Goal: Transaction & Acquisition: Purchase product/service

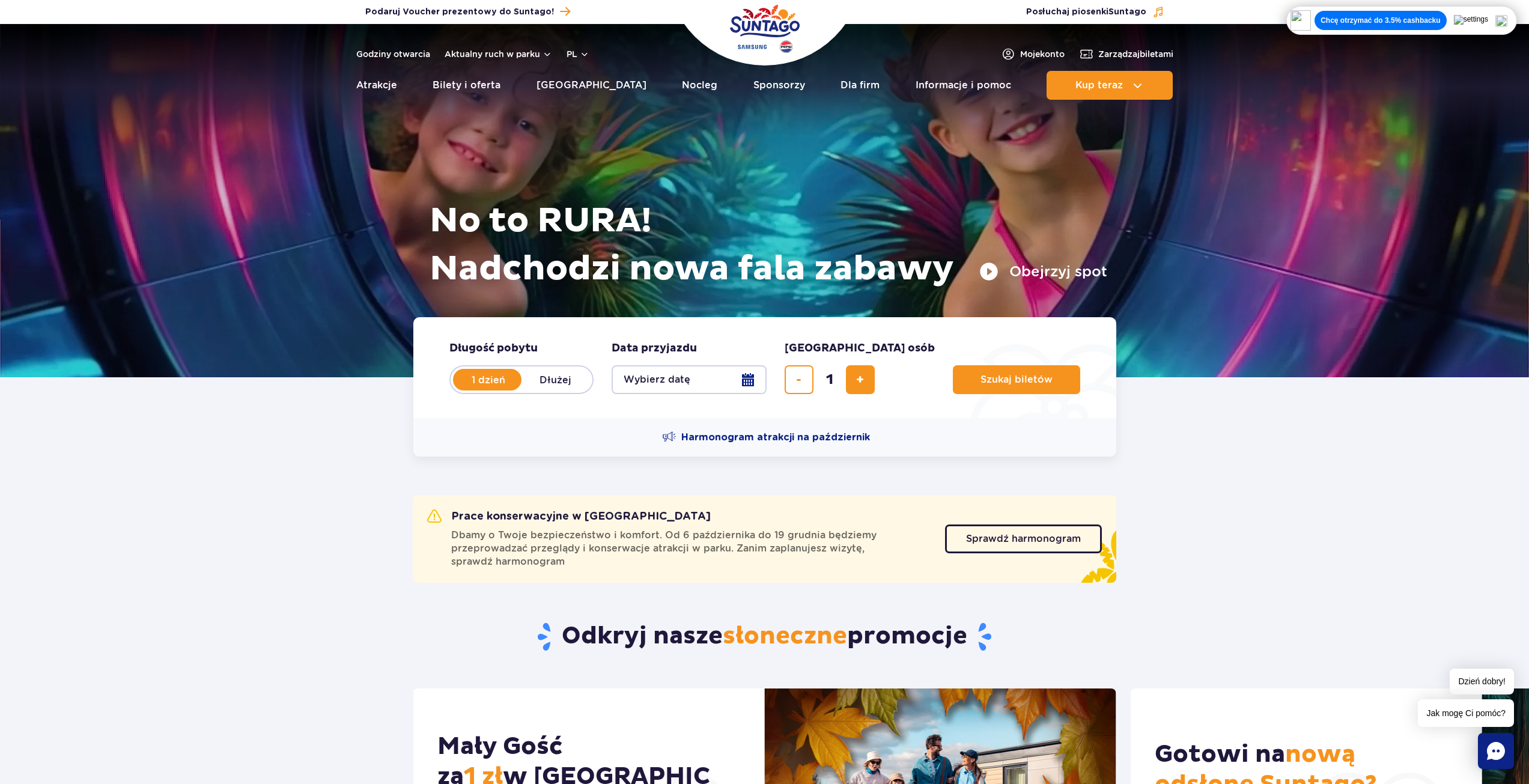
click at [705, 385] on button "Wybierz datę" at bounding box center [689, 380] width 155 height 28
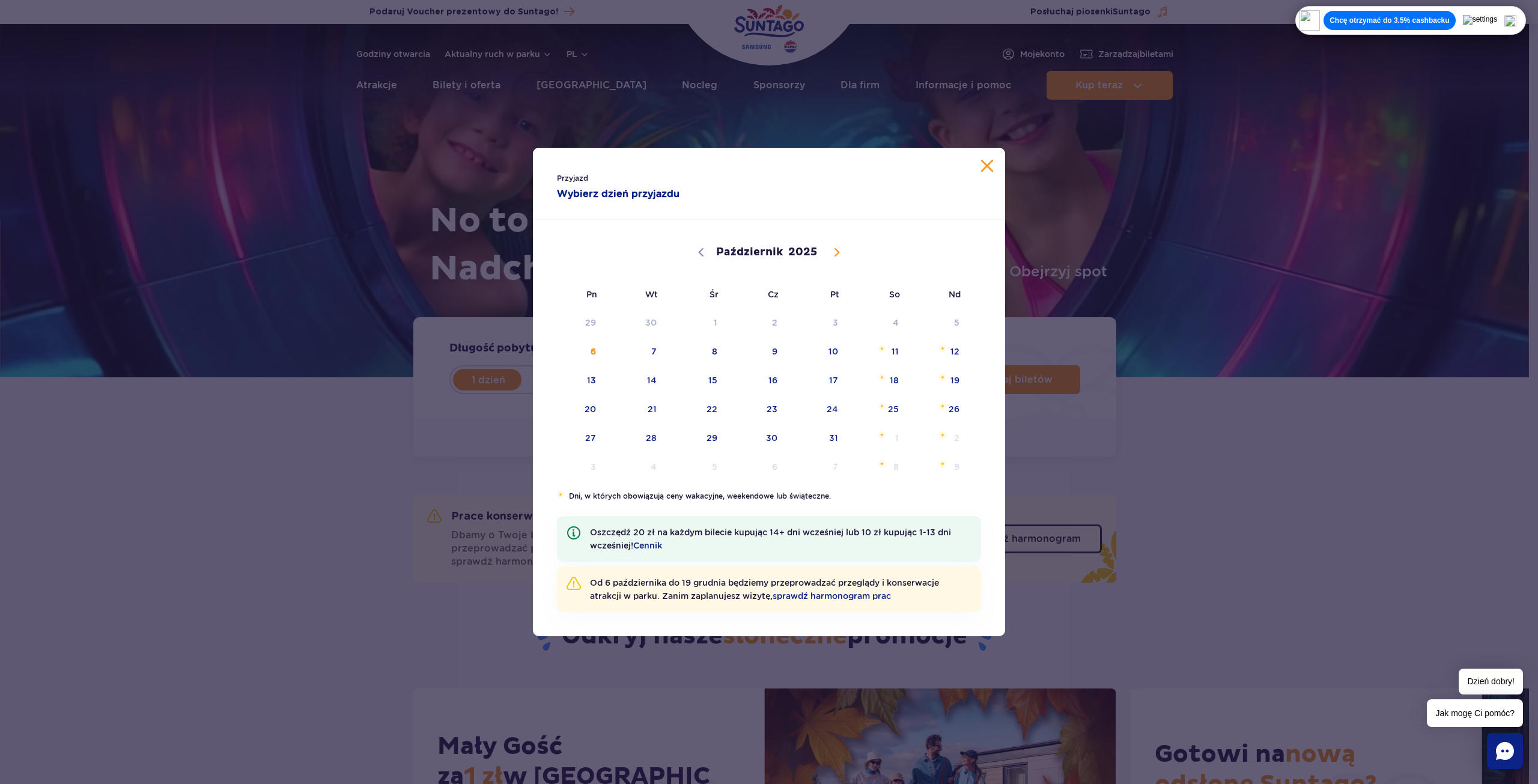
click at [417, 201] on div "Przyjazd Wybierz dzień przyjazdu Październik Listopad Grudzień 2025 Pn Wt Śr Cz…" at bounding box center [769, 392] width 1538 height 784
click at [469, 320] on div "Przyjazd Wybierz dzień przyjazdu Październik Listopad Grudzień 2025 Pn Wt Śr Cz…" at bounding box center [769, 392] width 1538 height 784
click at [475, 323] on div "Przyjazd Wybierz dzień przyjazdu Październik Listopad Grudzień 2025 Pn Wt Śr Cz…" at bounding box center [769, 392] width 1538 height 784
click at [477, 325] on div "Przyjazd Wybierz dzień przyjazdu Październik Listopad Grudzień 2025 Pn Wt Śr Cz…" at bounding box center [769, 392] width 1538 height 784
click at [644, 380] on span "14" at bounding box center [635, 380] width 61 height 28
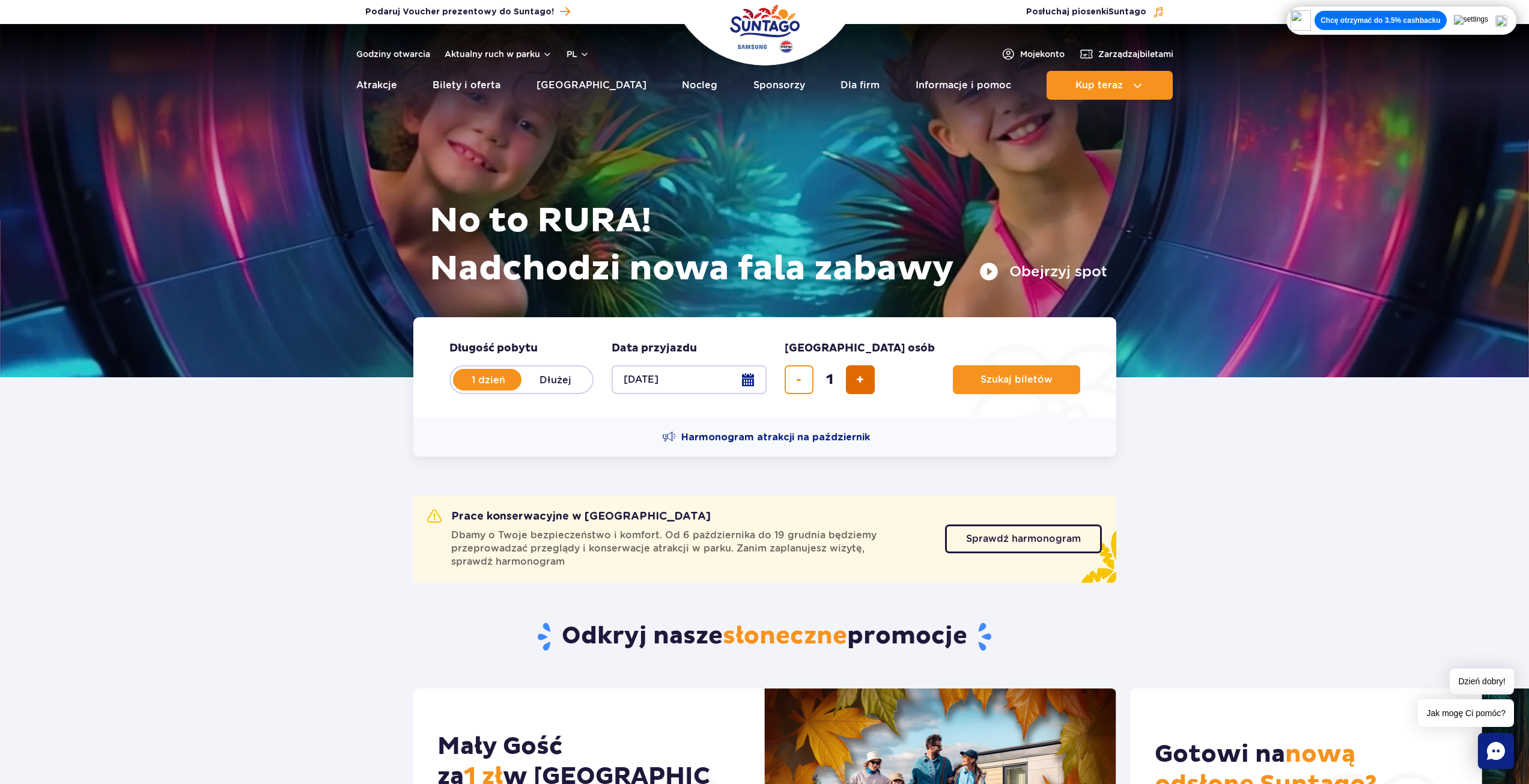
click at [851, 392] on button "dodaj bilet" at bounding box center [860, 380] width 28 height 28
click at [850, 392] on button "dodaj bilet" at bounding box center [860, 380] width 28 height 28
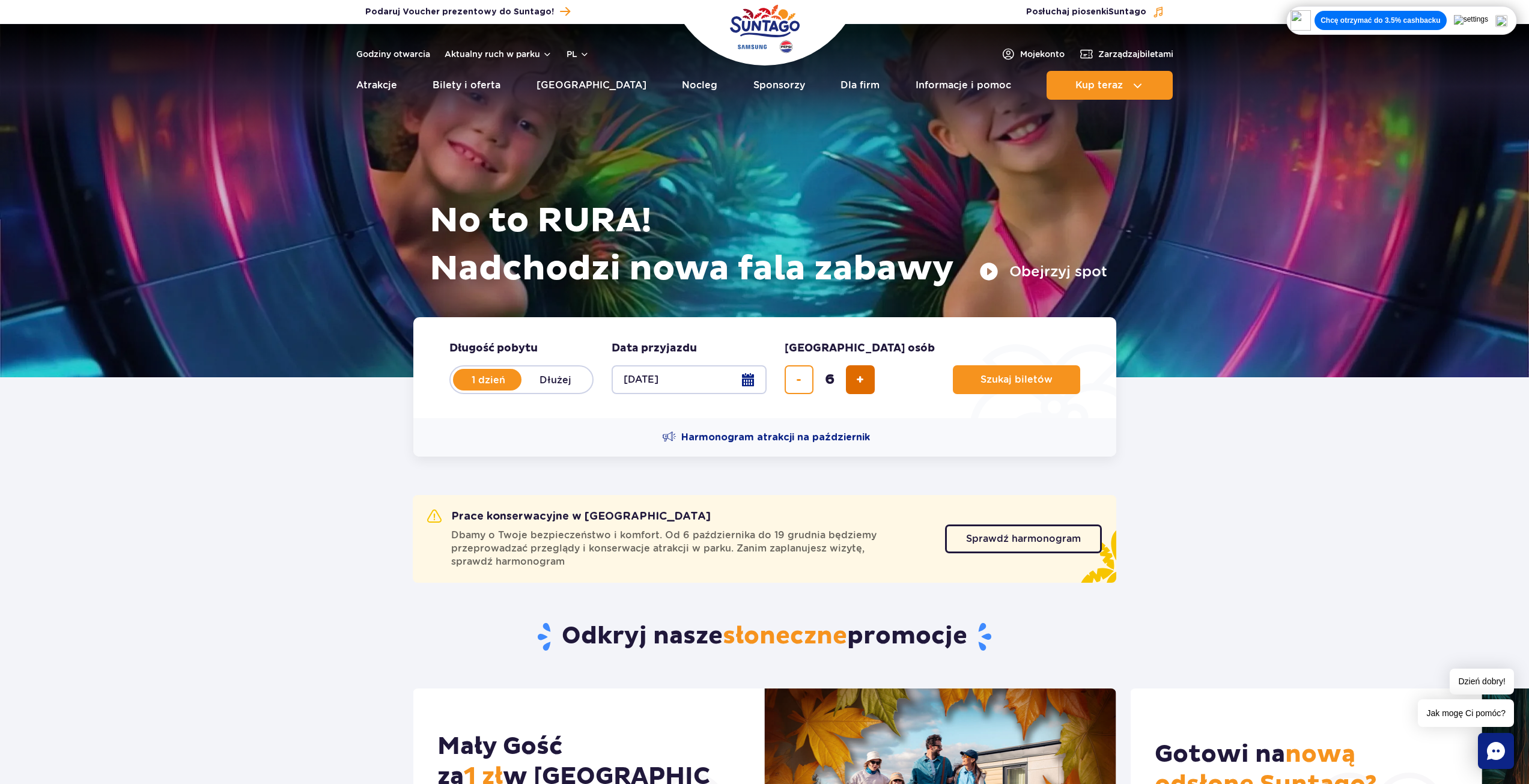
click at [850, 392] on button "dodaj bilet" at bounding box center [860, 380] width 28 height 28
click at [850, 390] on button "dodaj bilet" at bounding box center [860, 380] width 28 height 28
click at [850, 389] on button "dodaj bilet" at bounding box center [860, 380] width 28 height 28
click at [850, 388] on button "dodaj bilet" at bounding box center [860, 380] width 28 height 28
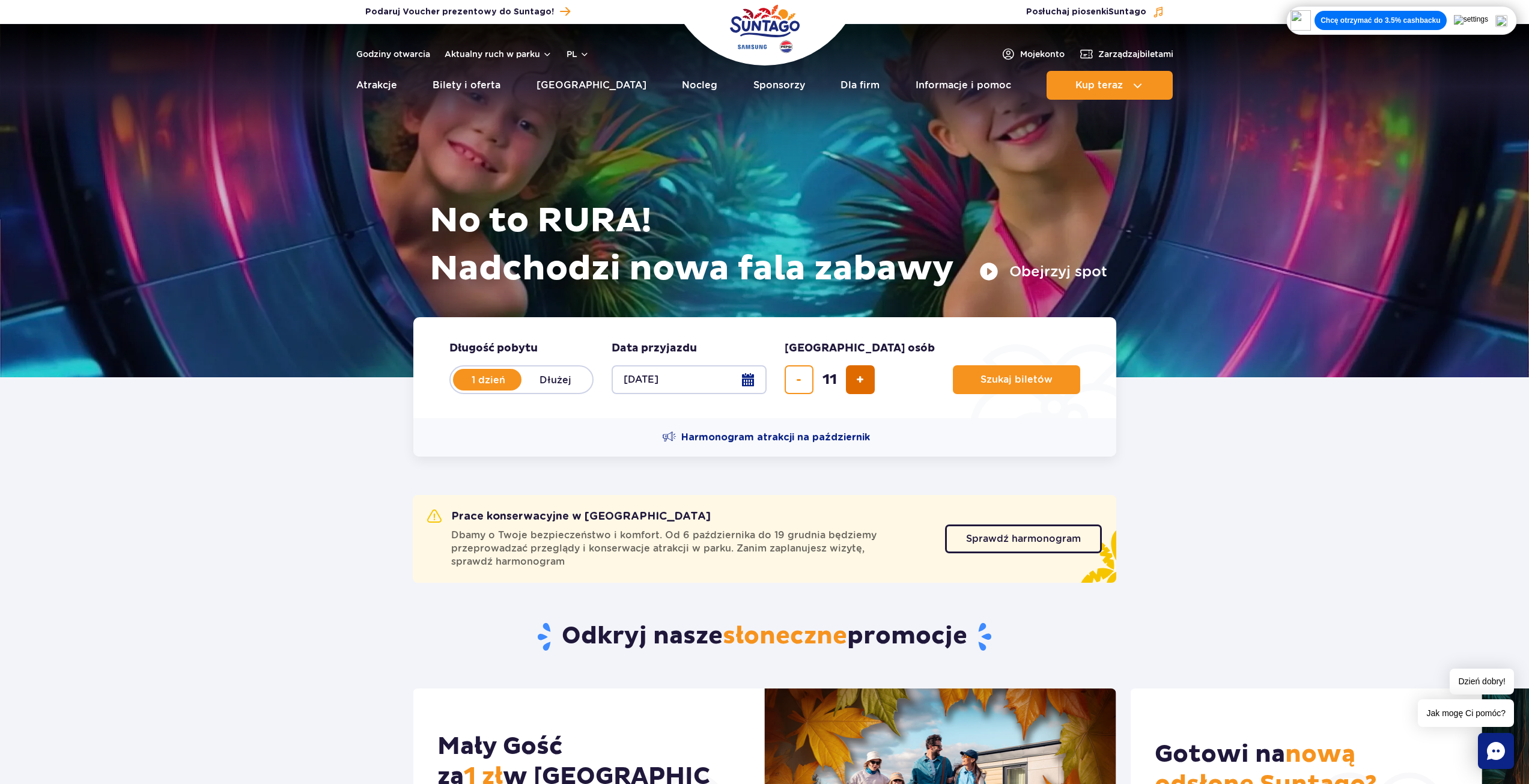
click at [850, 388] on button "dodaj bilet" at bounding box center [860, 380] width 28 height 28
click at [852, 385] on button "dodaj bilet" at bounding box center [860, 380] width 28 height 28
click at [852, 385] on div "14" at bounding box center [830, 380] width 90 height 28
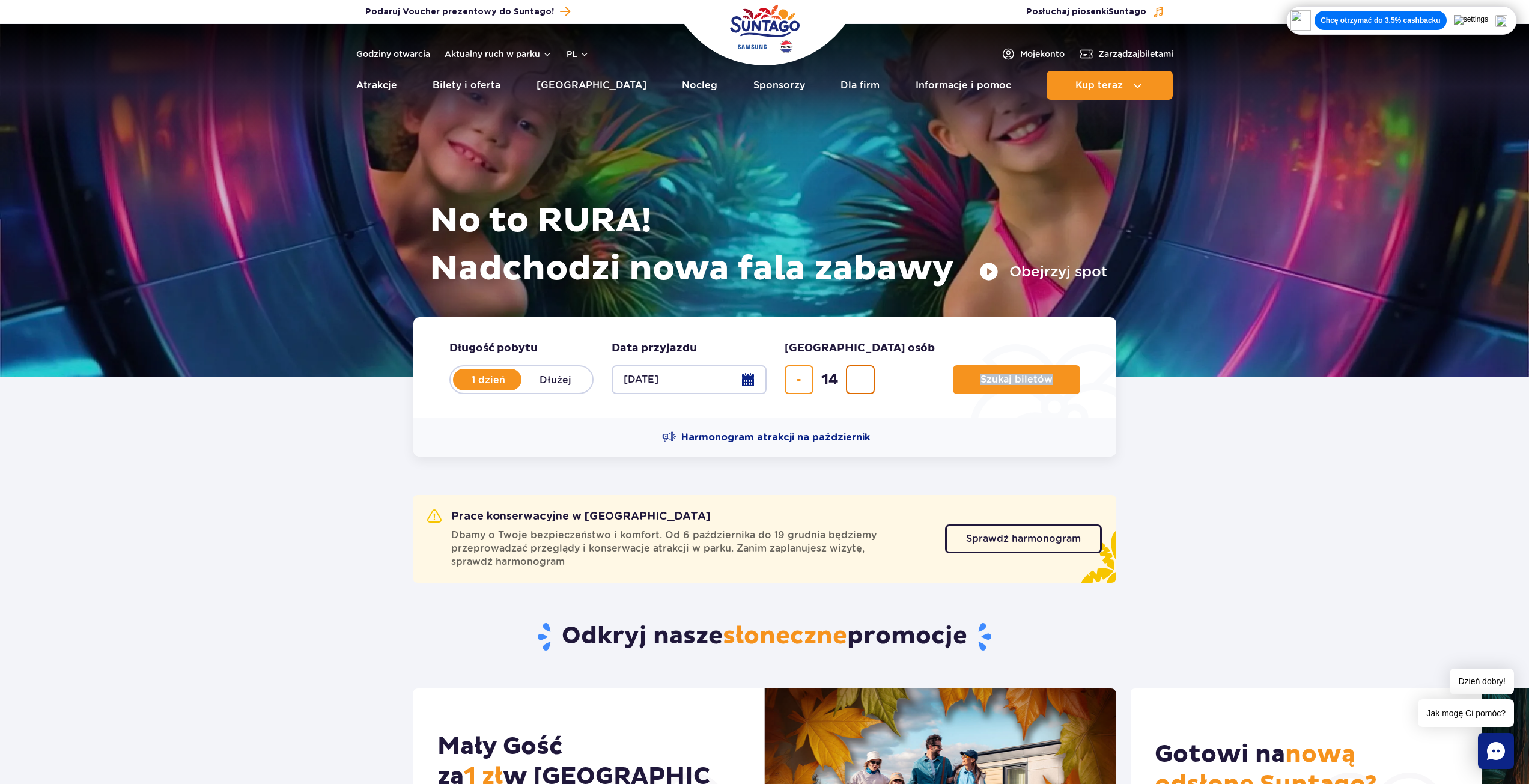
click at [852, 385] on div "14" at bounding box center [830, 380] width 90 height 28
click at [800, 380] on span "usuń bilet" at bounding box center [799, 380] width 6 height 0
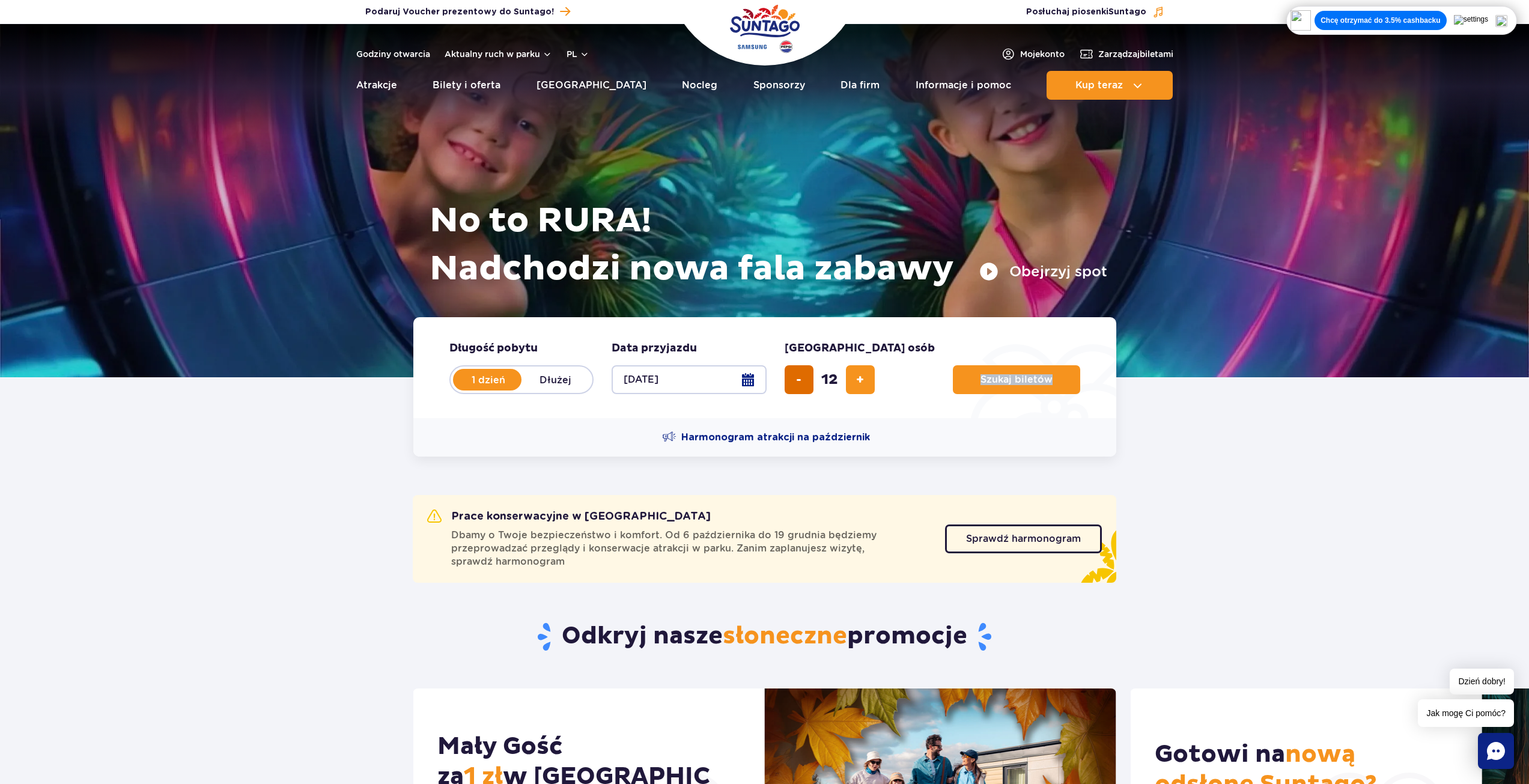
click at [800, 380] on span "usuń bilet" at bounding box center [799, 380] width 6 height 0
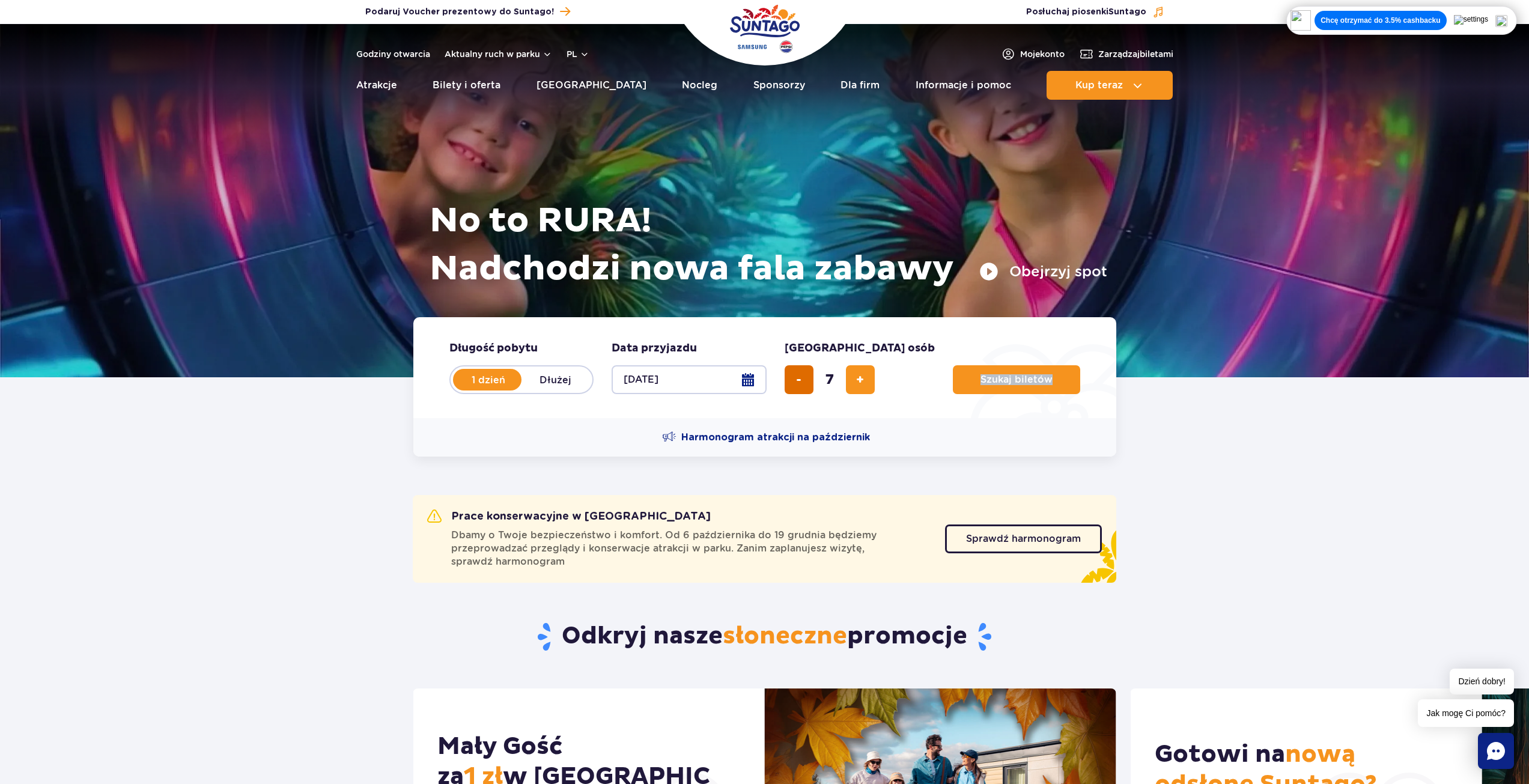
click at [800, 380] on span "usuń bilet" at bounding box center [799, 380] width 6 height 0
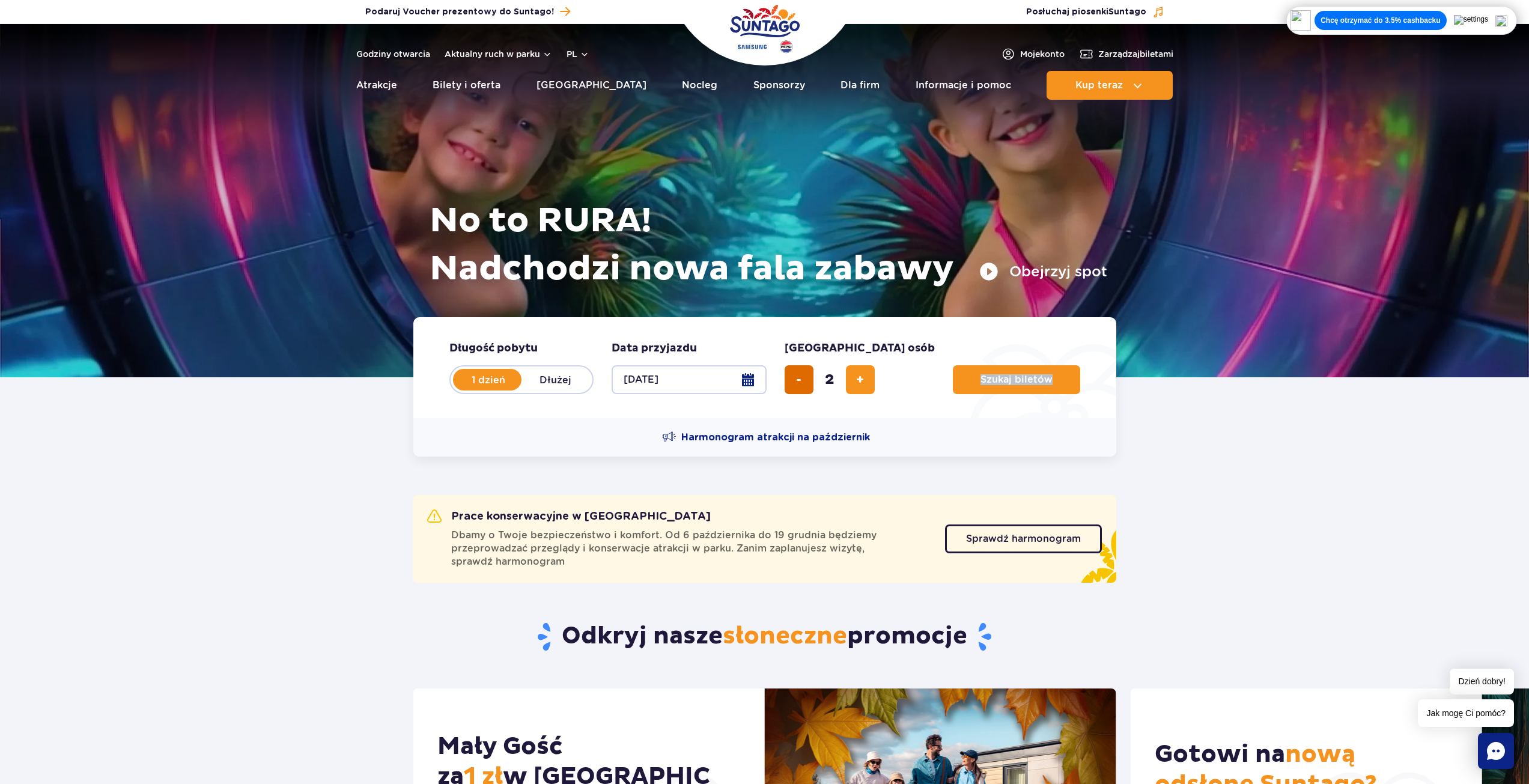
click at [800, 380] on span "usuń bilet" at bounding box center [799, 380] width 6 height 0
click at [800, 377] on div "0" at bounding box center [830, 380] width 90 height 28
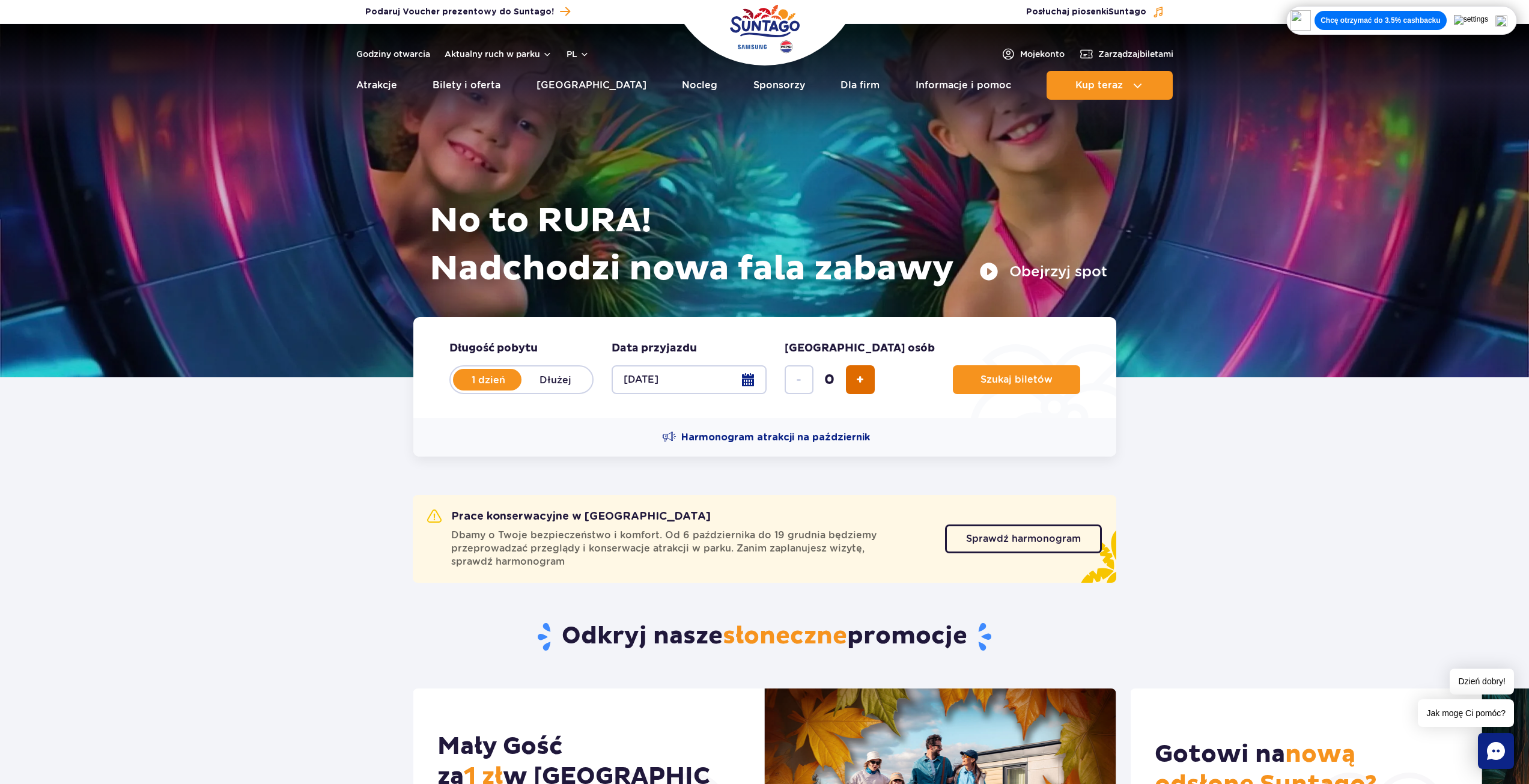
click at [857, 388] on button "dodaj bilet" at bounding box center [860, 380] width 28 height 28
type input "1"
click at [716, 386] on button "14.10.25" at bounding box center [689, 380] width 155 height 28
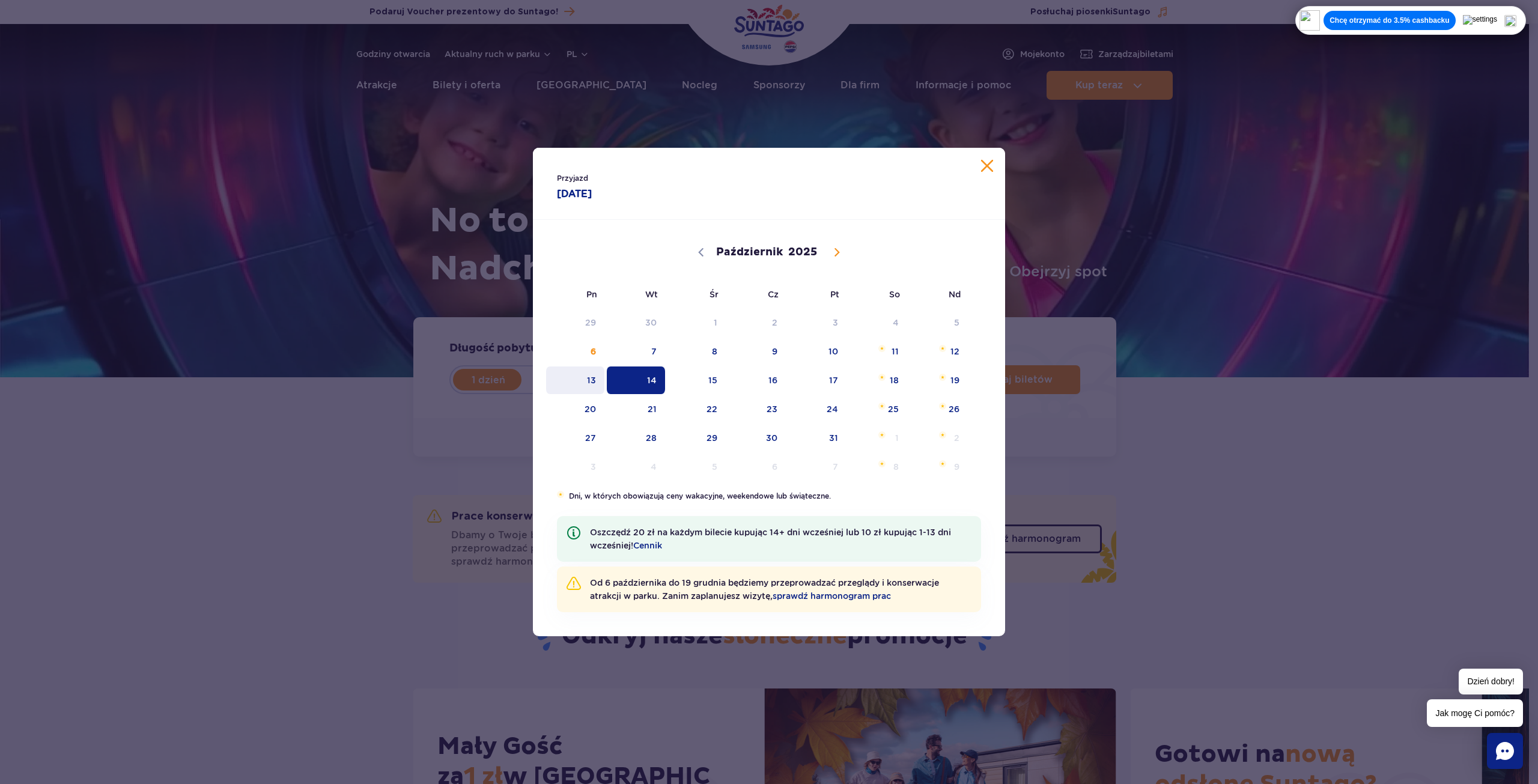
click at [593, 378] on span "13" at bounding box center [575, 380] width 61 height 28
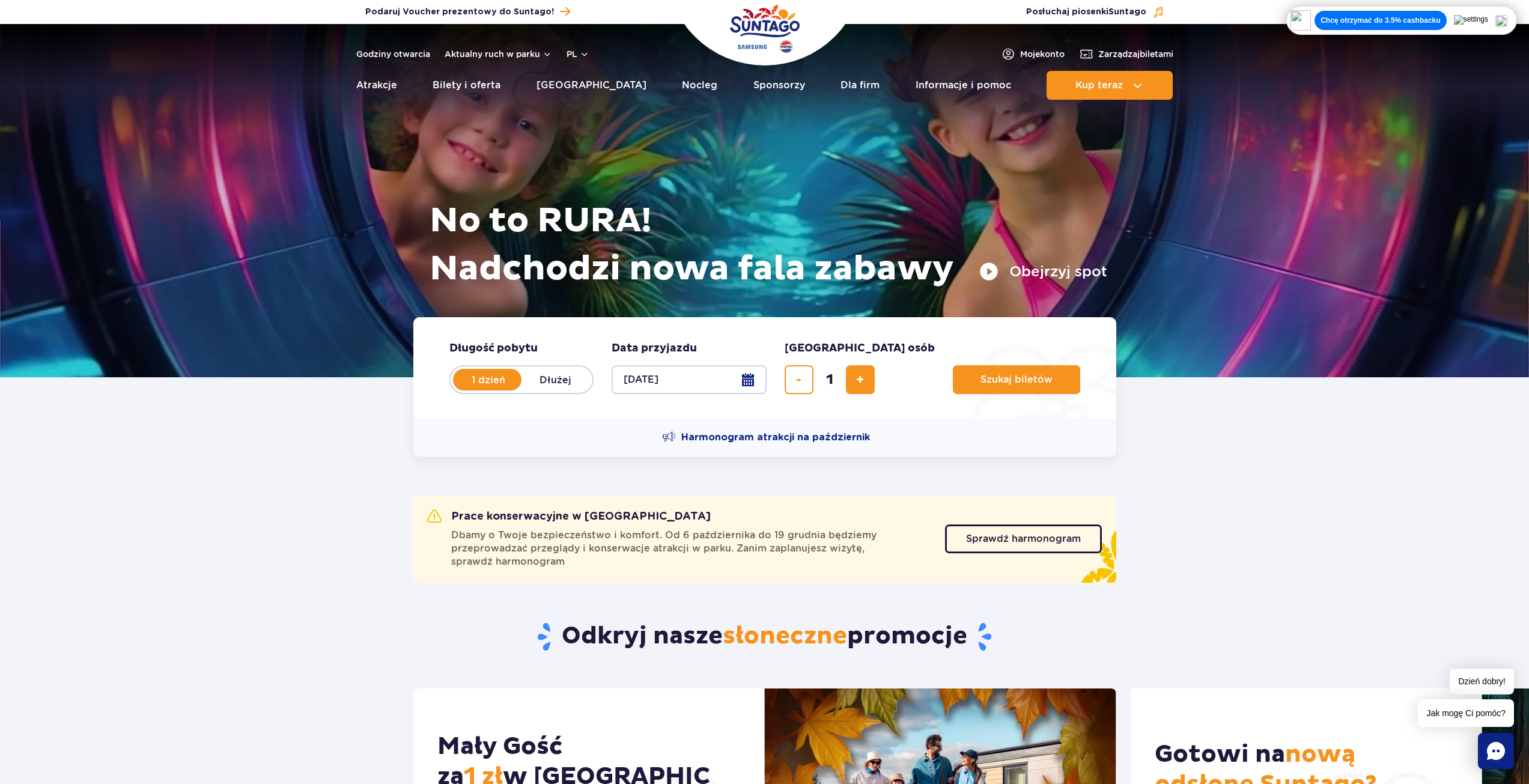
click at [754, 376] on button "13.10.25" at bounding box center [689, 380] width 155 height 28
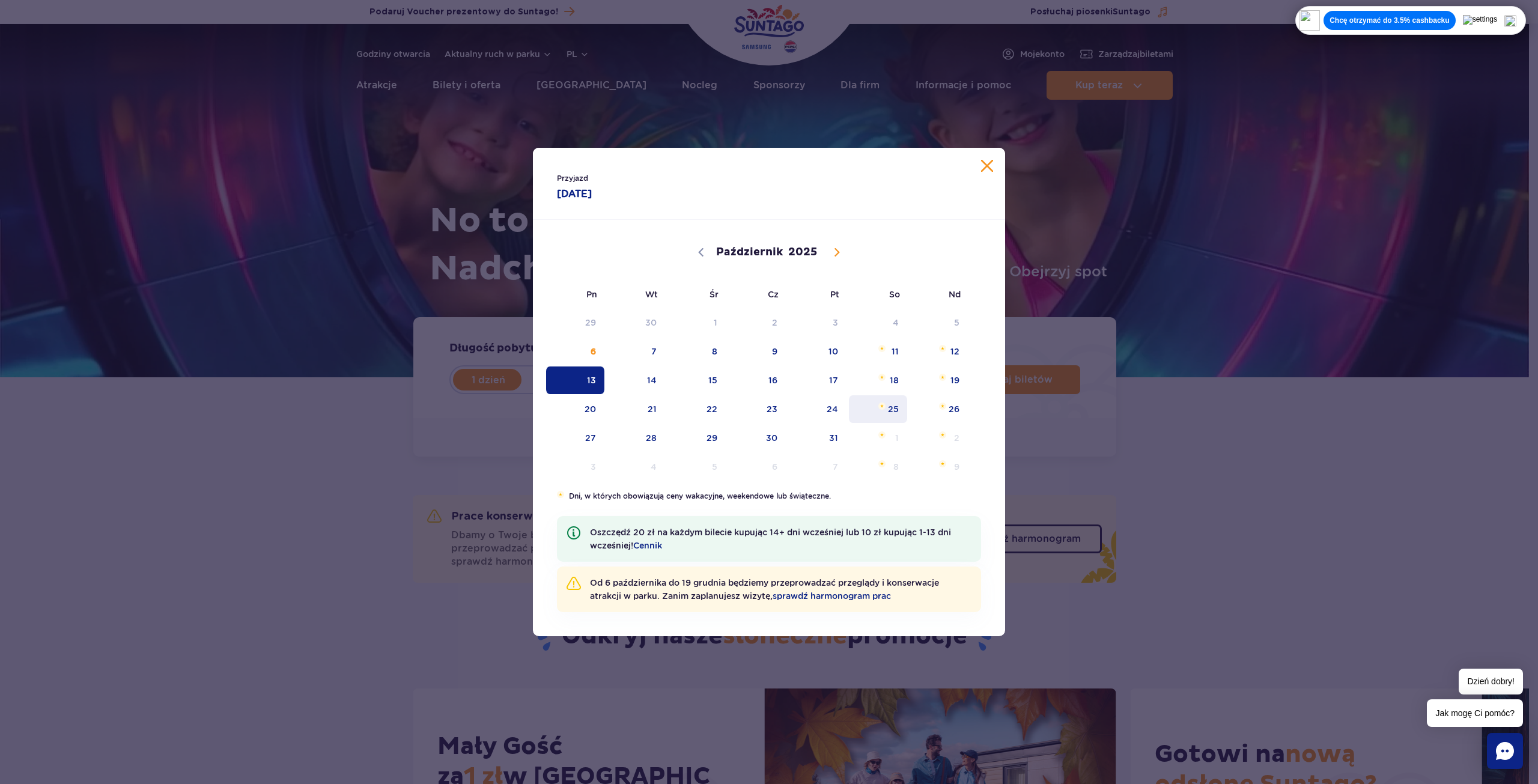
click at [881, 409] on span "25" at bounding box center [878, 409] width 61 height 28
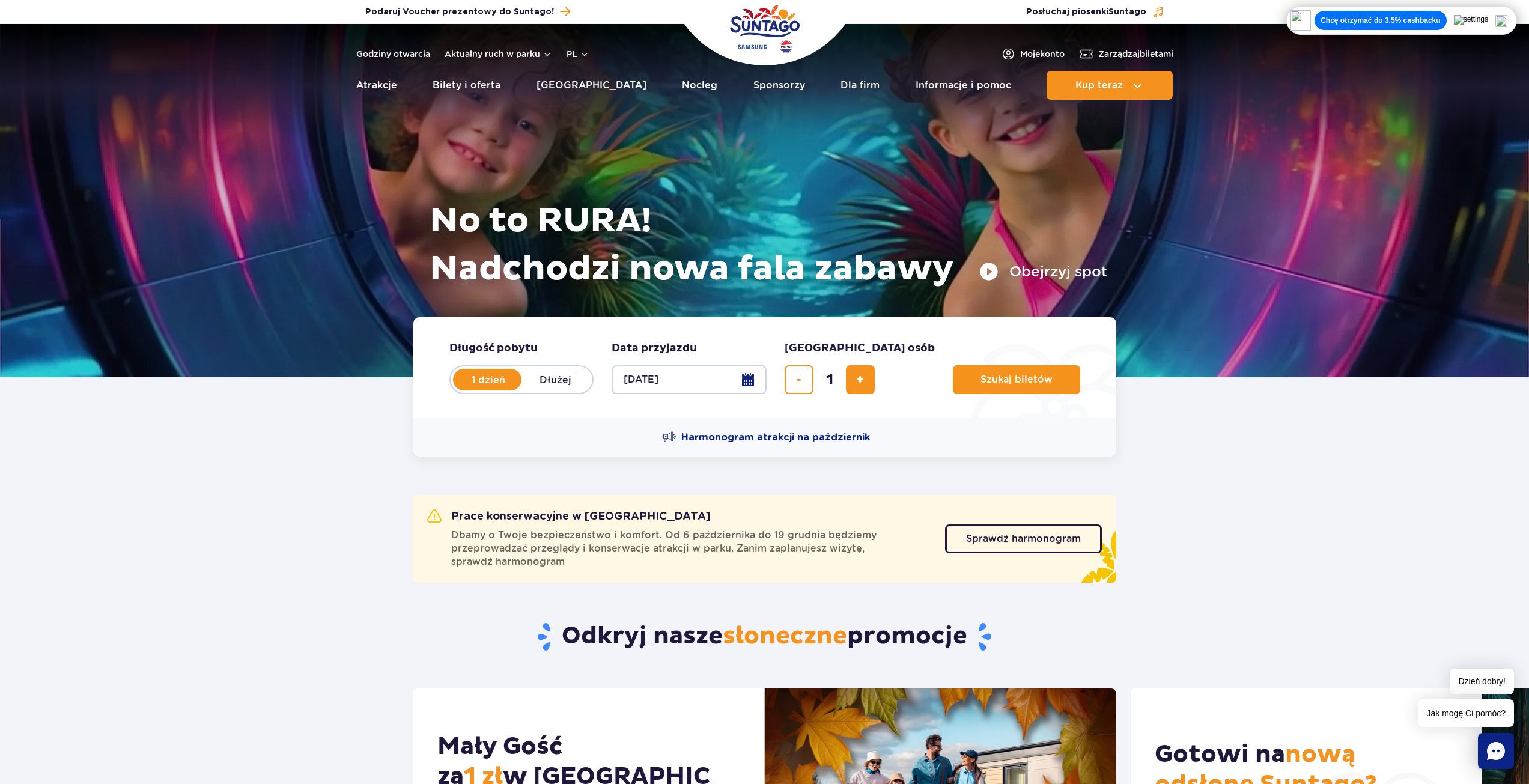
click at [728, 373] on button "25.10.25" at bounding box center [689, 380] width 155 height 28
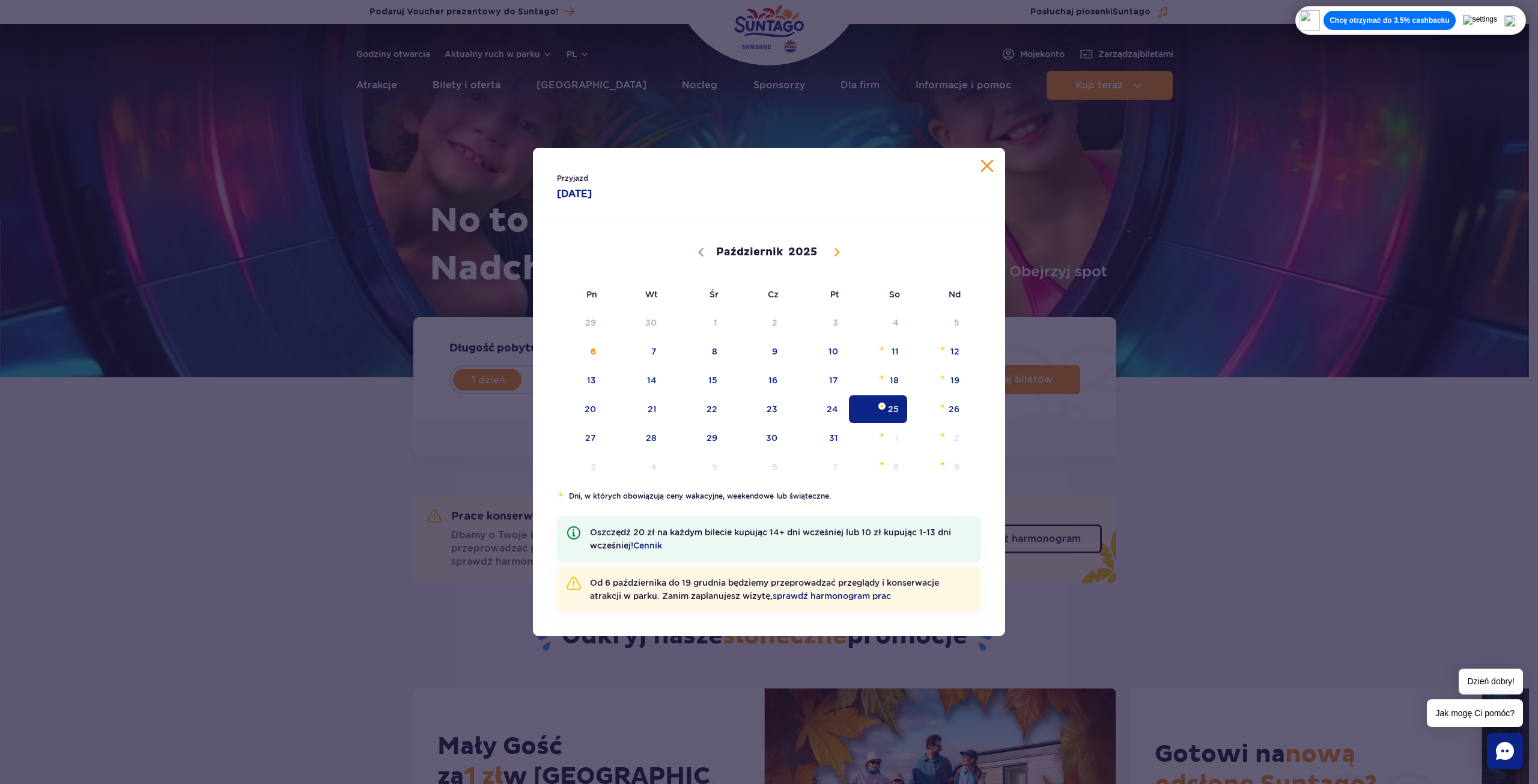
click at [984, 163] on button "Zamknij kalendarz" at bounding box center [987, 165] width 12 height 12
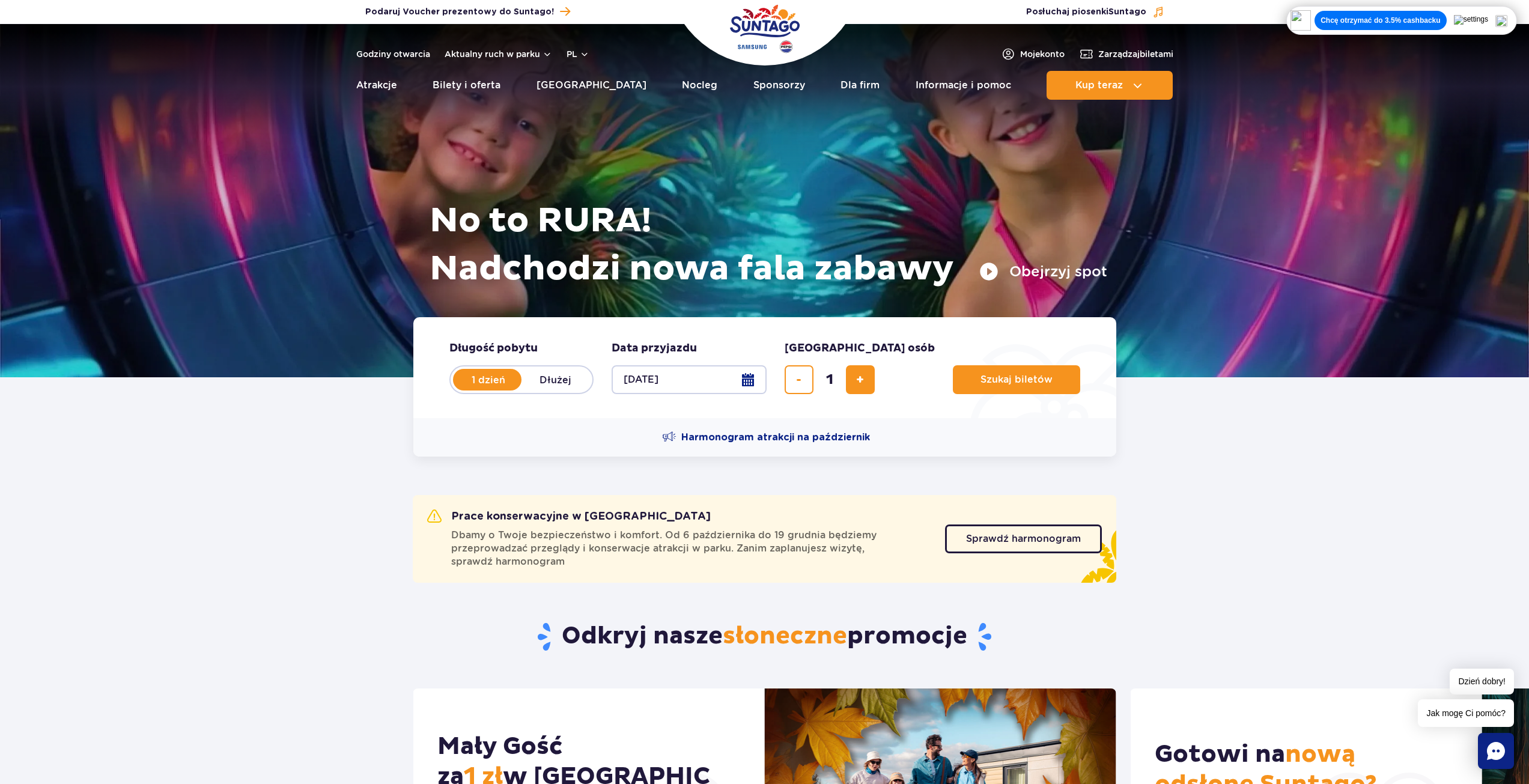
click at [550, 367] on label "Dłużej" at bounding box center [555, 379] width 68 height 25
click at [535, 390] on input "Dłużej" at bounding box center [528, 390] width 14 height 2
radio input "false"
radio input "true"
click at [667, 382] on button "Wybierz datę" at bounding box center [689, 380] width 155 height 28
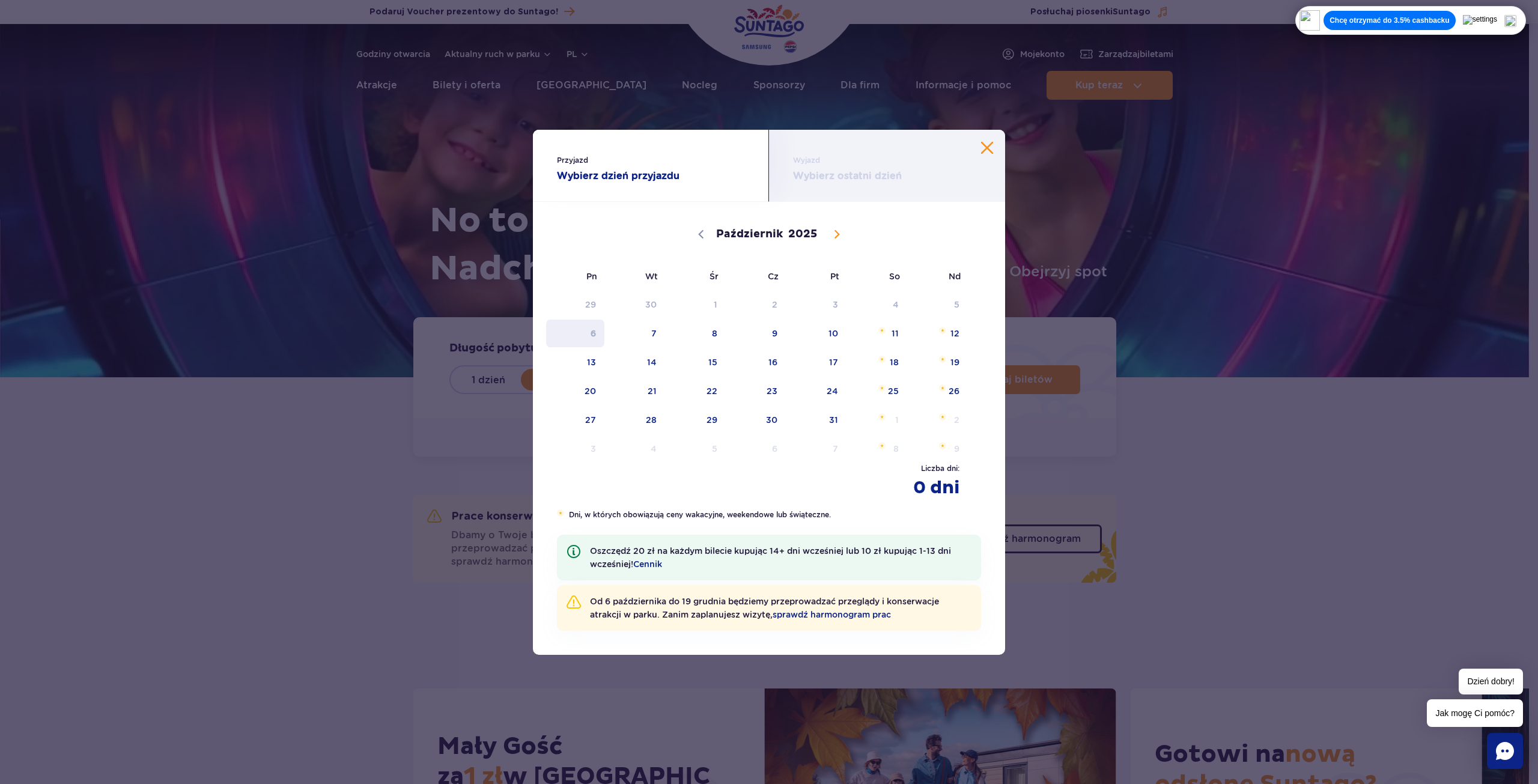
click at [597, 335] on span "6" at bounding box center [575, 333] width 61 height 28
click at [846, 414] on span "31" at bounding box center [817, 419] width 61 height 28
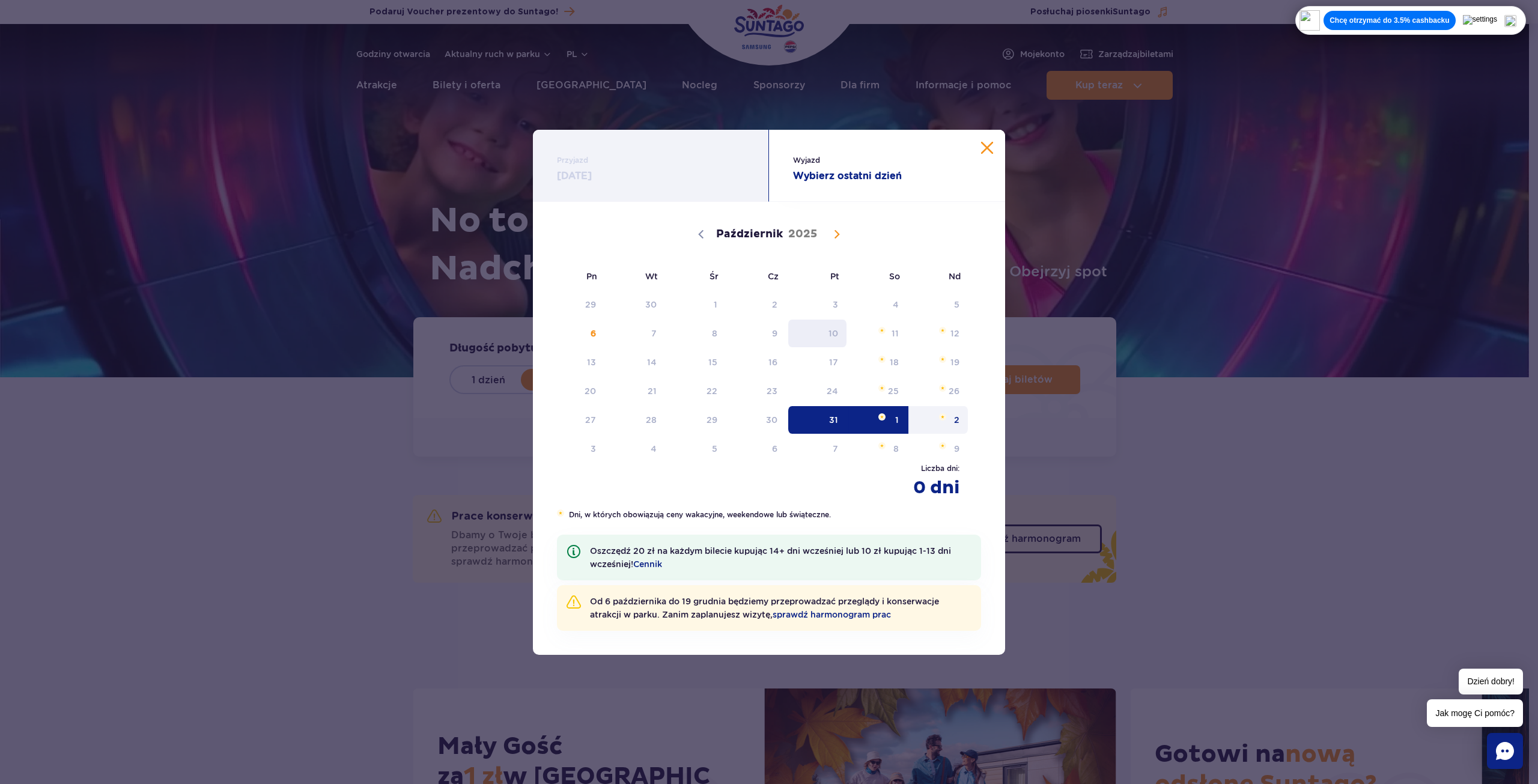
click at [805, 346] on span "10" at bounding box center [817, 333] width 61 height 28
click at [852, 422] on span "1" at bounding box center [878, 419] width 61 height 28
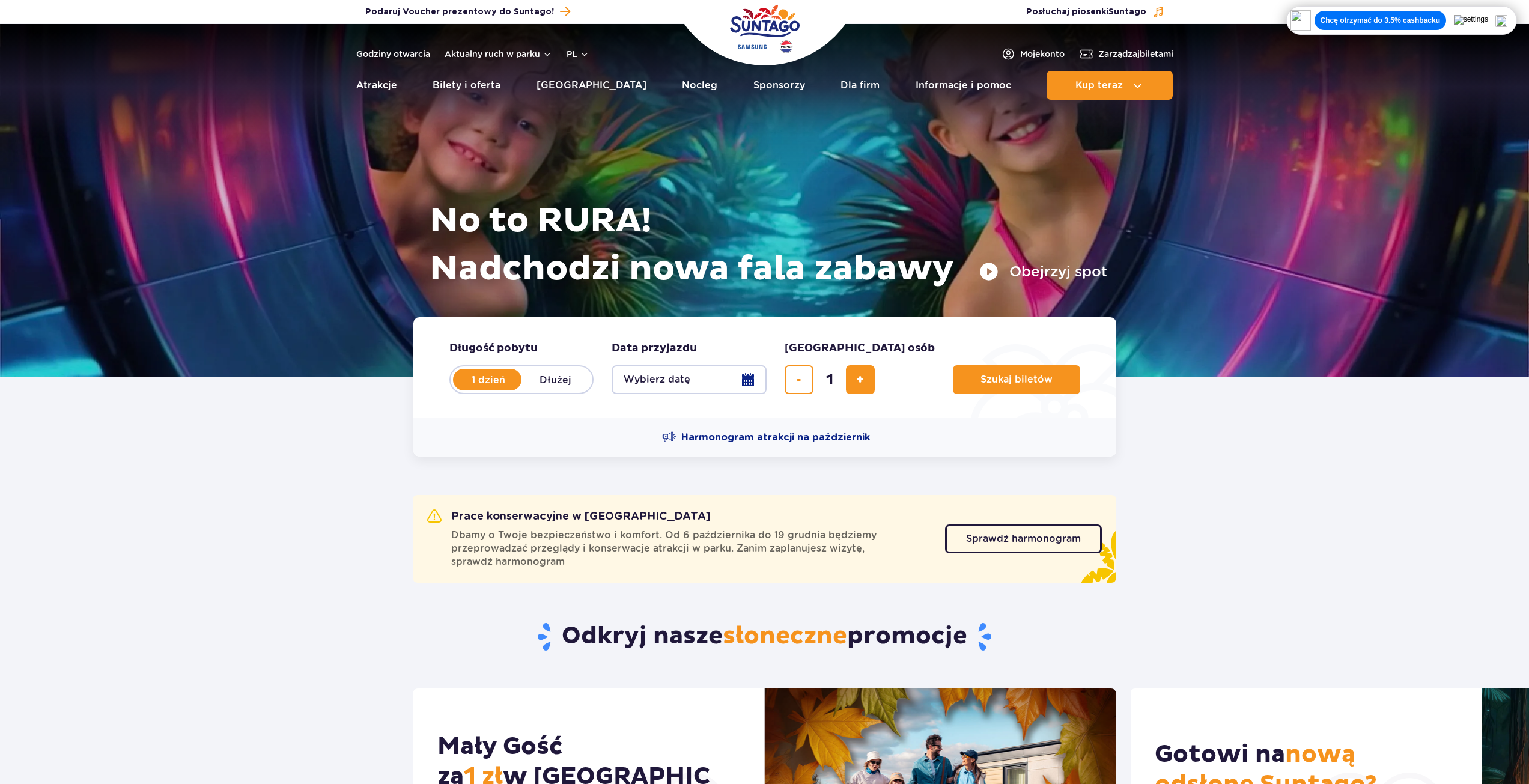
click at [692, 382] on button "Wybierz datę" at bounding box center [689, 380] width 155 height 28
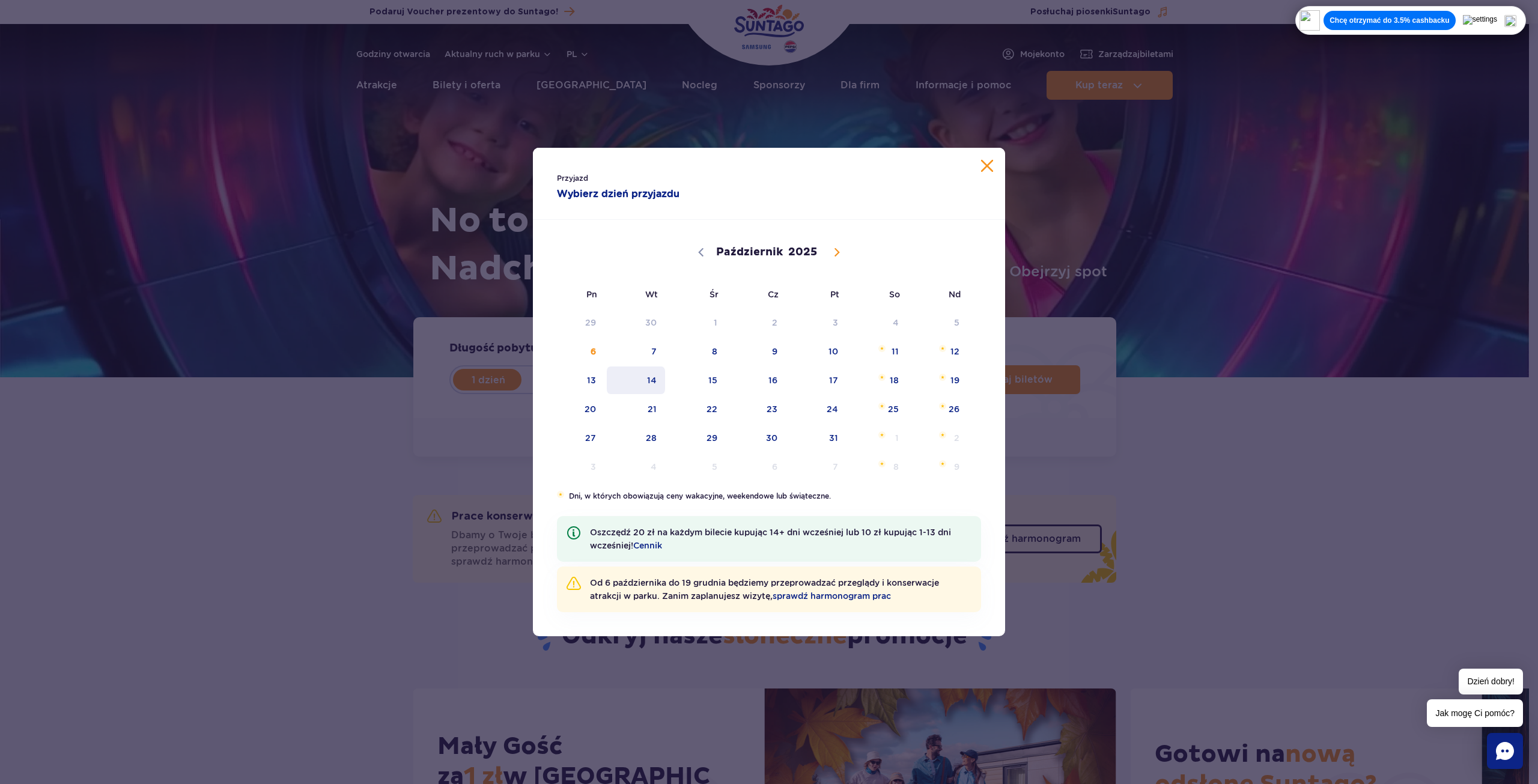
click at [652, 382] on span "14" at bounding box center [635, 380] width 61 height 28
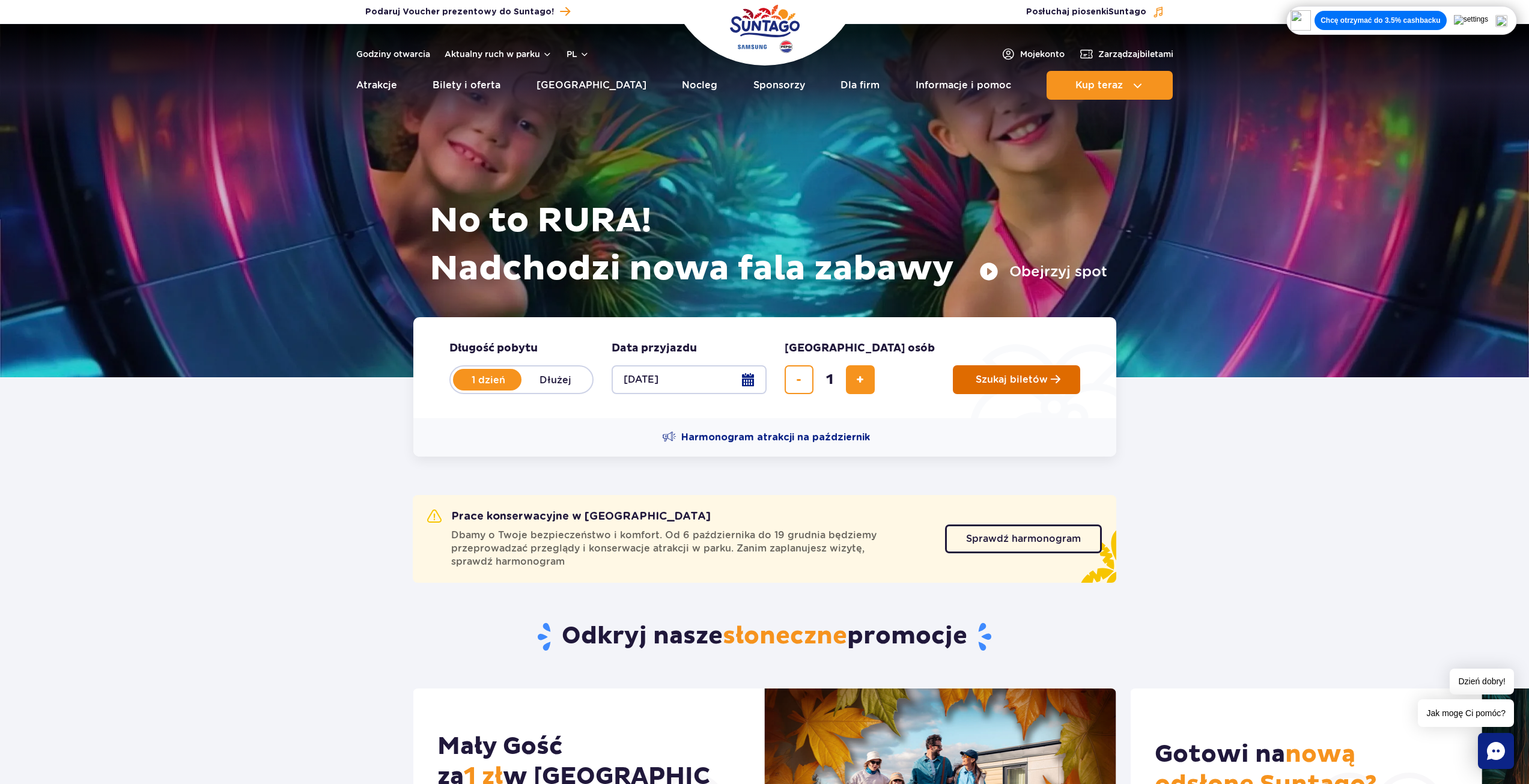
click at [976, 382] on span "Szukaj biletów" at bounding box center [1011, 379] width 72 height 11
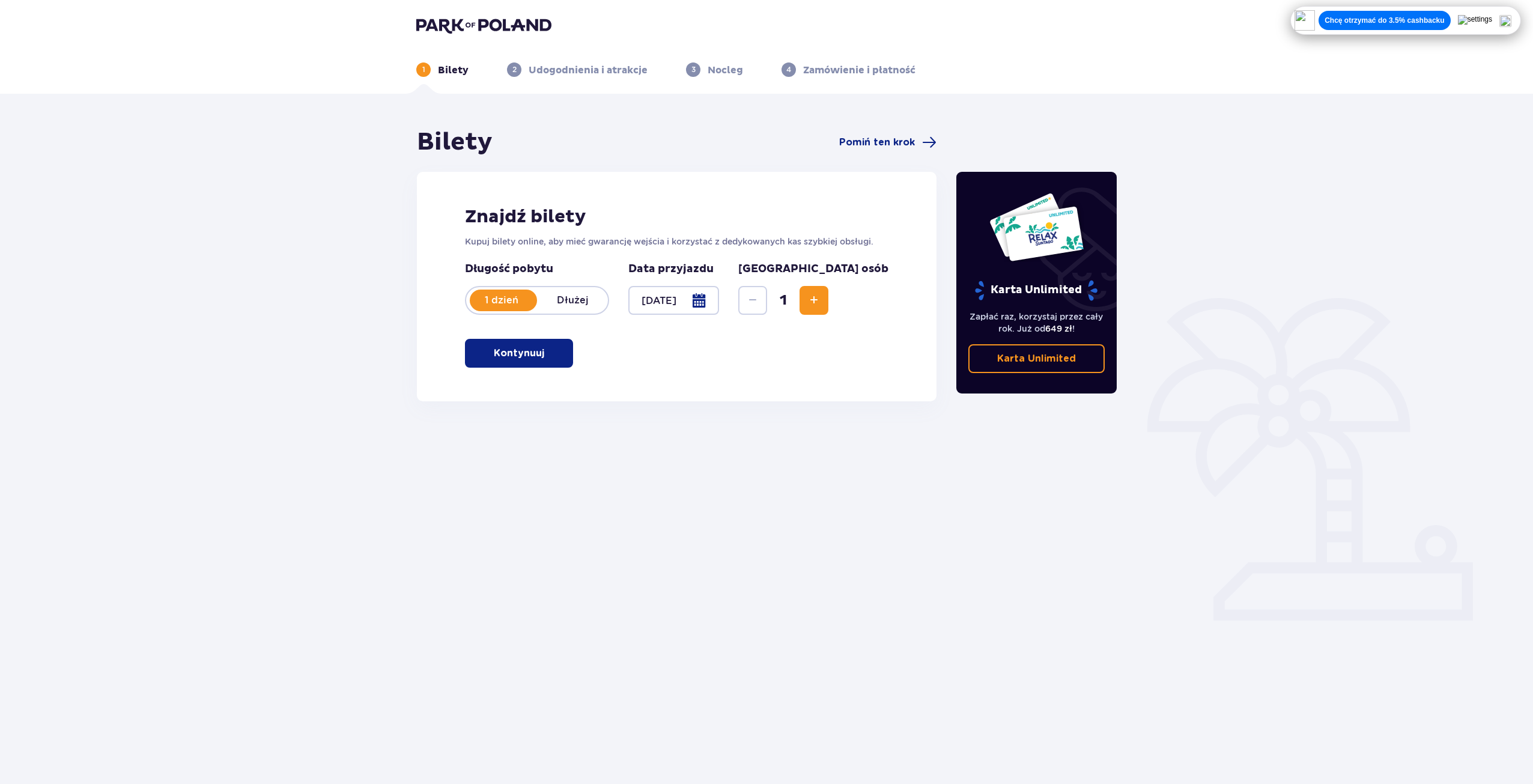
click at [541, 343] on button "Kontynuuj" at bounding box center [519, 353] width 108 height 28
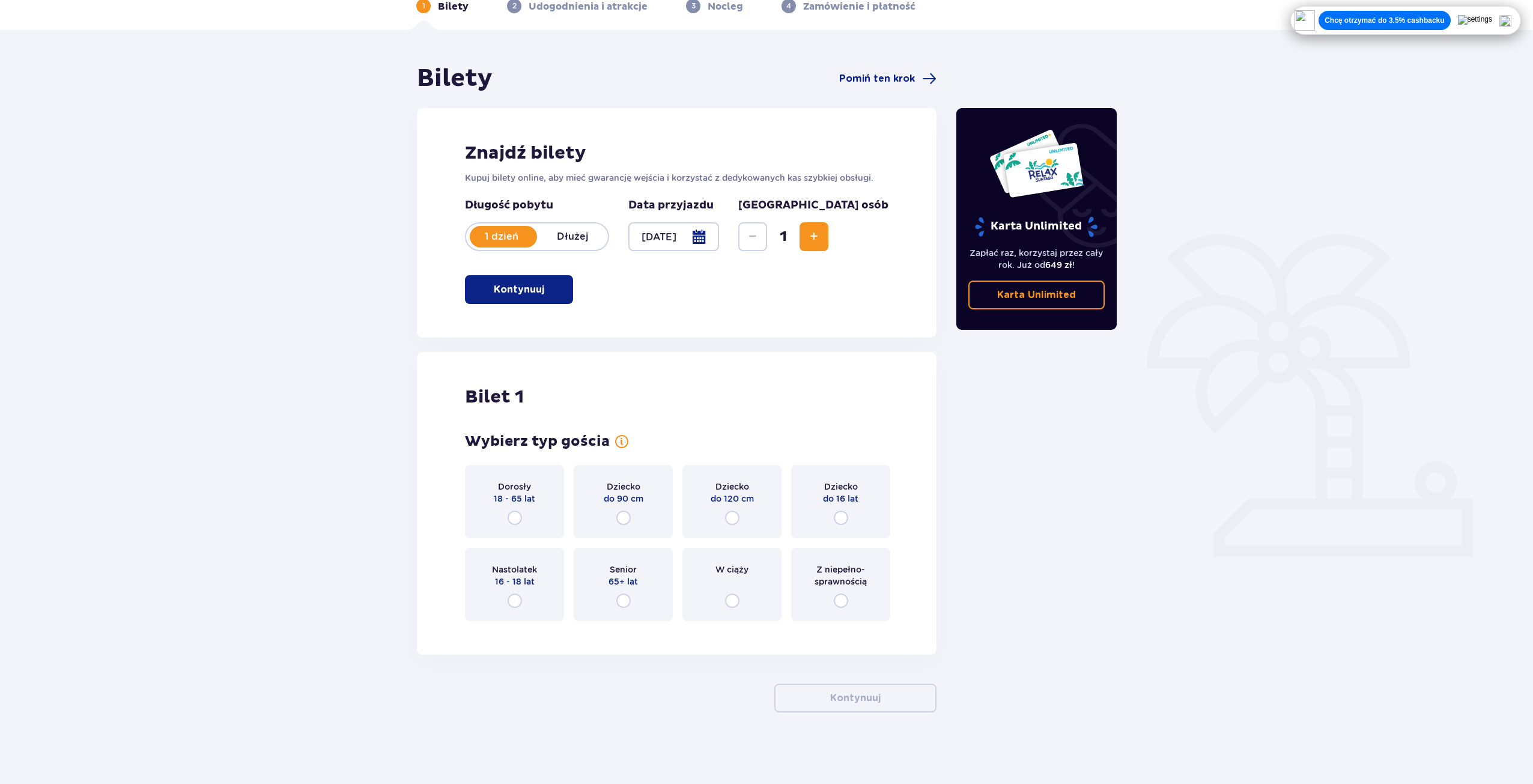
scroll to position [64, 0]
click at [616, 508] on div "Dziecko do 90 cm" at bounding box center [623, 501] width 99 height 73
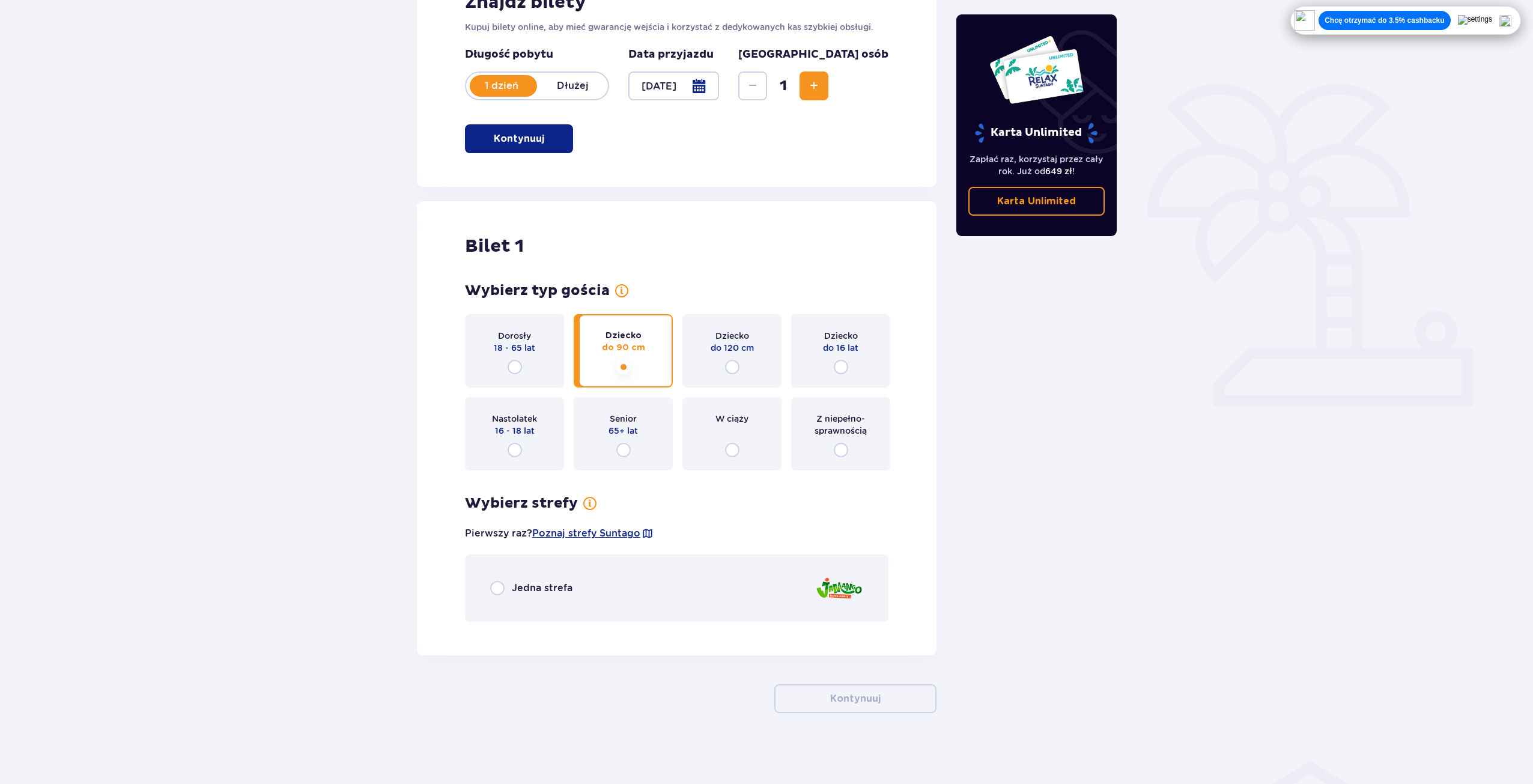
scroll to position [216, 0]
click at [835, 443] on input "radio" at bounding box center [841, 449] width 14 height 14
radio input "true"
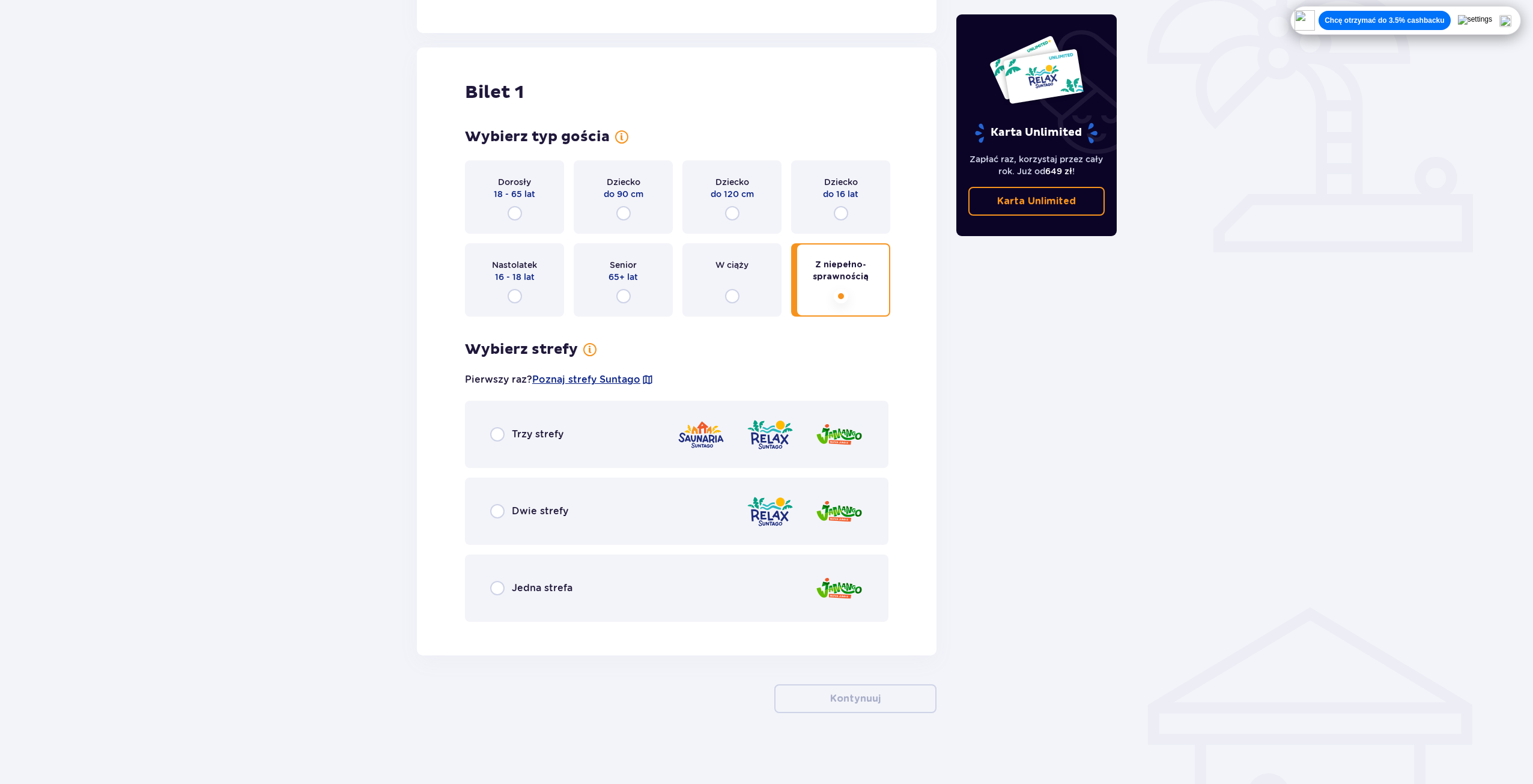
scroll to position [370, 0]
click at [506, 429] on div "Trzy strefy" at bounding box center [526, 433] width 73 height 14
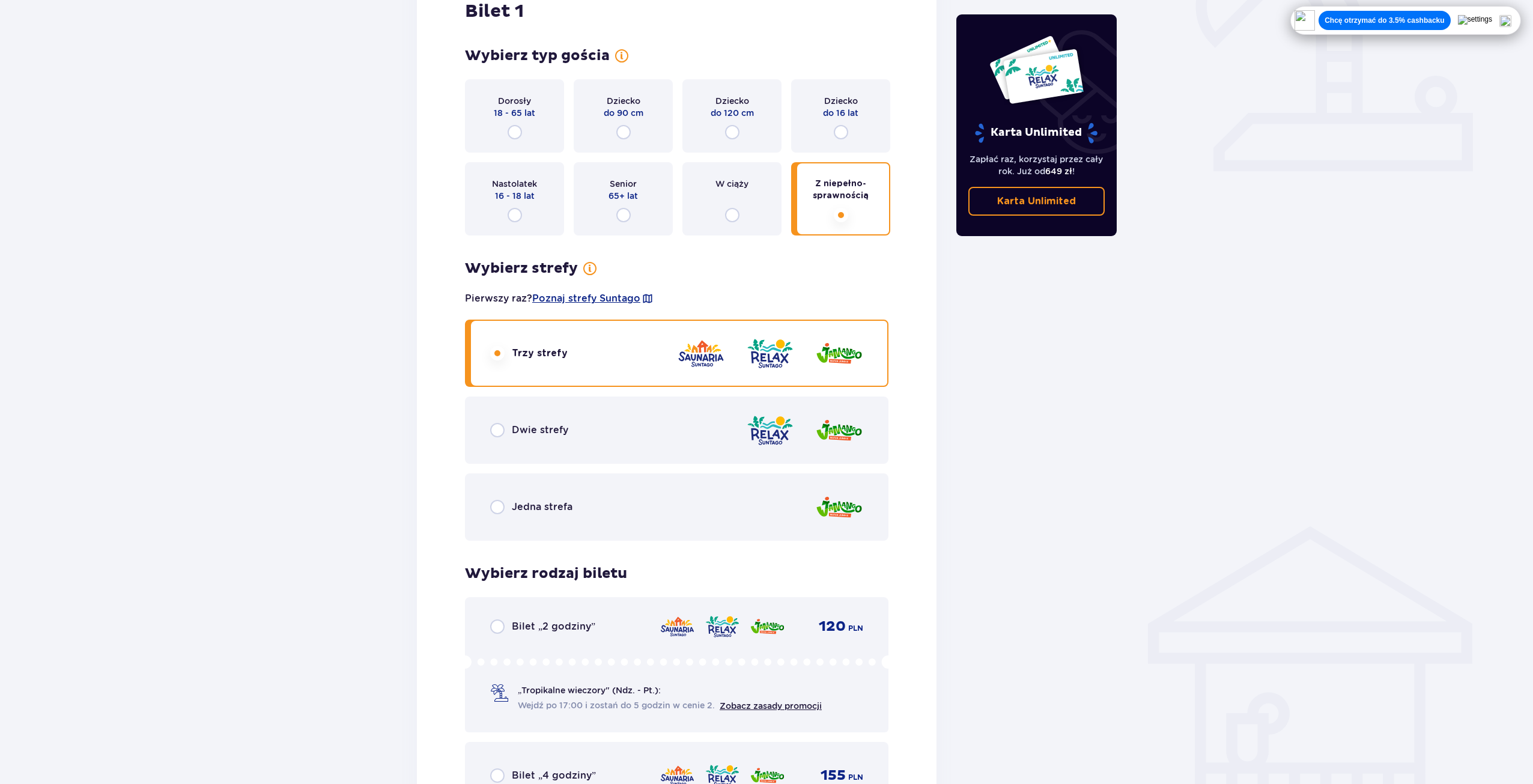
scroll to position [294, 0]
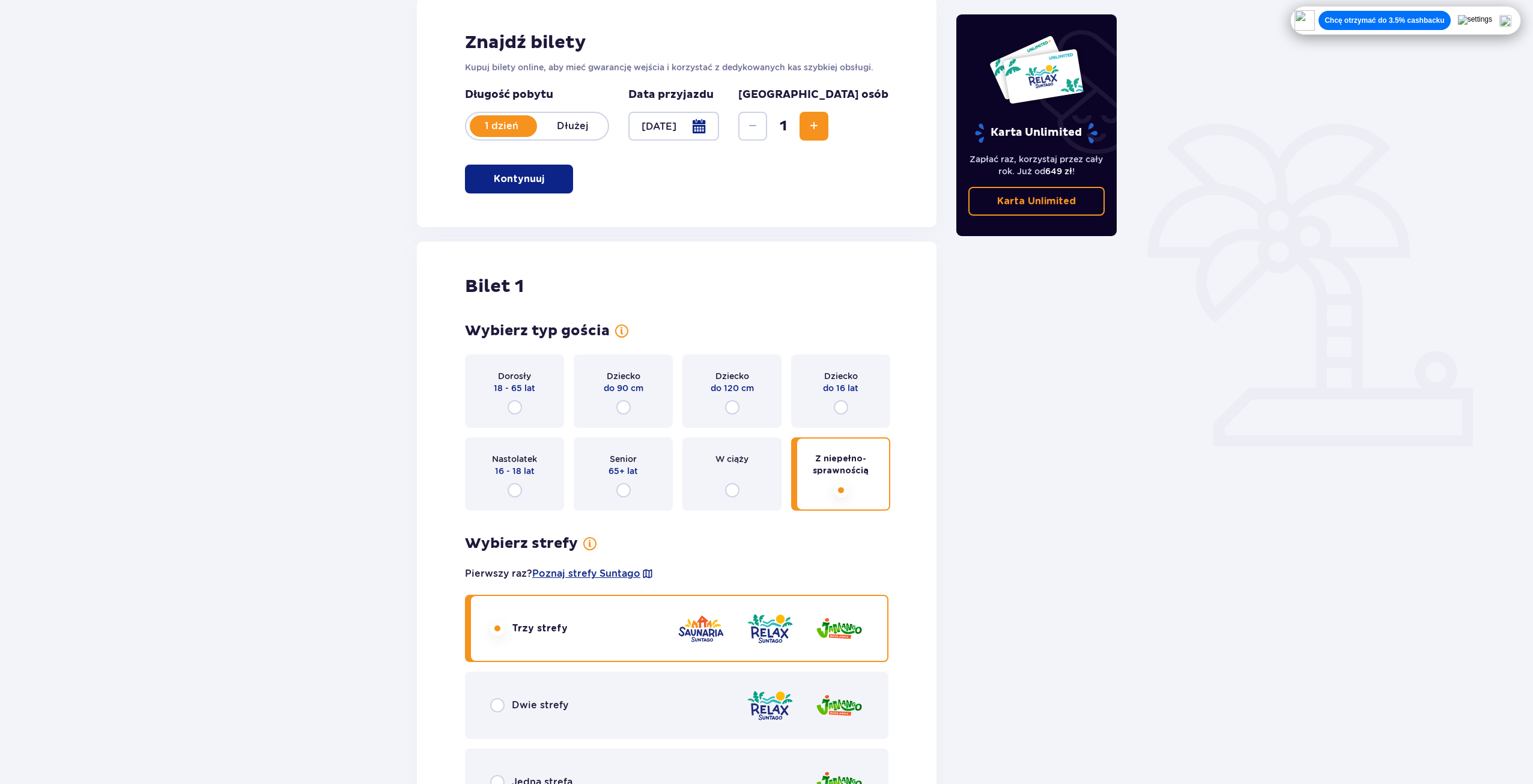
click at [838, 409] on input "radio" at bounding box center [841, 407] width 14 height 14
radio input "true"
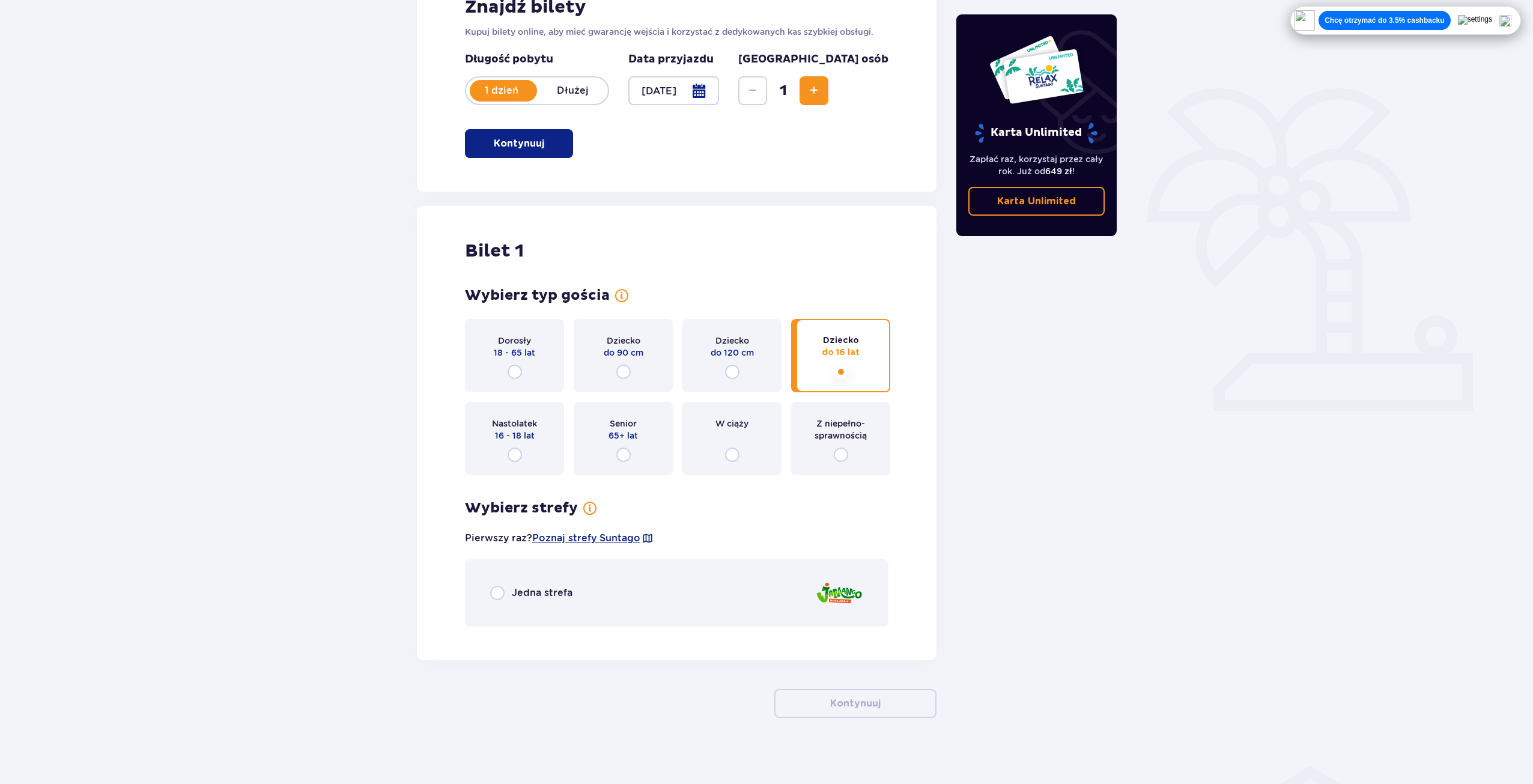
scroll to position [216, 0]
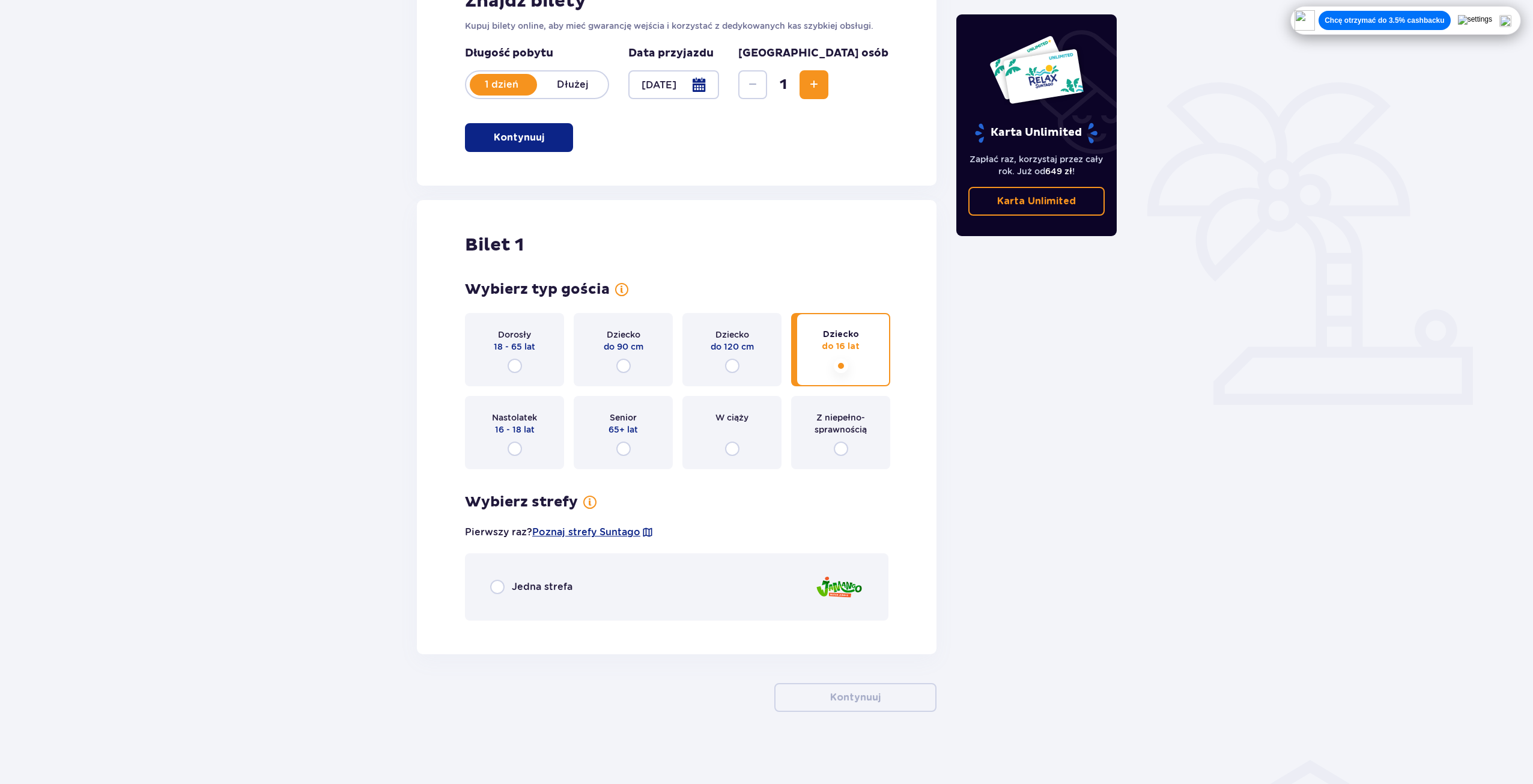
click at [499, 587] on input "radio" at bounding box center [497, 587] width 14 height 14
radio input "true"
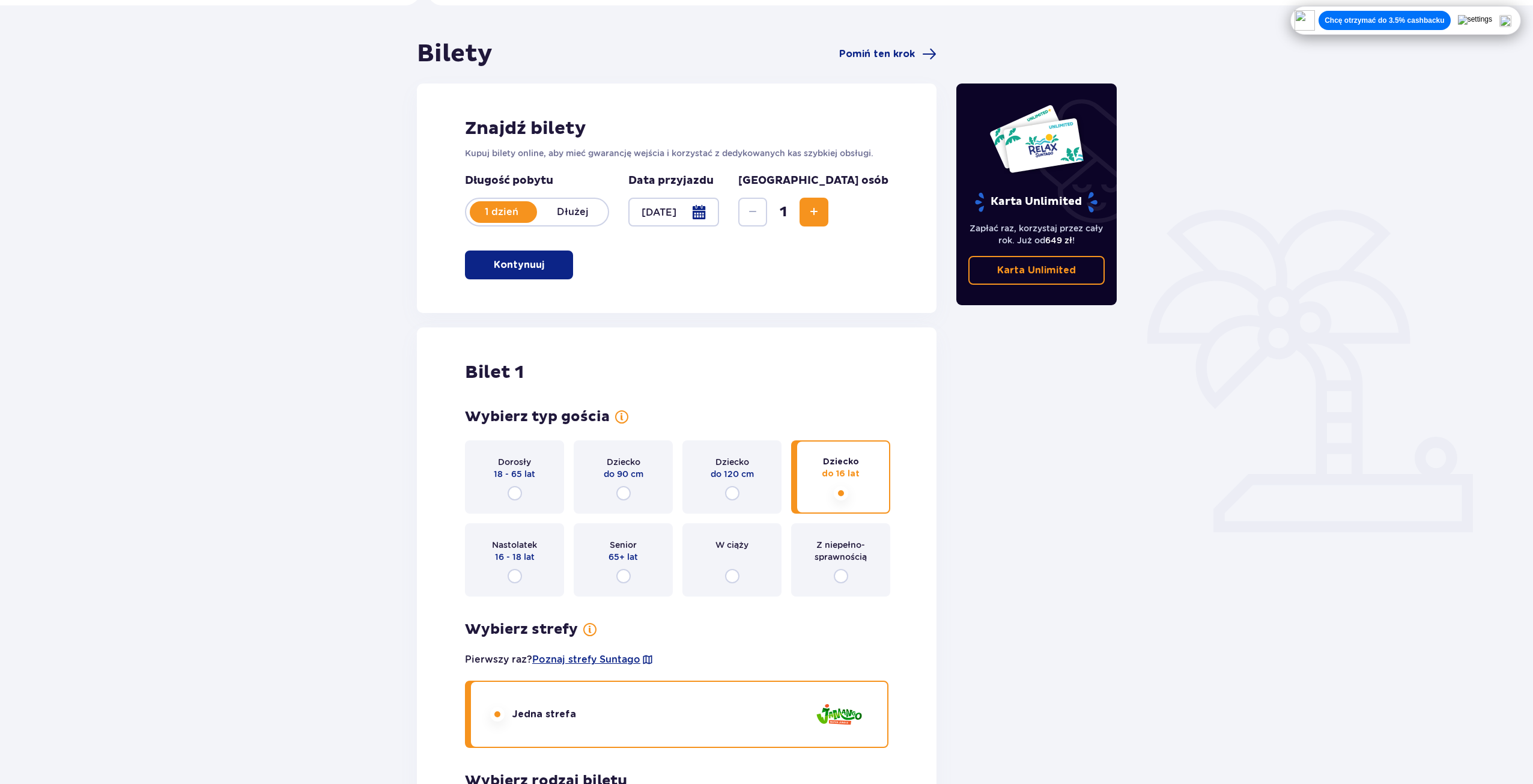
scroll to position [80, 0]
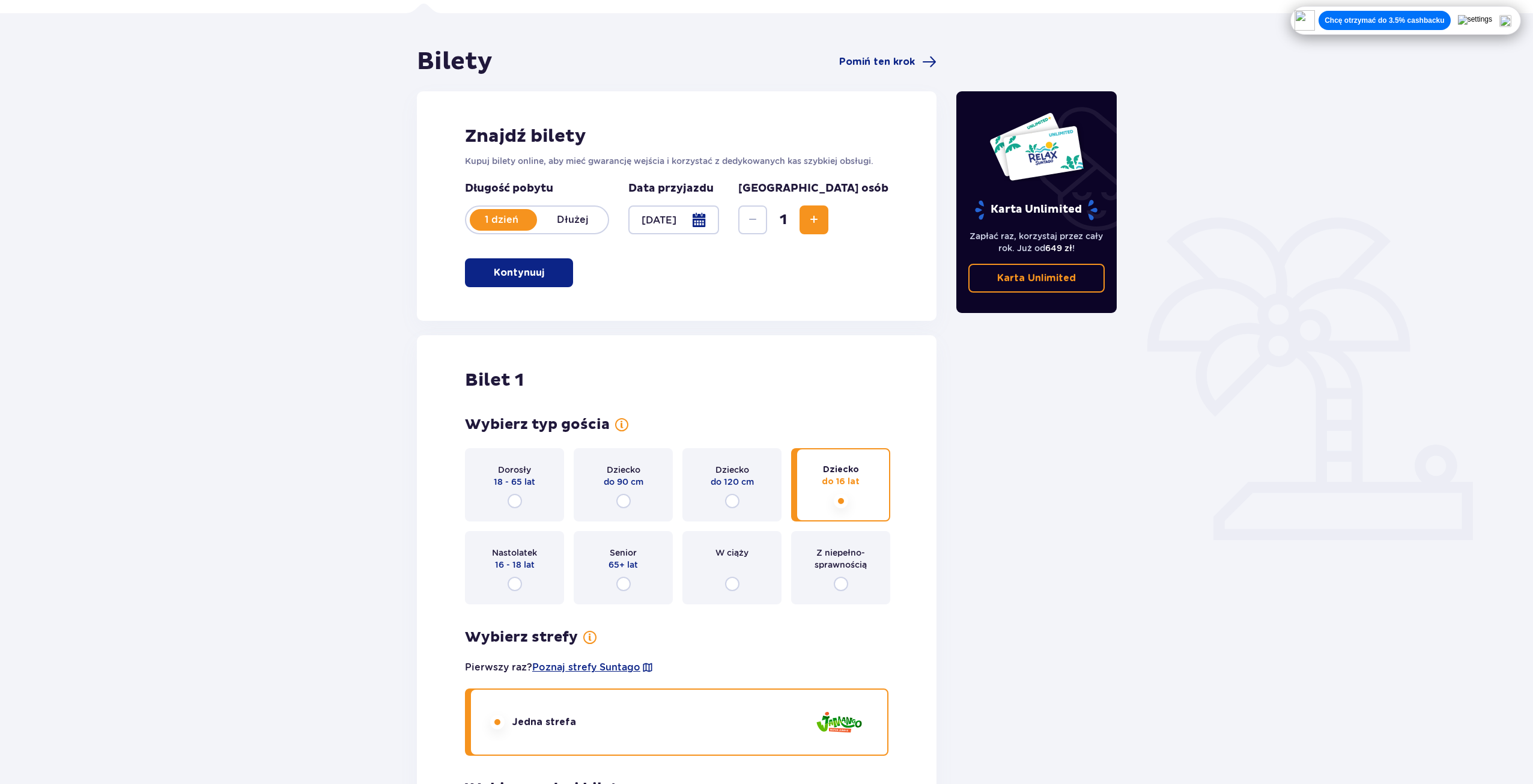
click at [1261, 634] on div "Bilety Pomiń ten krok Znajdź bilety Kupuj bilety online, aby mieć gwarancję wej…" at bounding box center [766, 639] width 1533 height 1251
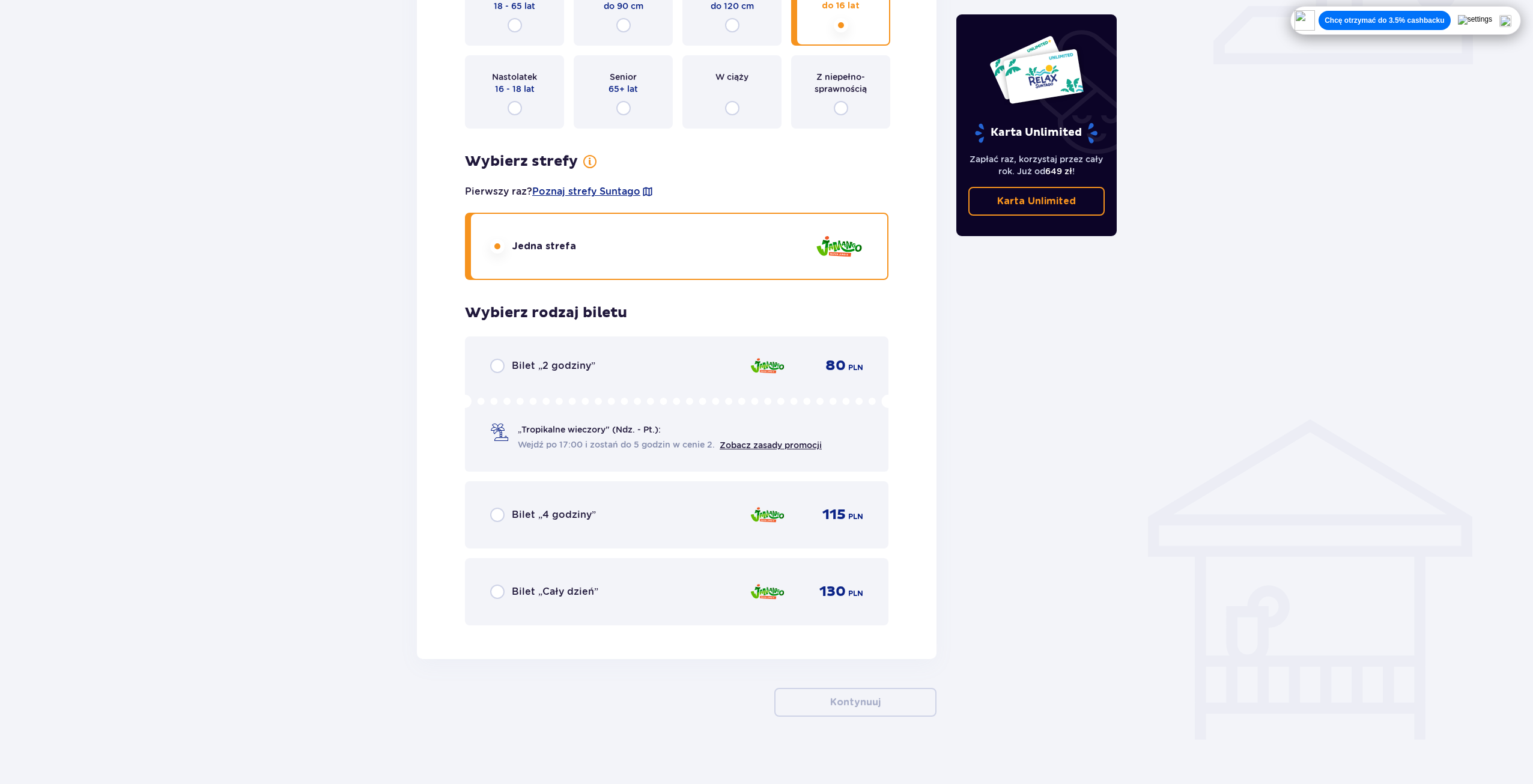
scroll to position [561, 0]
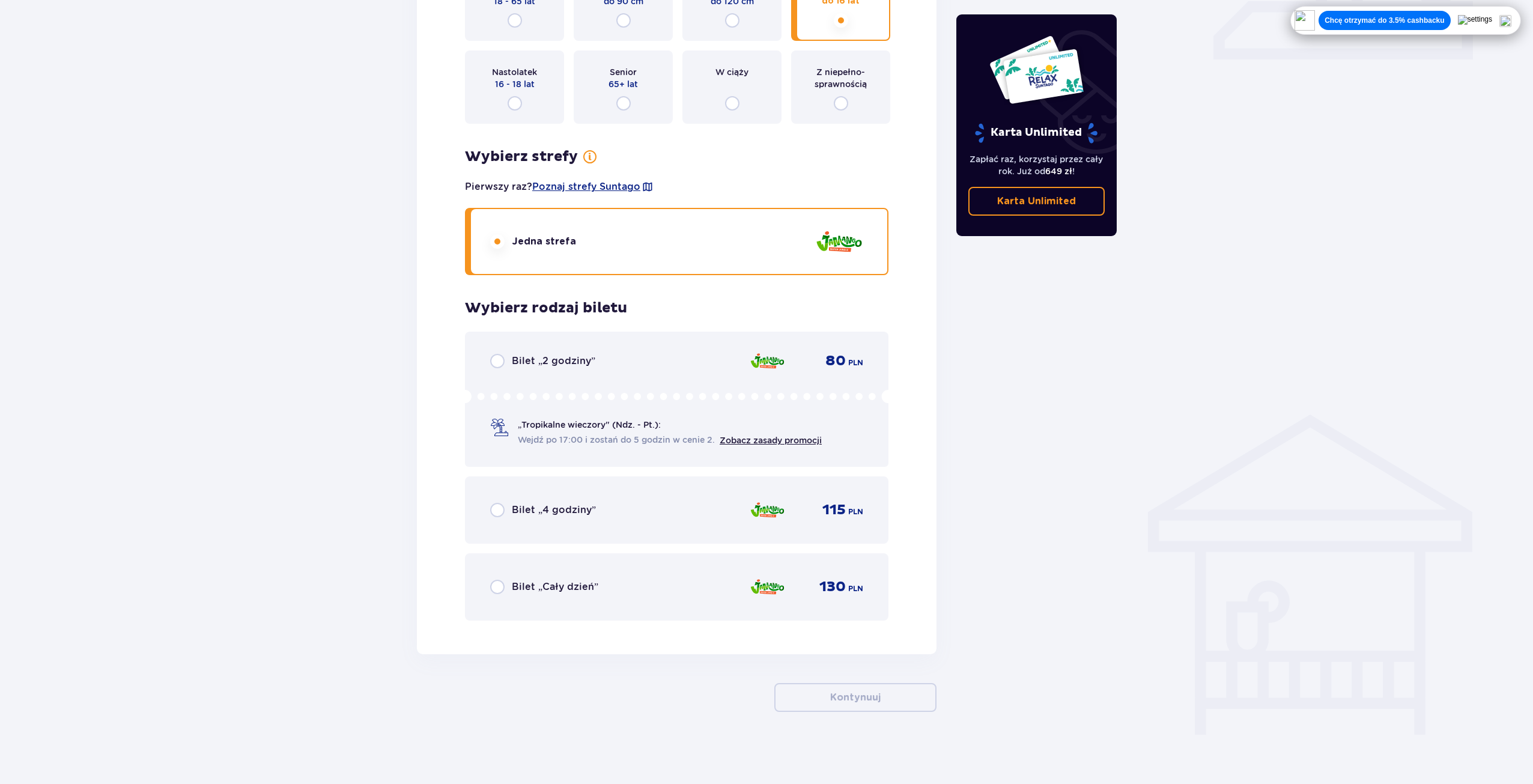
click at [494, 580] on input "radio" at bounding box center [497, 587] width 14 height 14
radio input "true"
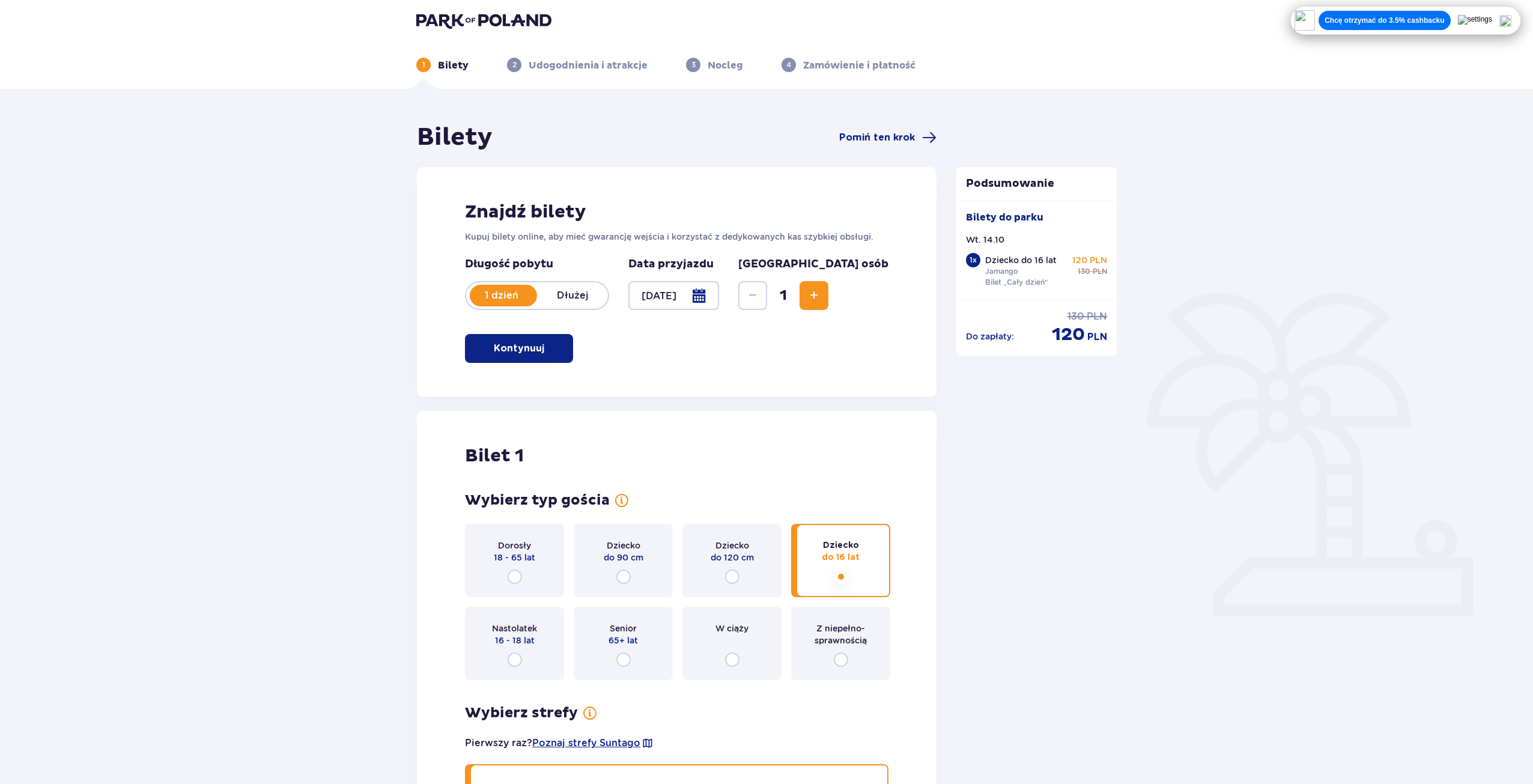
scroll to position [0, 0]
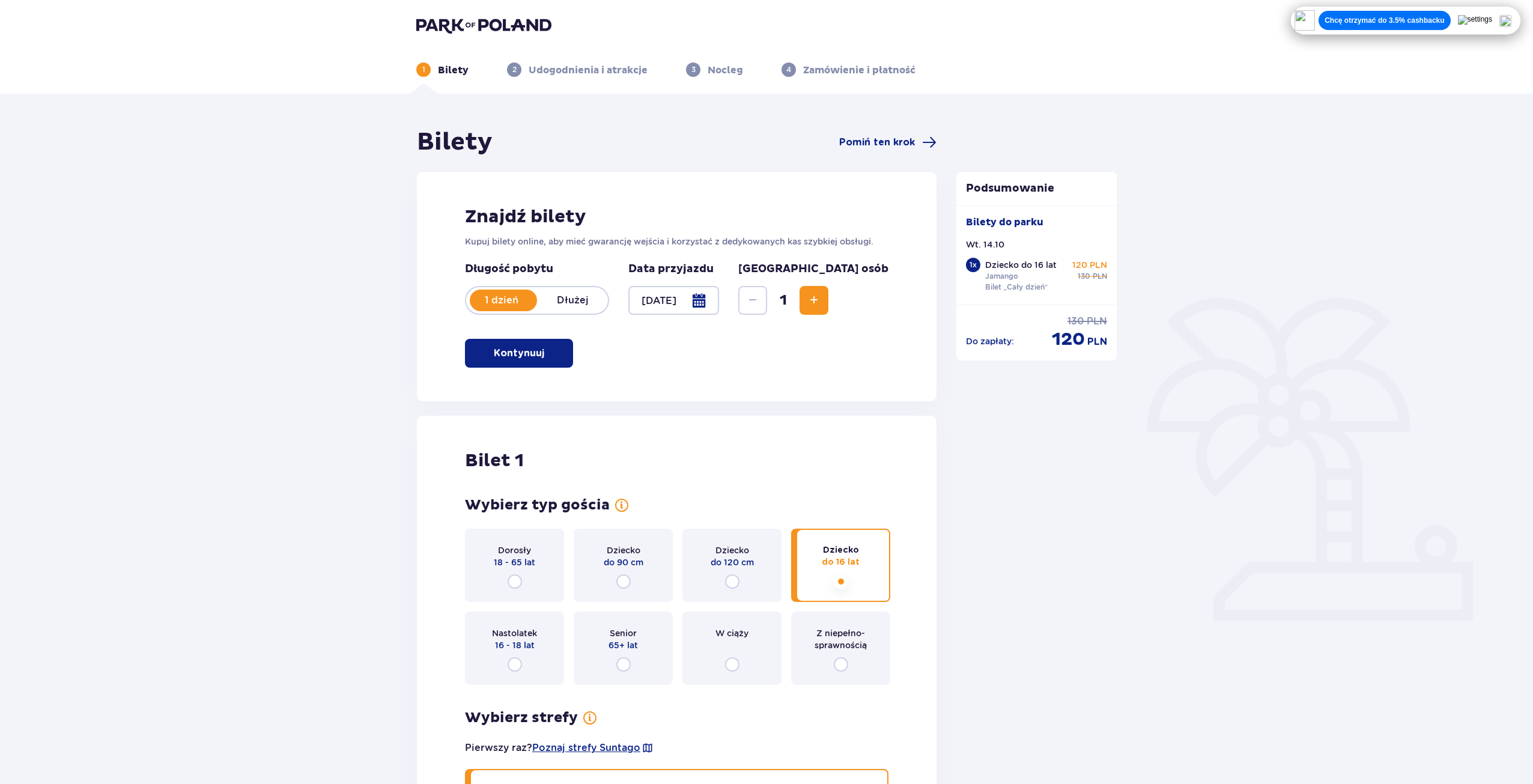
click at [511, 344] on button "Kontynuuj" at bounding box center [519, 353] width 108 height 28
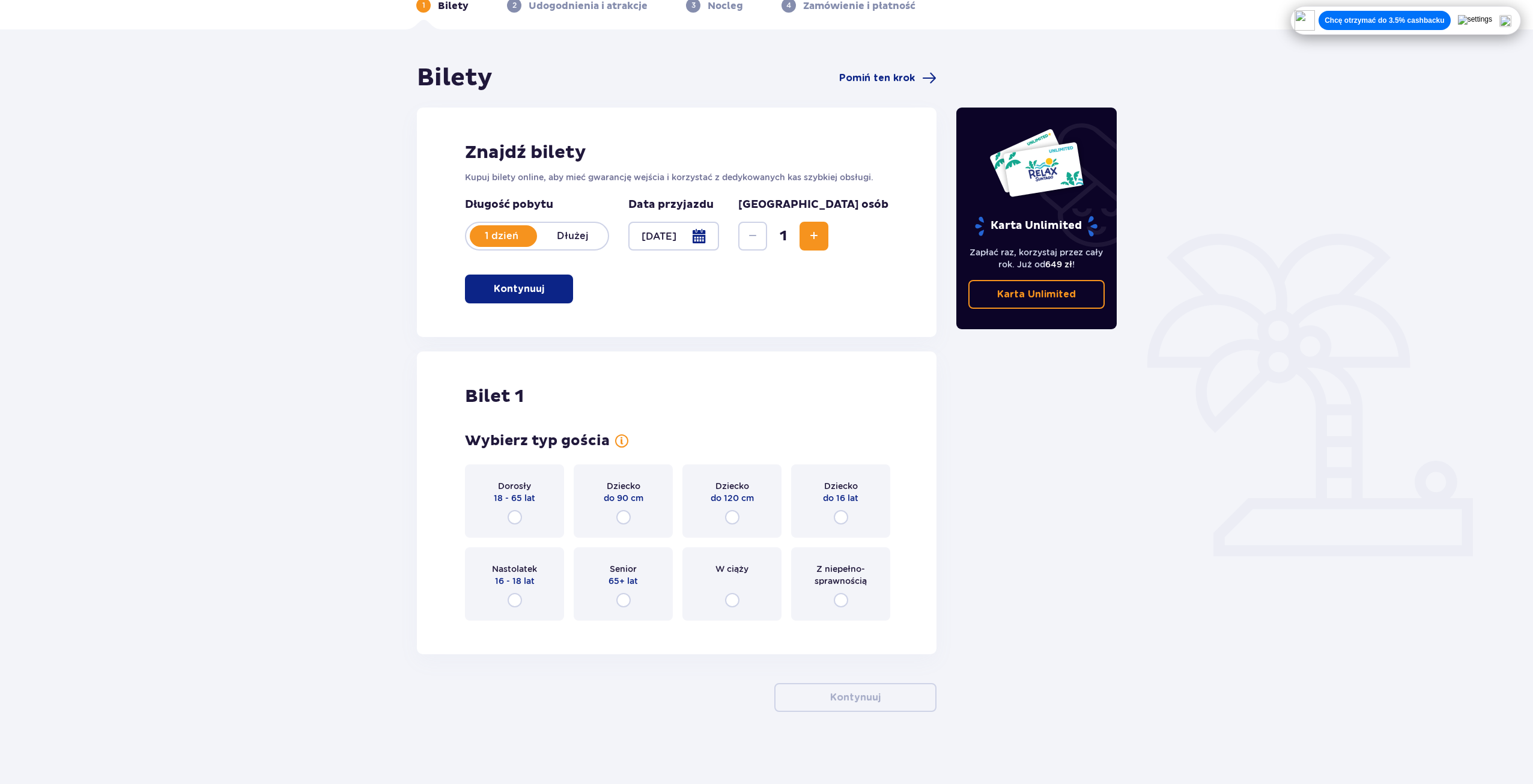
click at [839, 522] on input "radio" at bounding box center [841, 517] width 14 height 14
radio input "true"
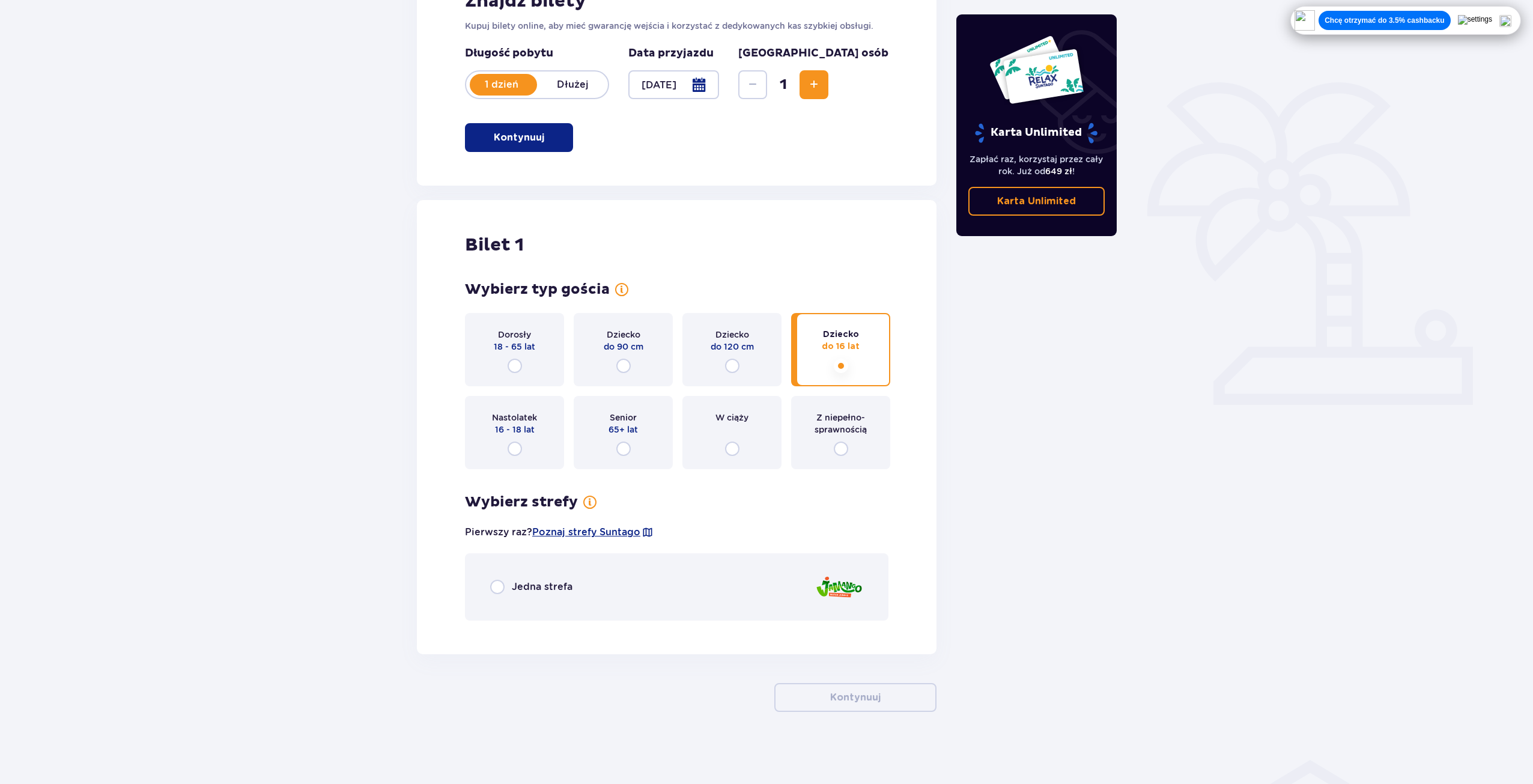
click at [486, 589] on div "Jedna strefa" at bounding box center [677, 587] width 424 height 67
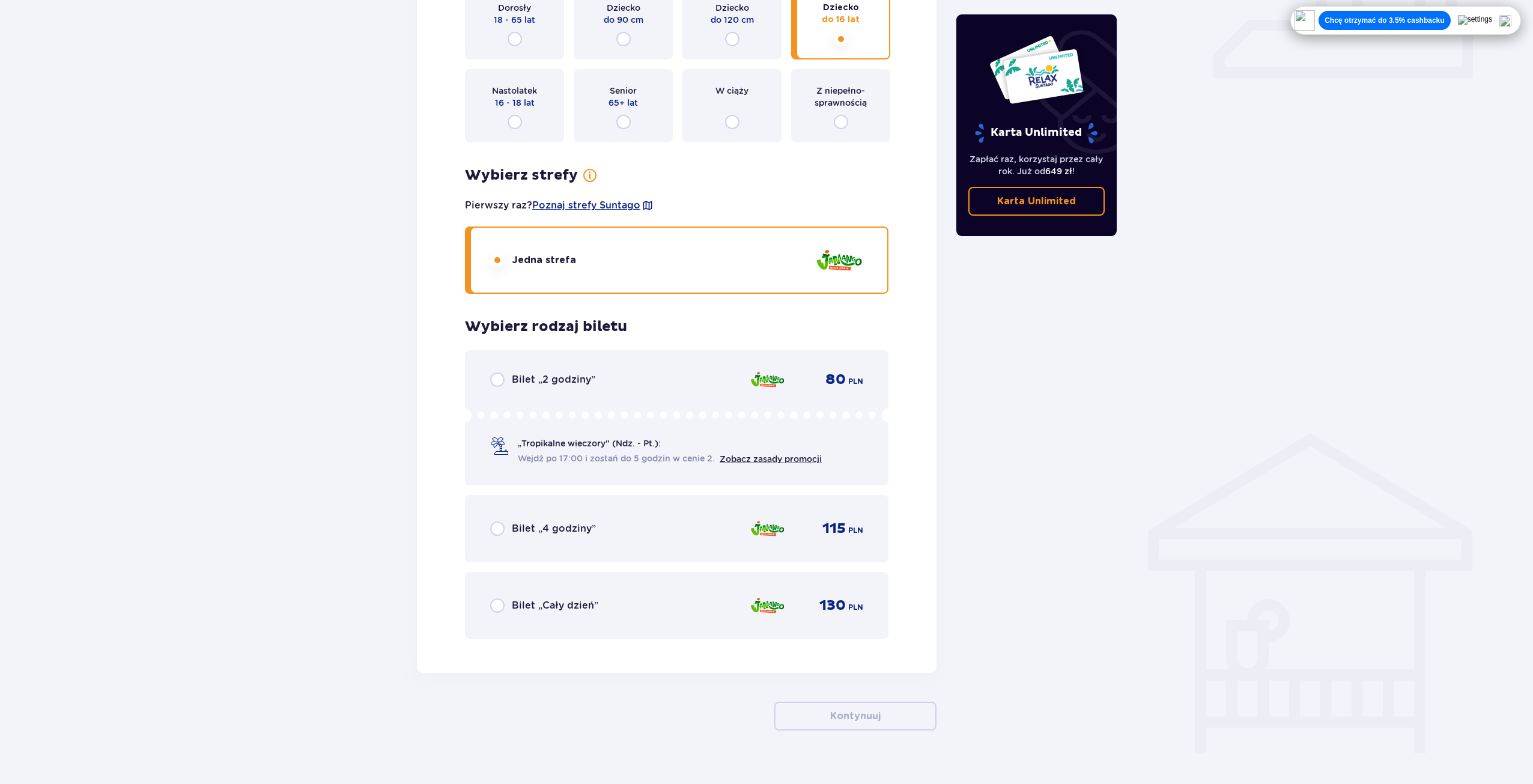
scroll to position [561, 0]
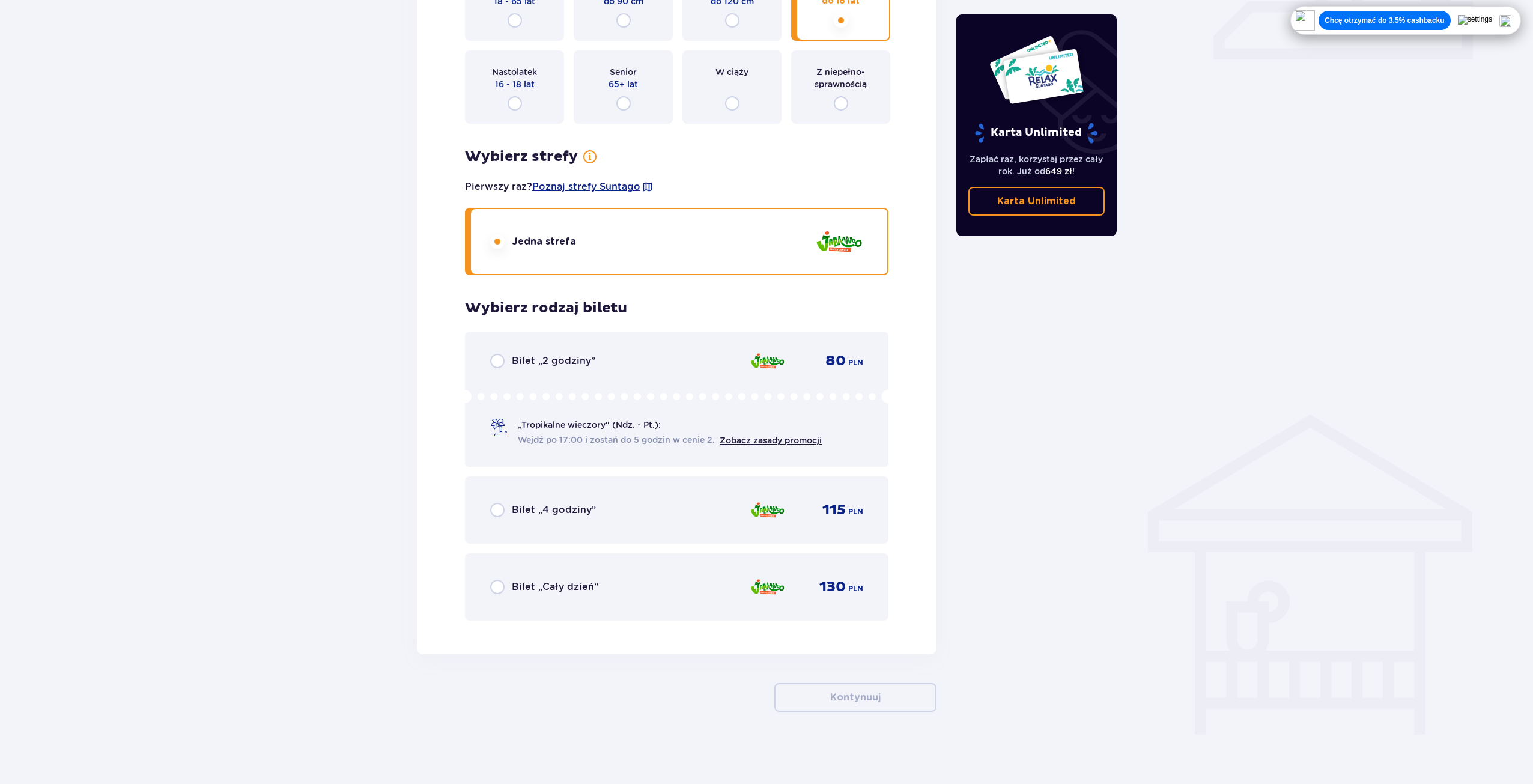
drag, startPoint x: 492, startPoint y: 593, endPoint x: 498, endPoint y: 592, distance: 6.1
click at [492, 592] on input "radio" at bounding box center [497, 587] width 14 height 14
radio input "true"
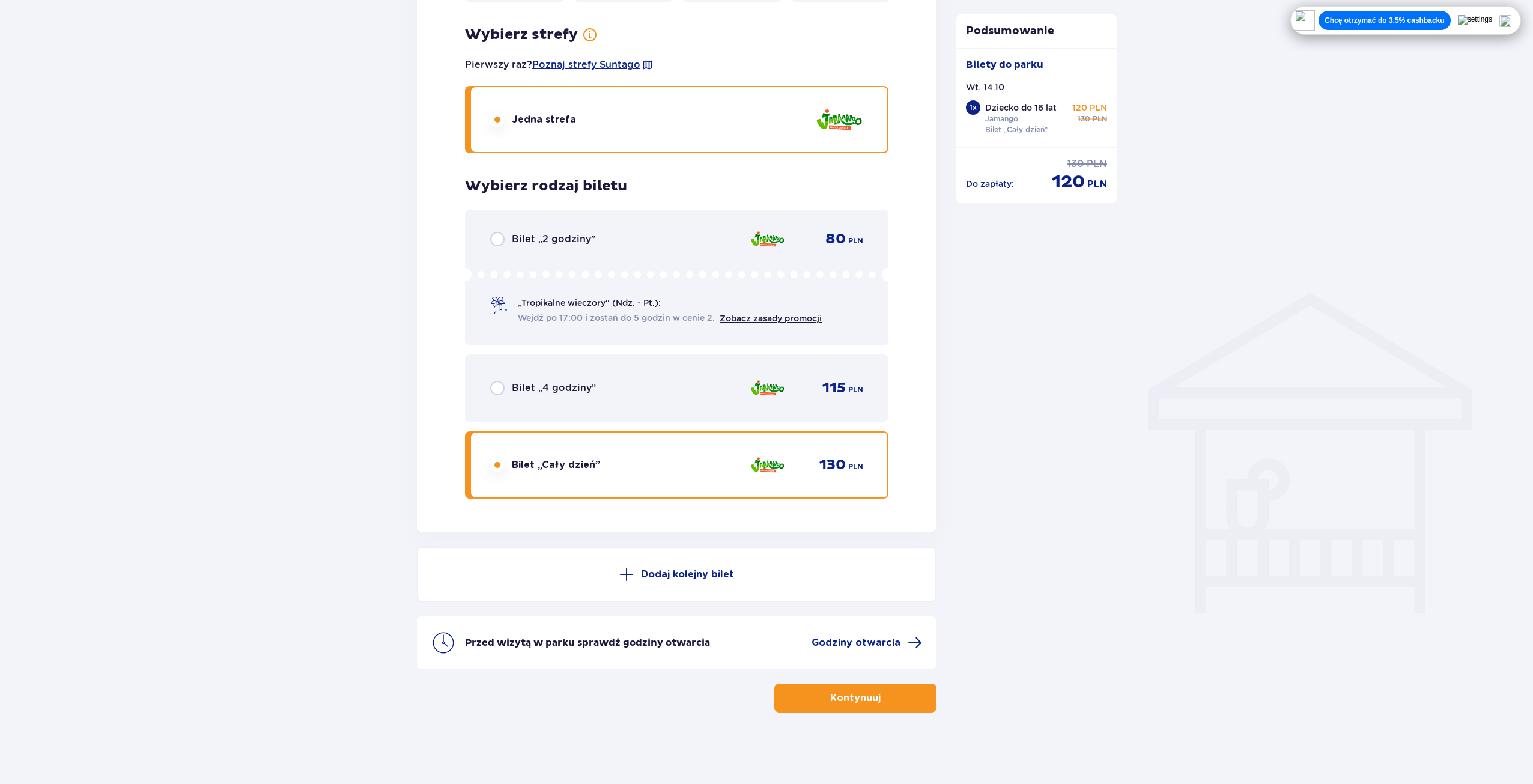
scroll to position [684, 0]
click at [877, 642] on span "Godziny otwarcia" at bounding box center [856, 642] width 89 height 14
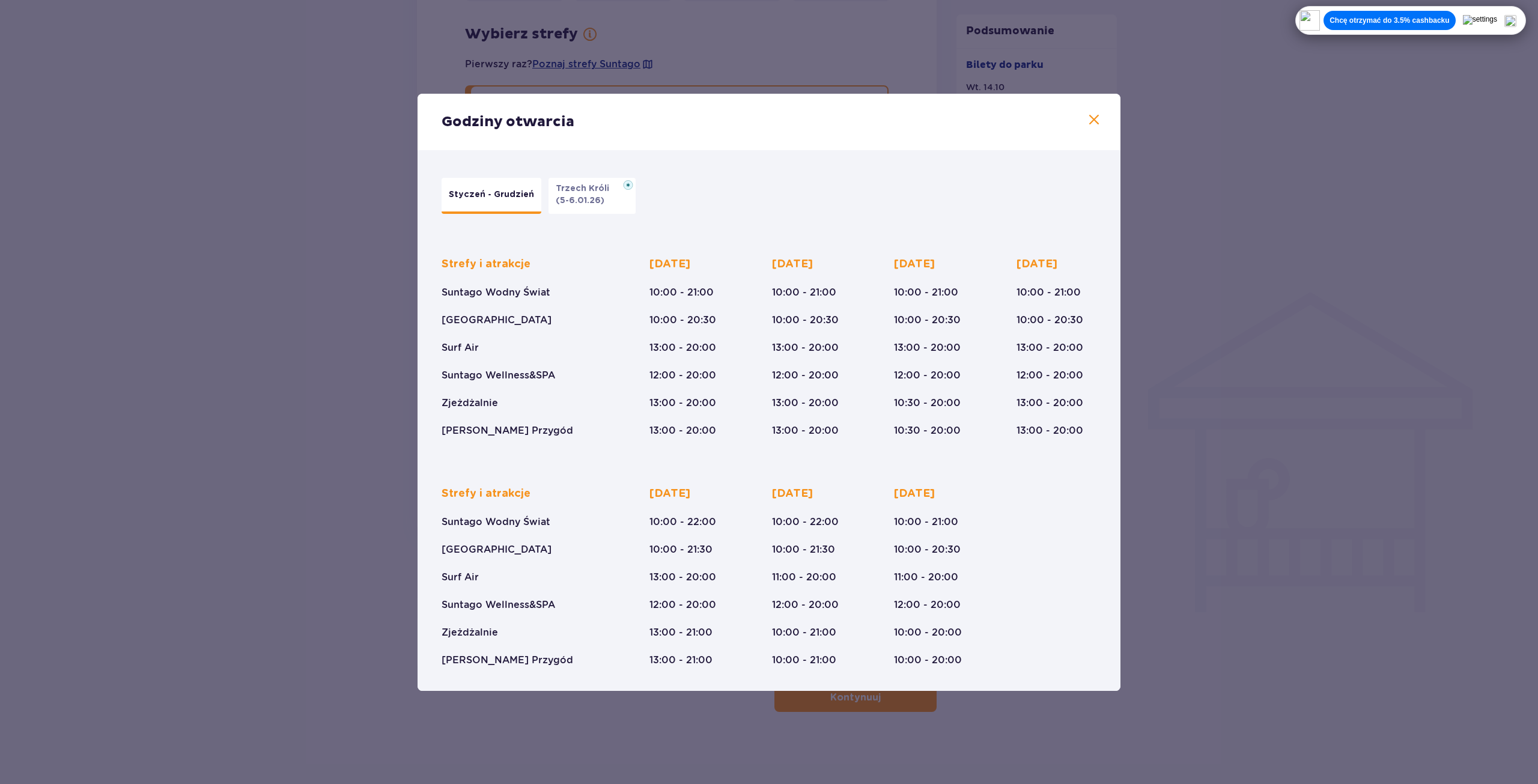
click at [1294, 531] on div "Godziny otwarcia Styczeń - Grudzień Trzech Króli (5-6.01.26) Strefy i atrakcje …" at bounding box center [769, 392] width 1538 height 784
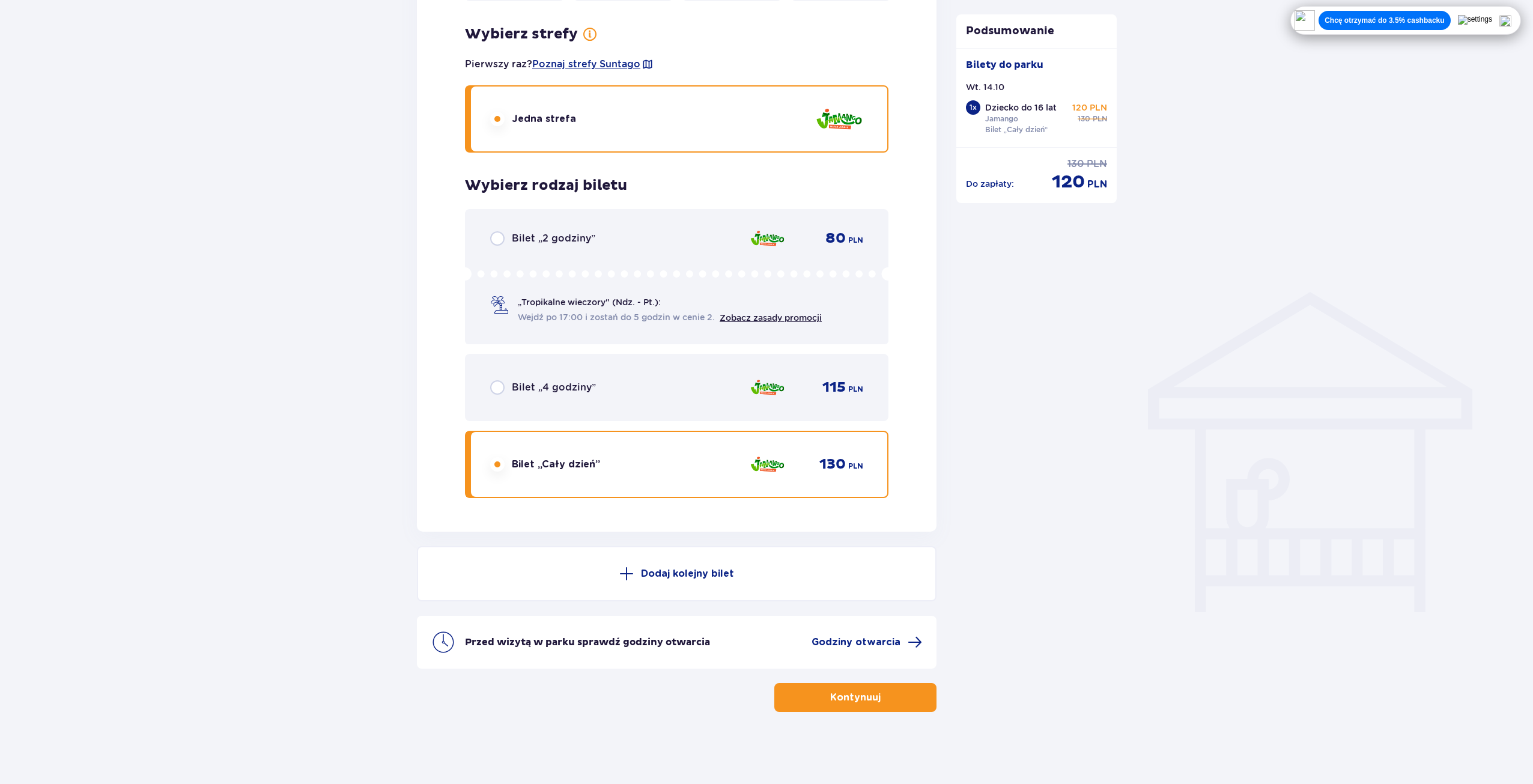
click at [869, 634] on div "Przed wizytą w parku sprawdź godziny otwarcia Godziny otwarcia" at bounding box center [677, 642] width 520 height 53
click at [880, 649] on span "Godziny otwarcia" at bounding box center [866, 642] width 110 height 14
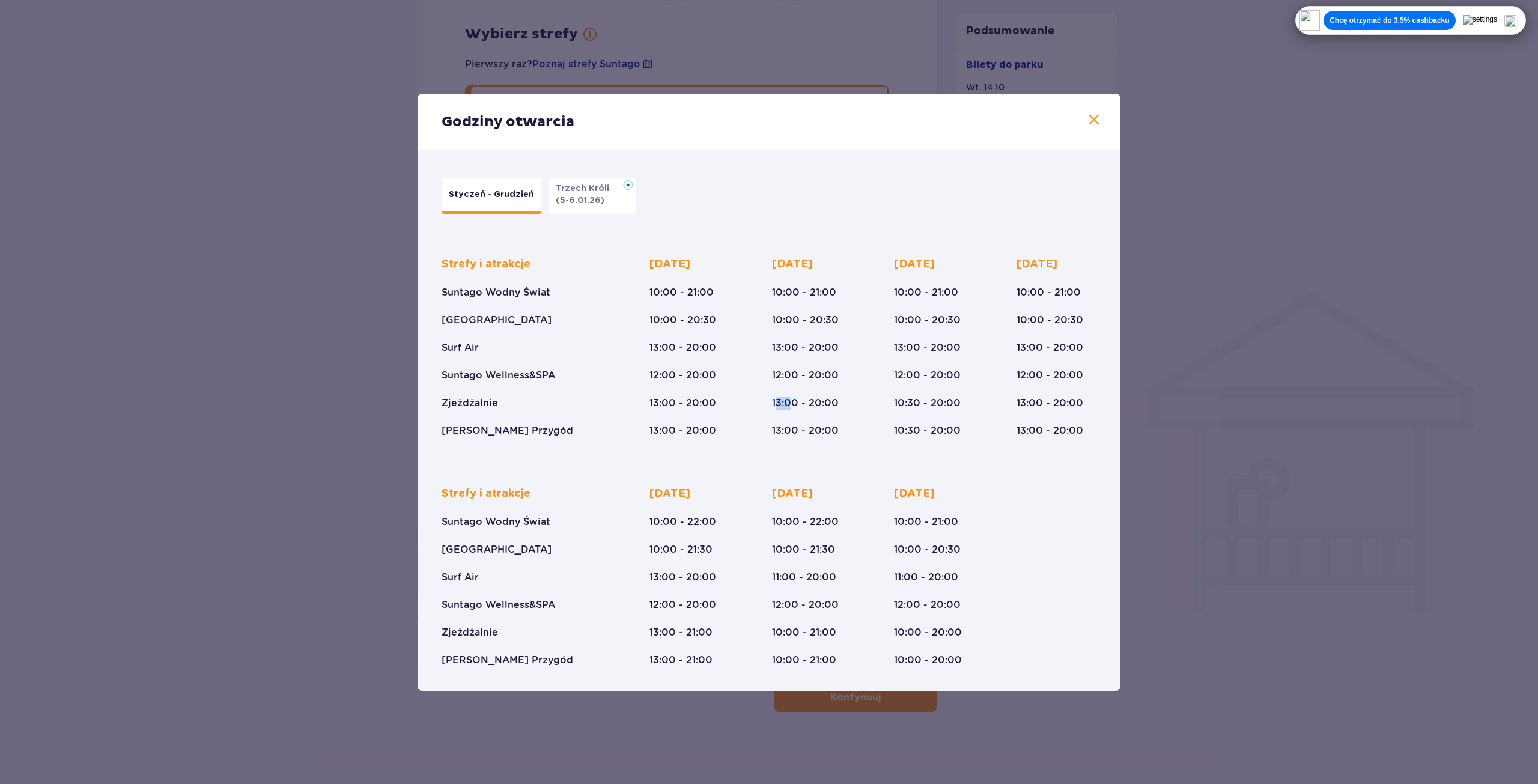
drag, startPoint x: 777, startPoint y: 401, endPoint x: 790, endPoint y: 402, distance: 13.0
click at [790, 402] on p "13:00 - 20:00" at bounding box center [806, 403] width 67 height 14
click at [764, 398] on div "Strefy i atrakcje Suntago Wodny Świat Crocodile Island Surf Air Suntago Wellnes…" at bounding box center [769, 338] width 655 height 199
click at [1097, 120] on span at bounding box center [1094, 120] width 14 height 14
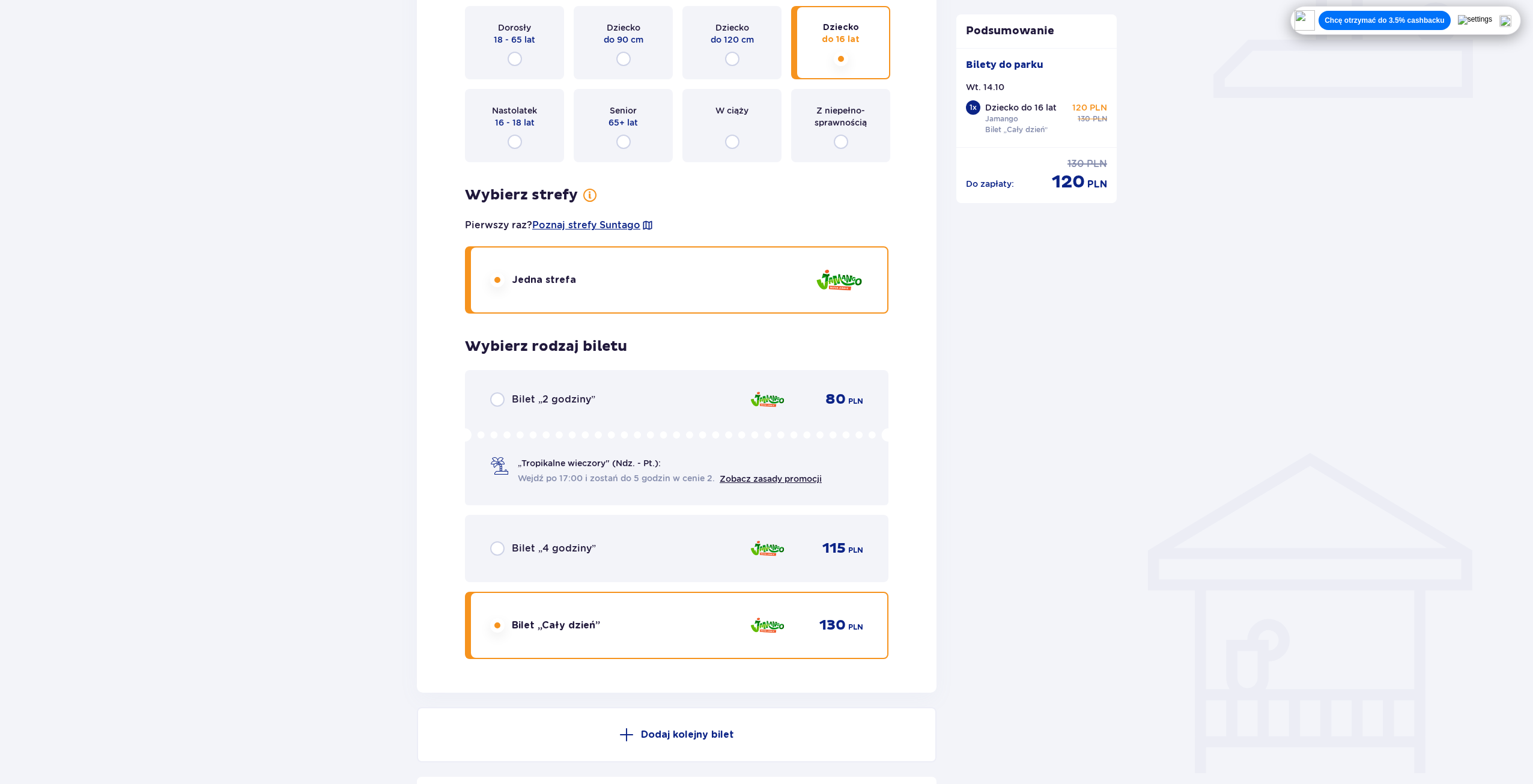
scroll to position [661, 0]
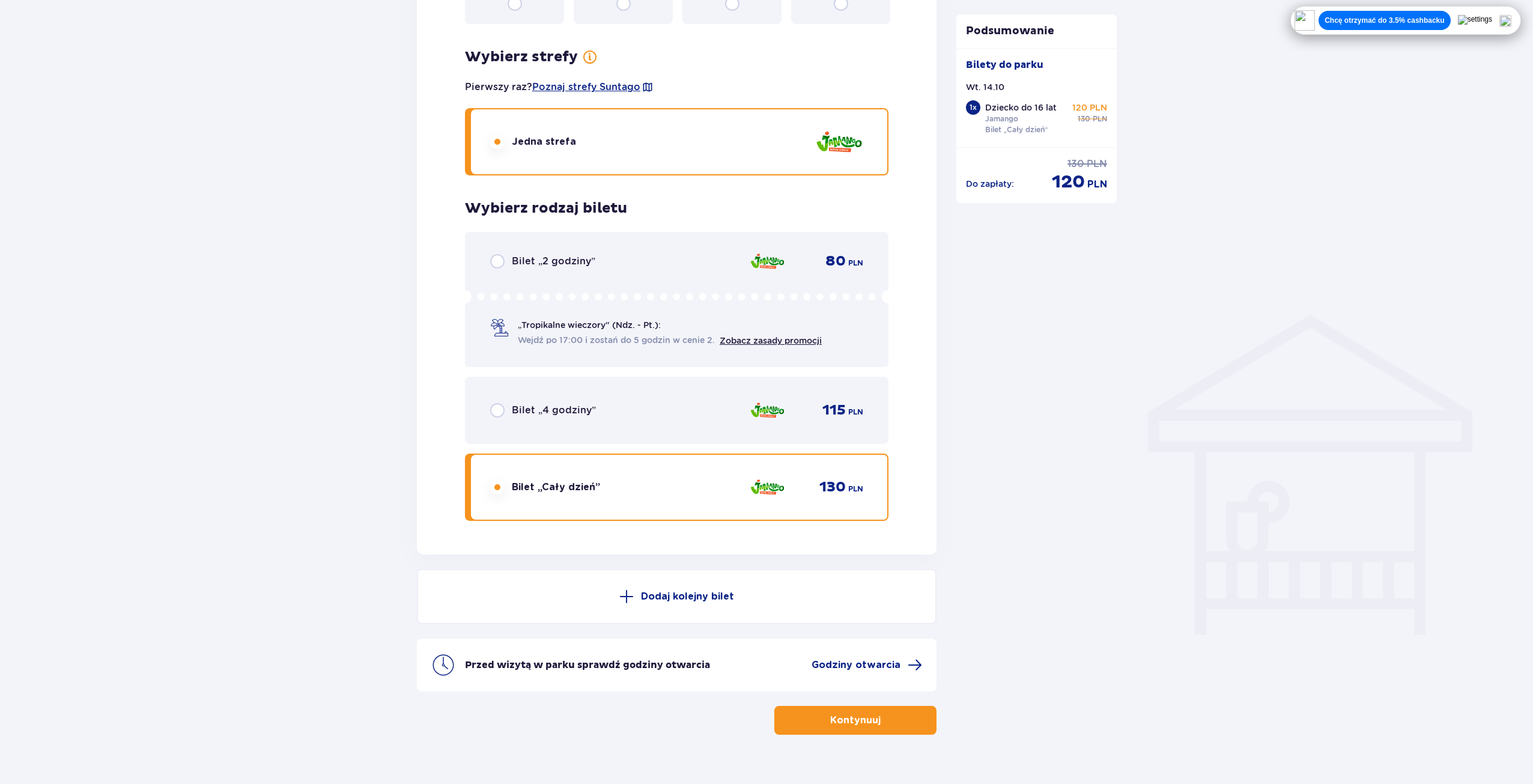
click at [890, 722] on button "Kontynuuj" at bounding box center [856, 720] width 162 height 28
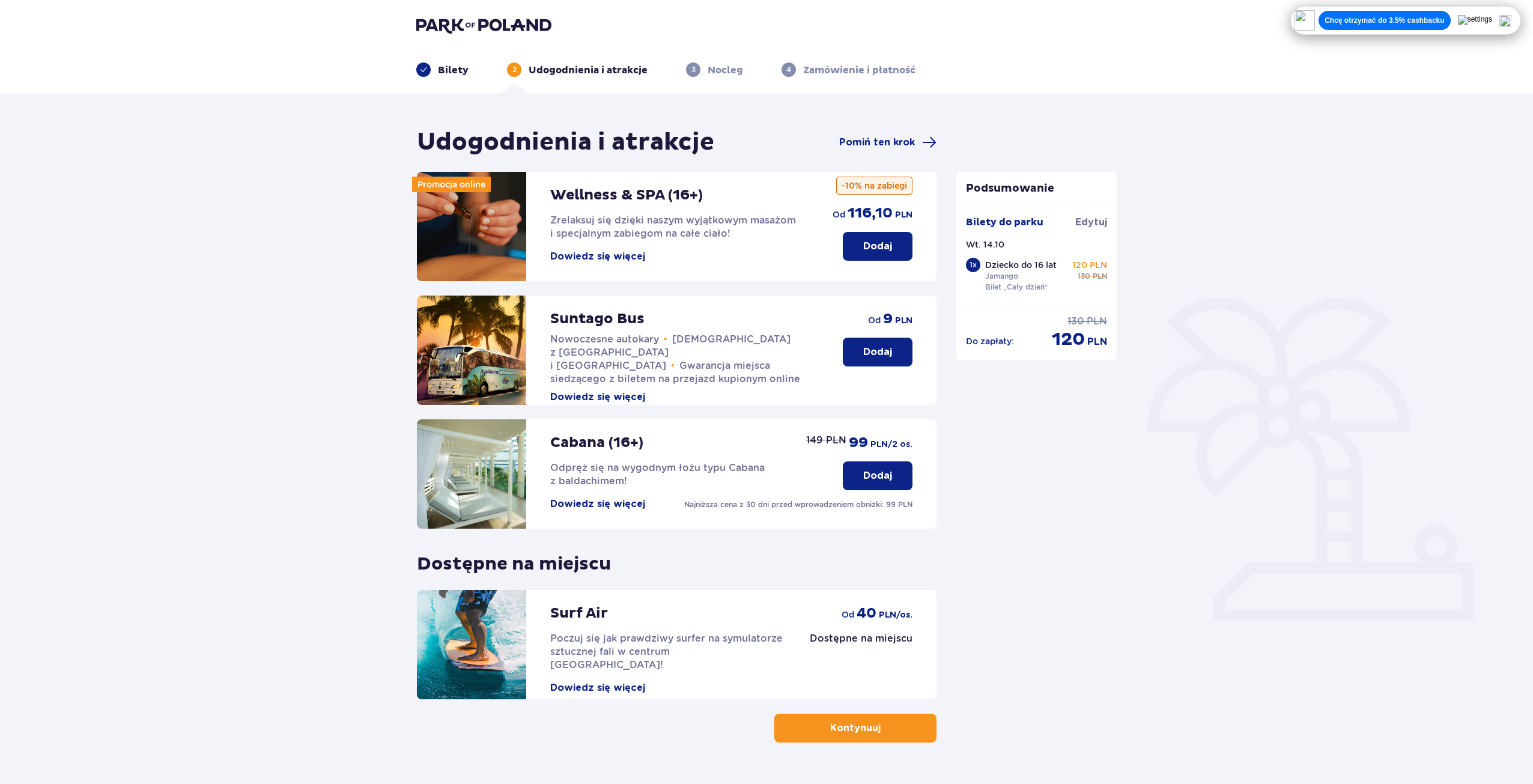
click at [862, 357] on button "Dodaj" at bounding box center [878, 352] width 70 height 28
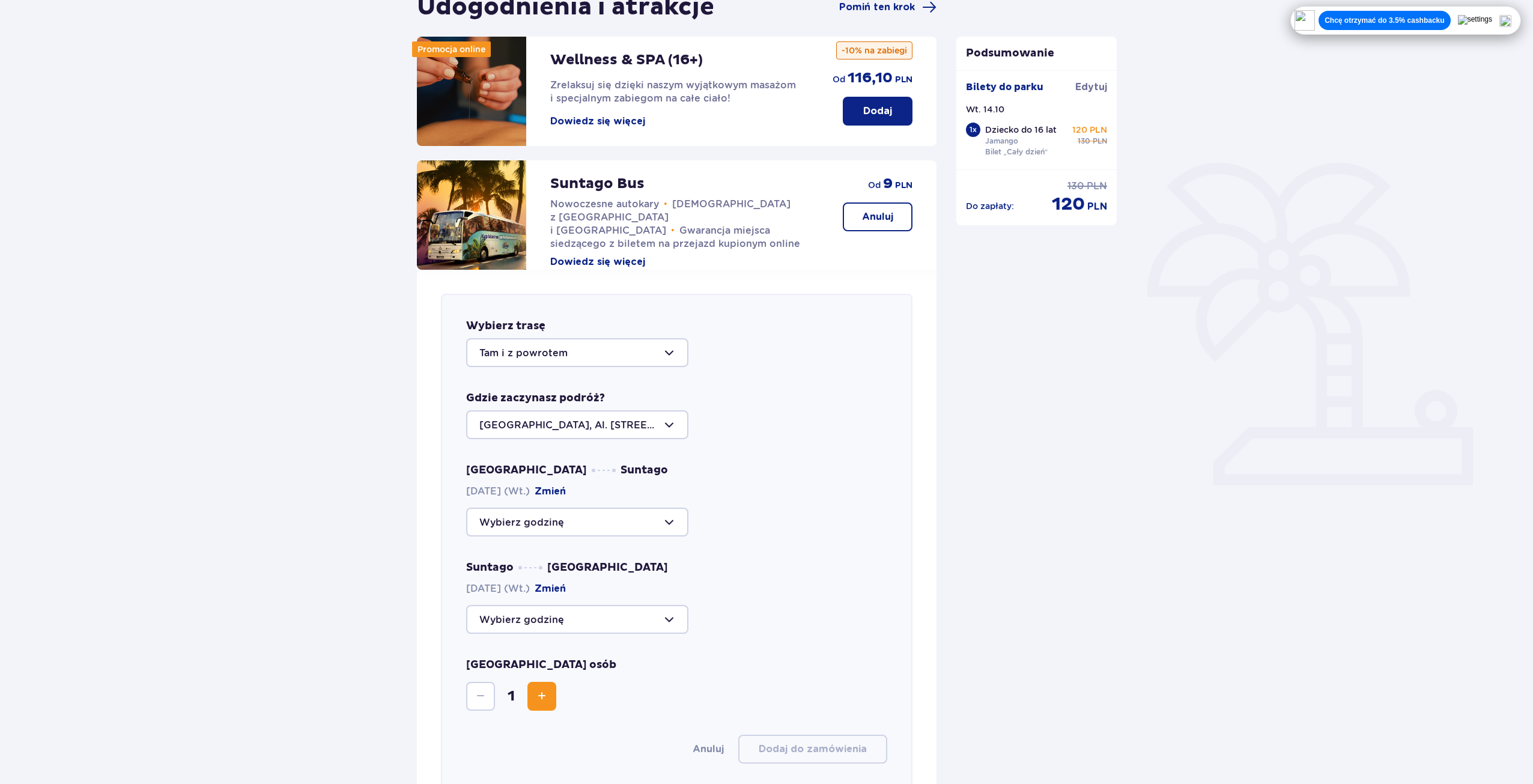
scroll to position [114, 0]
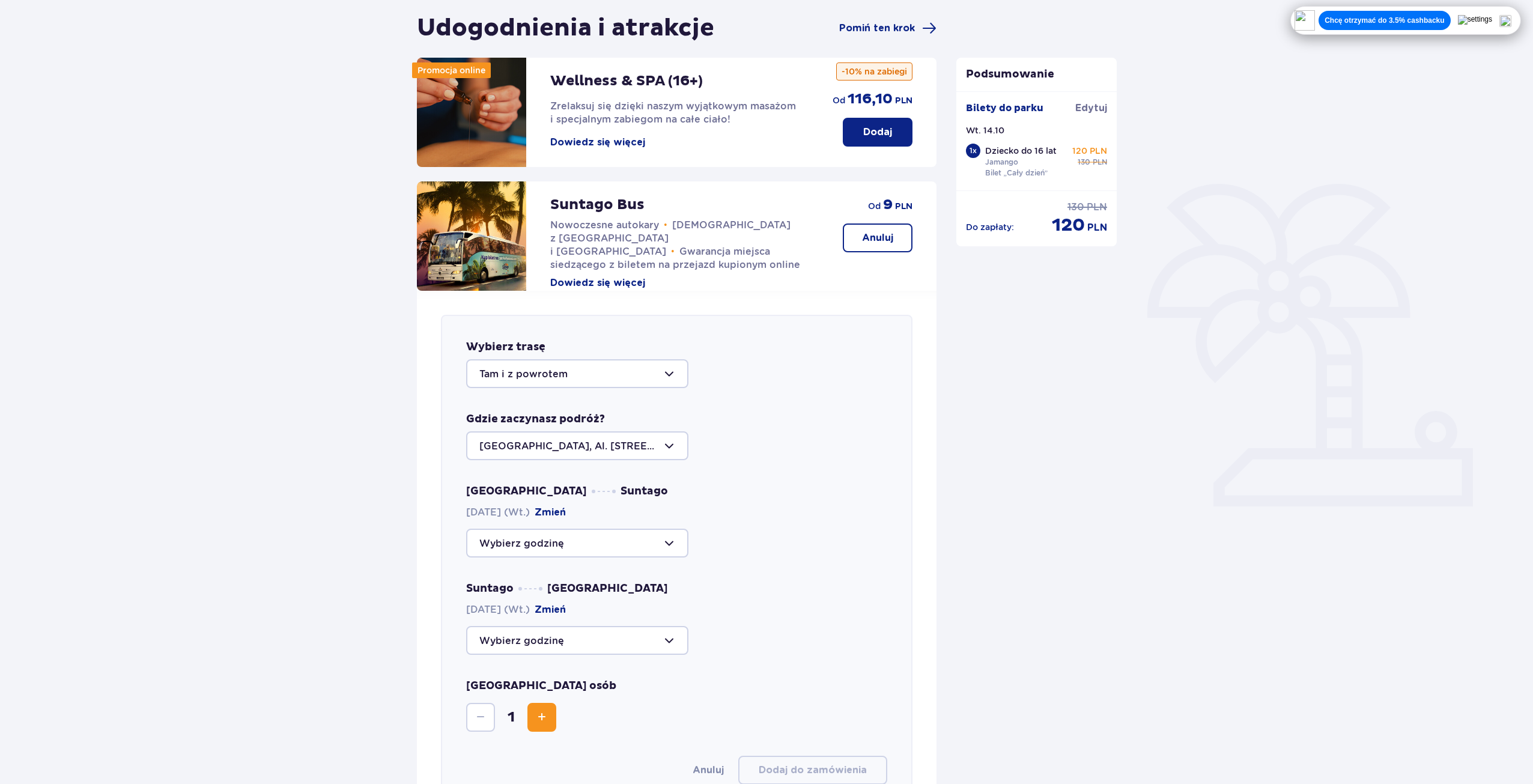
click at [647, 375] on div at bounding box center [578, 373] width 222 height 28
click at [884, 244] on p "Anuluj" at bounding box center [878, 238] width 31 height 14
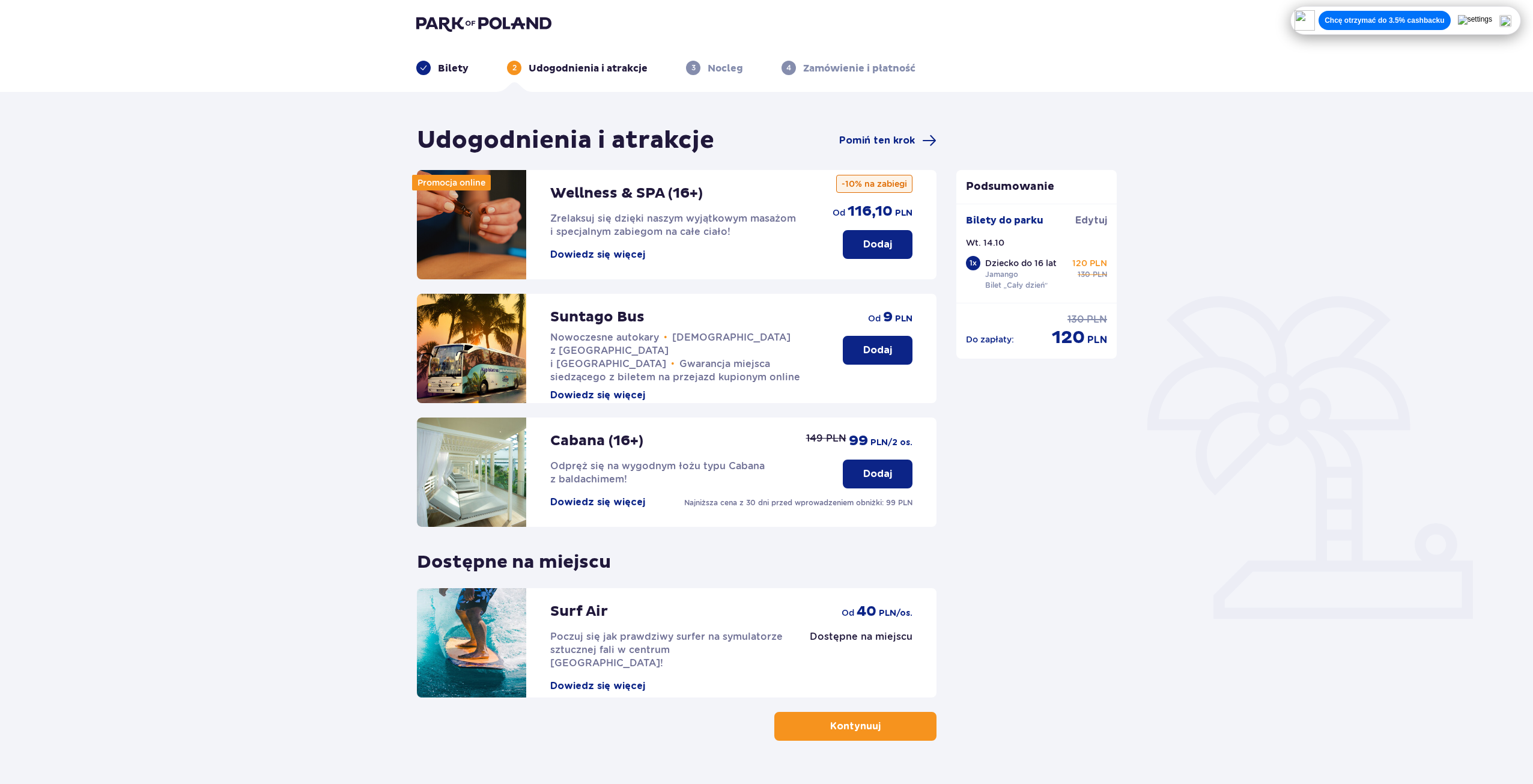
scroll to position [0, 0]
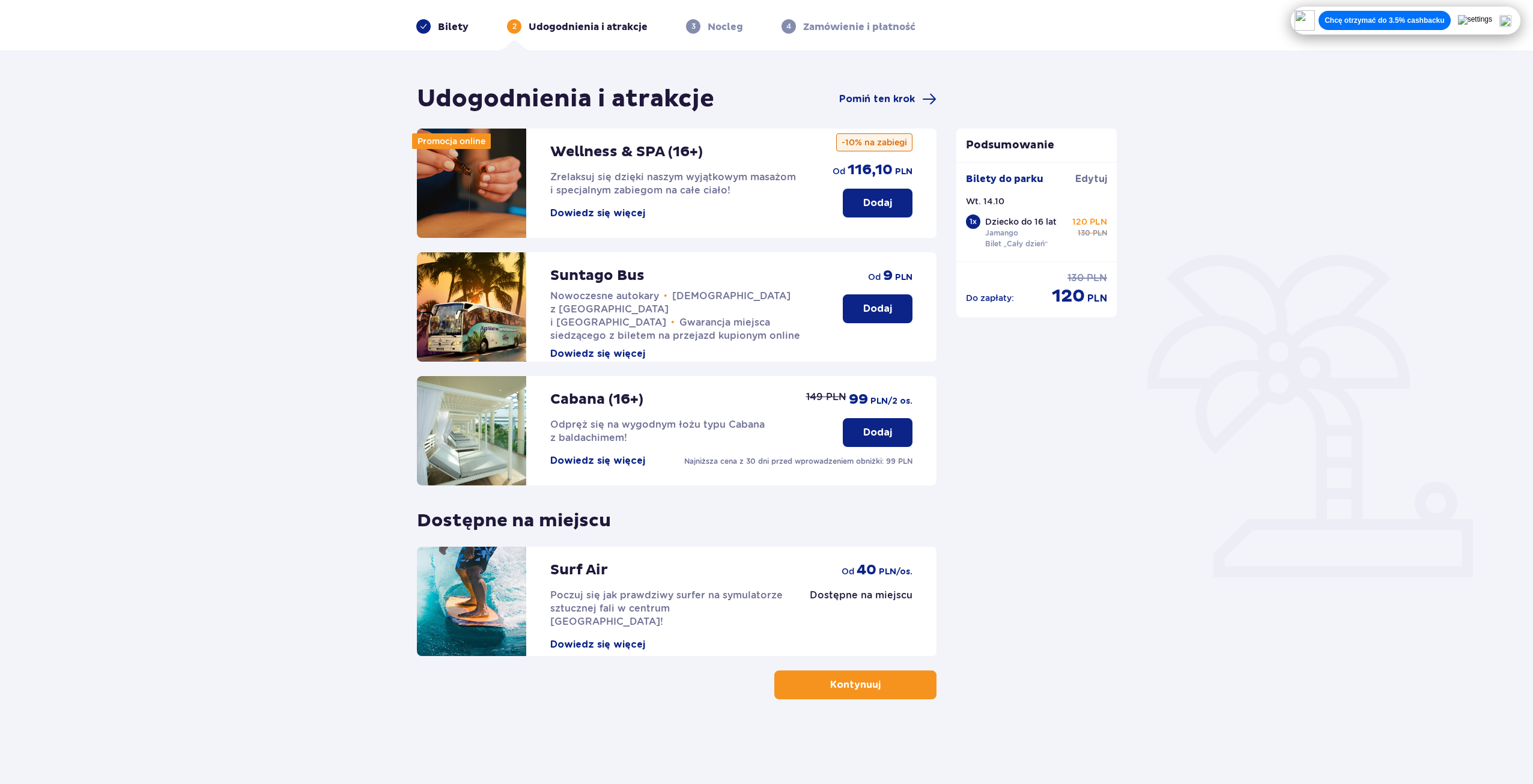
click at [850, 684] on p "Kontynuuj" at bounding box center [856, 684] width 51 height 14
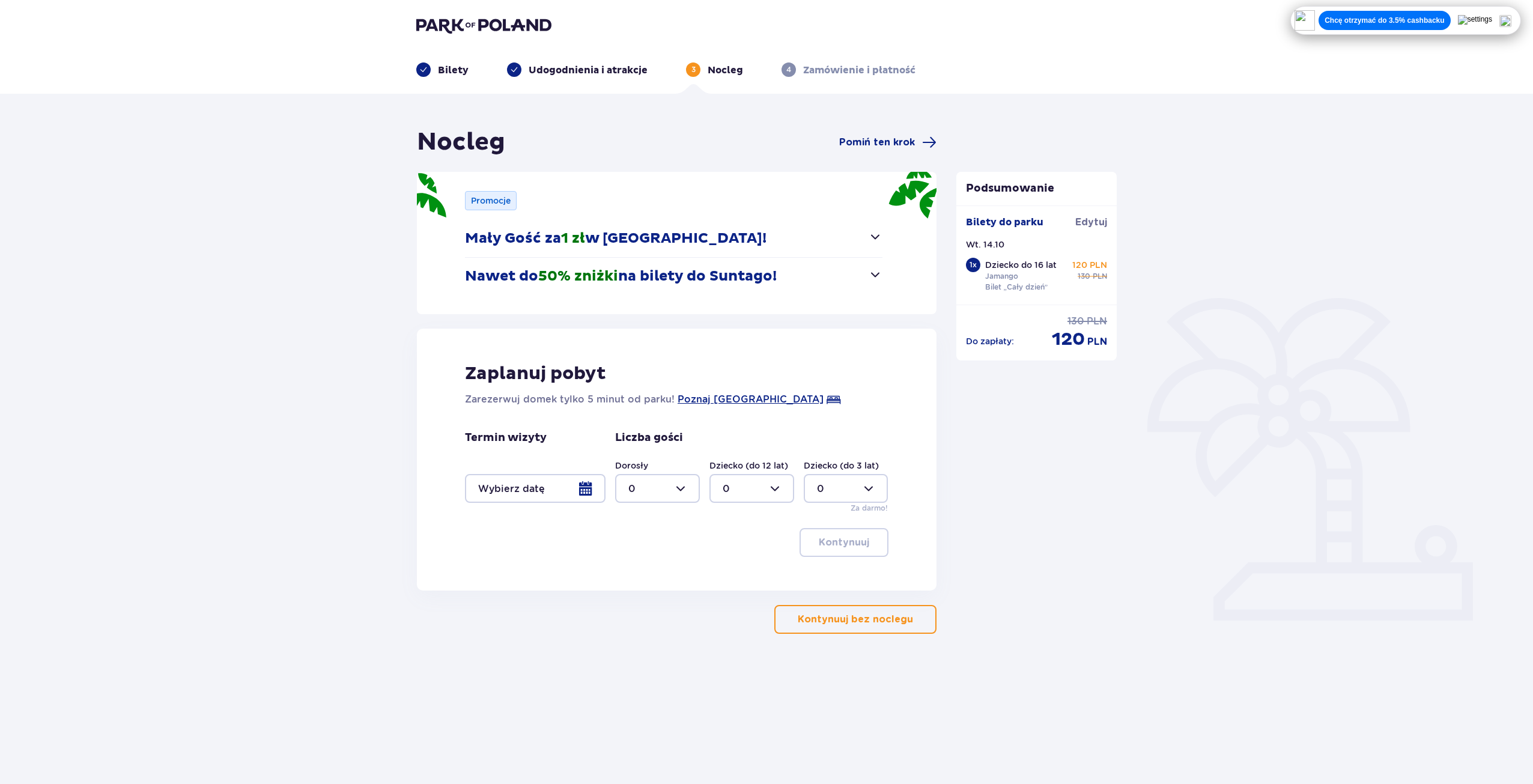
click at [848, 617] on p "Kontynuuj bez noclegu" at bounding box center [856, 619] width 115 height 14
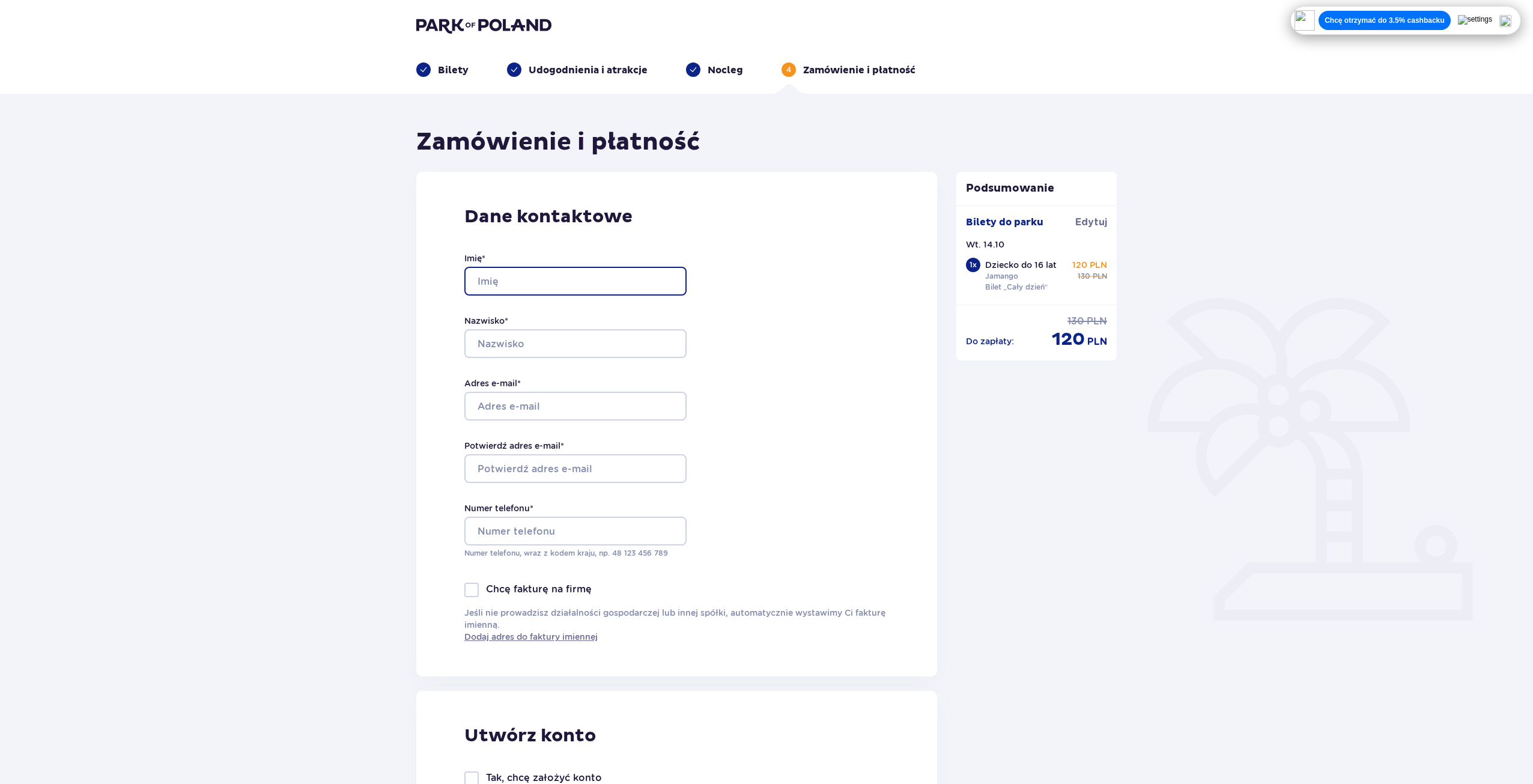
click at [581, 268] on input "Imię *" at bounding box center [576, 281] width 222 height 28
type input "Igor"
type input "Kowalczyk"
type input "512366832"
click at [578, 405] on input "Adres e-mail *" at bounding box center [576, 406] width 222 height 28
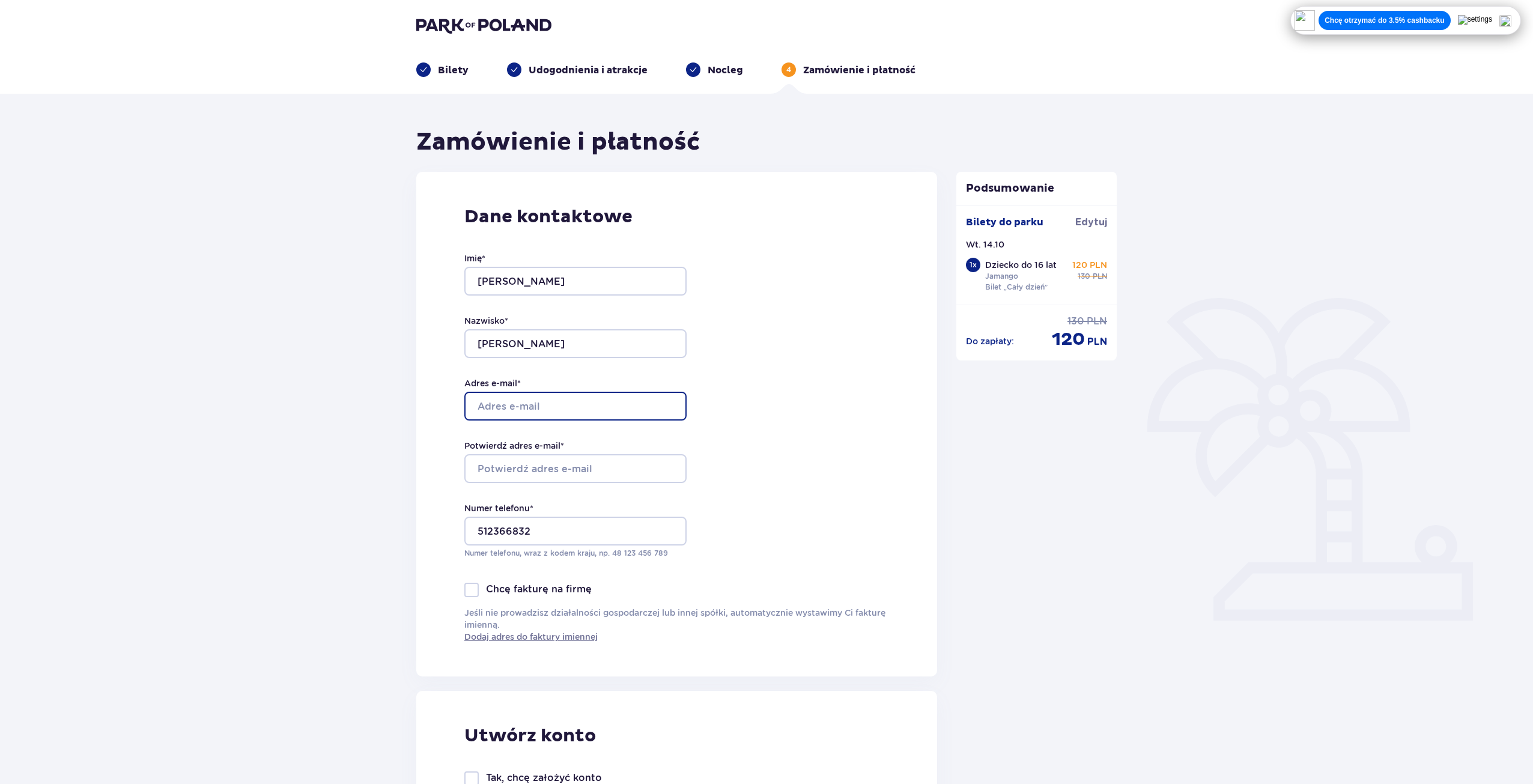
type input "igoreko5632@gmail.com"
click at [566, 478] on input "Potwierdź adres e-mail *" at bounding box center [576, 469] width 222 height 28
click at [638, 471] on input "Potwierdź adres e-mail *" at bounding box center [576, 469] width 222 height 28
type input "igoreko5632@gmail.com"
click at [764, 522] on div "Dane kontaktowe Imię * Igor Nazwisko * Kowalczyk Adres e-mail * igoreko5632@gma…" at bounding box center [677, 424] width 521 height 504
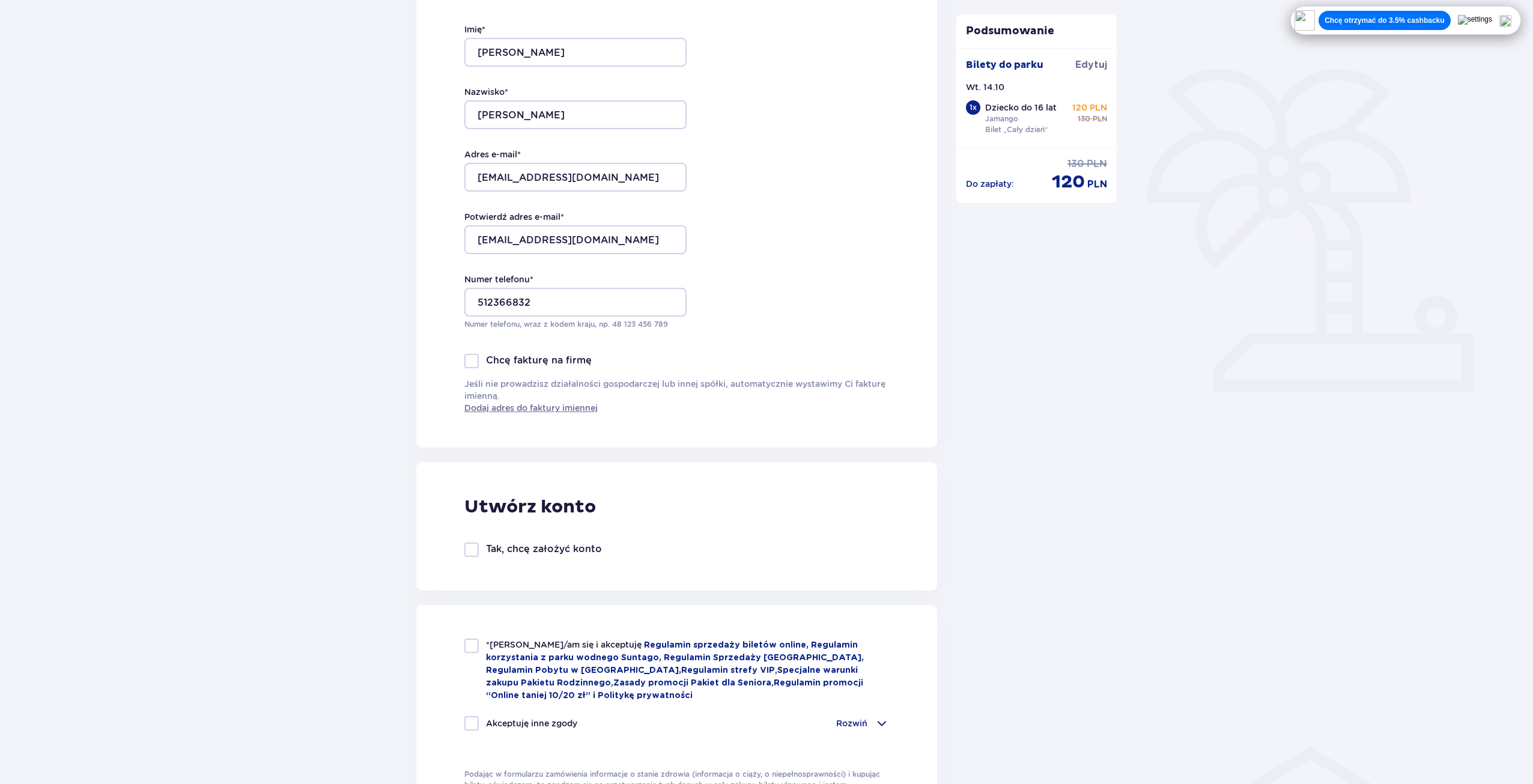
scroll to position [420, 0]
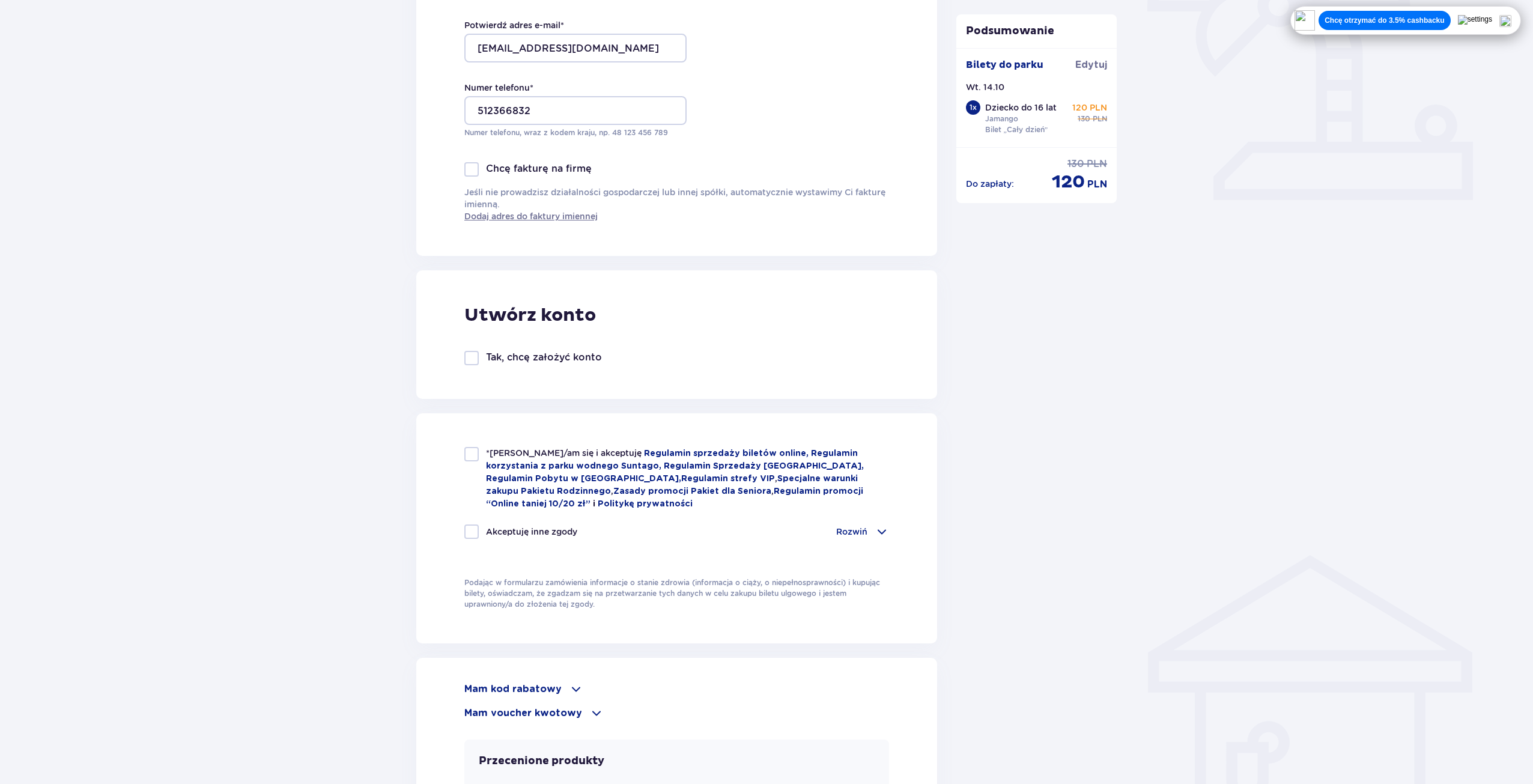
click at [472, 451] on div at bounding box center [472, 454] width 14 height 14
checkbox input "true"
click at [474, 528] on div at bounding box center [472, 531] width 14 height 14
checkbox input "true"
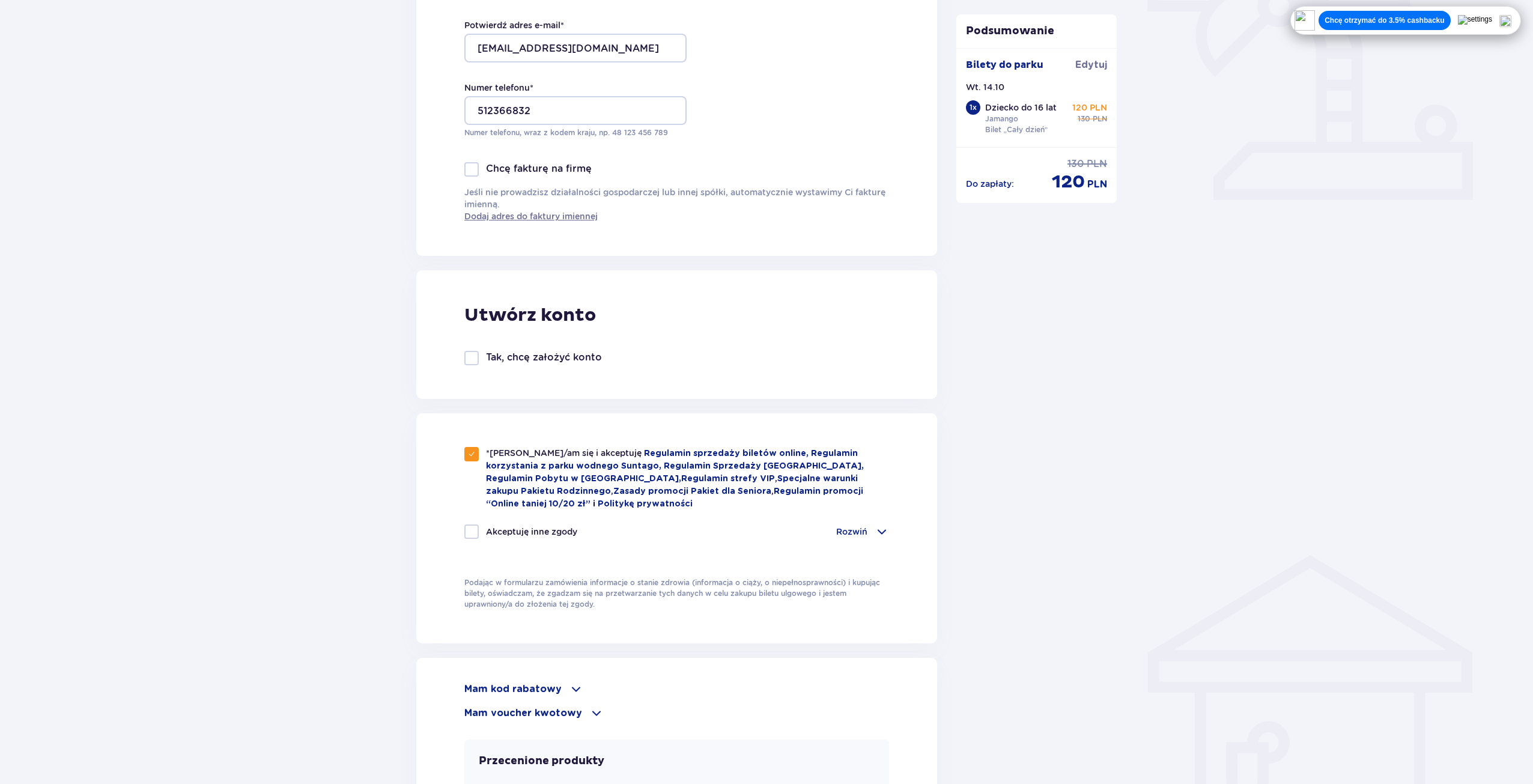
checkbox input "true"
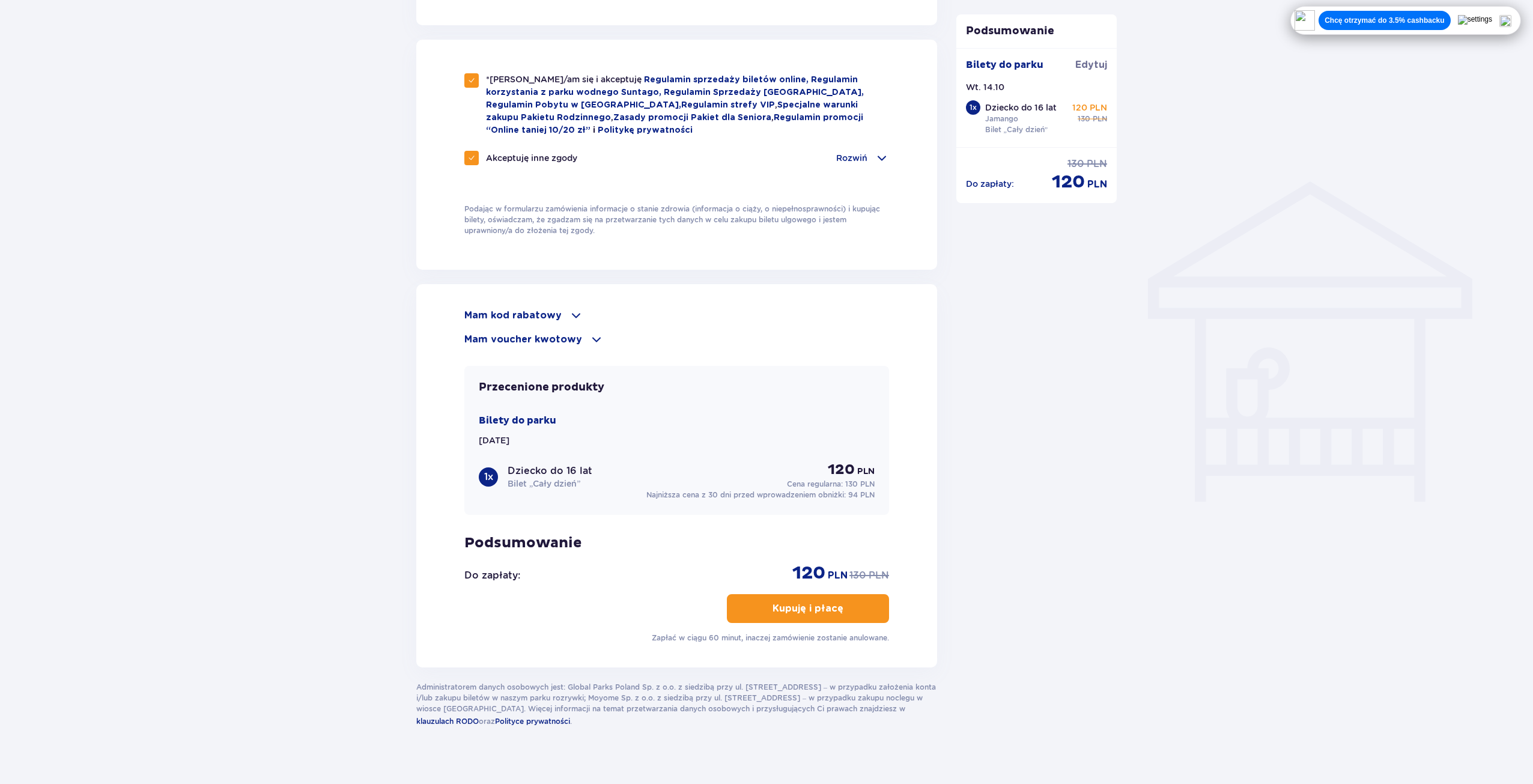
scroll to position [807, 0]
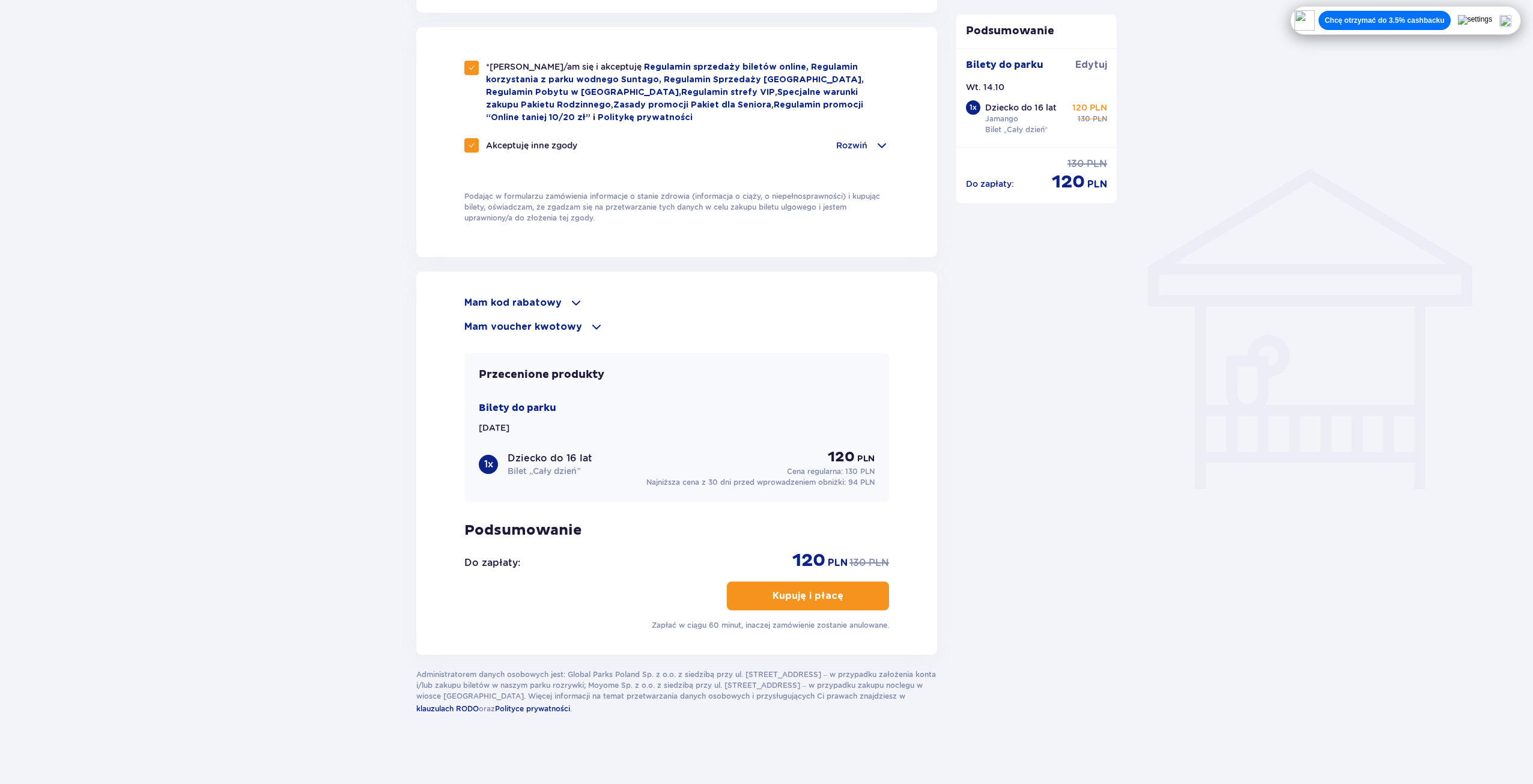
click at [819, 593] on p "Kupuję i płacę" at bounding box center [809, 595] width 71 height 14
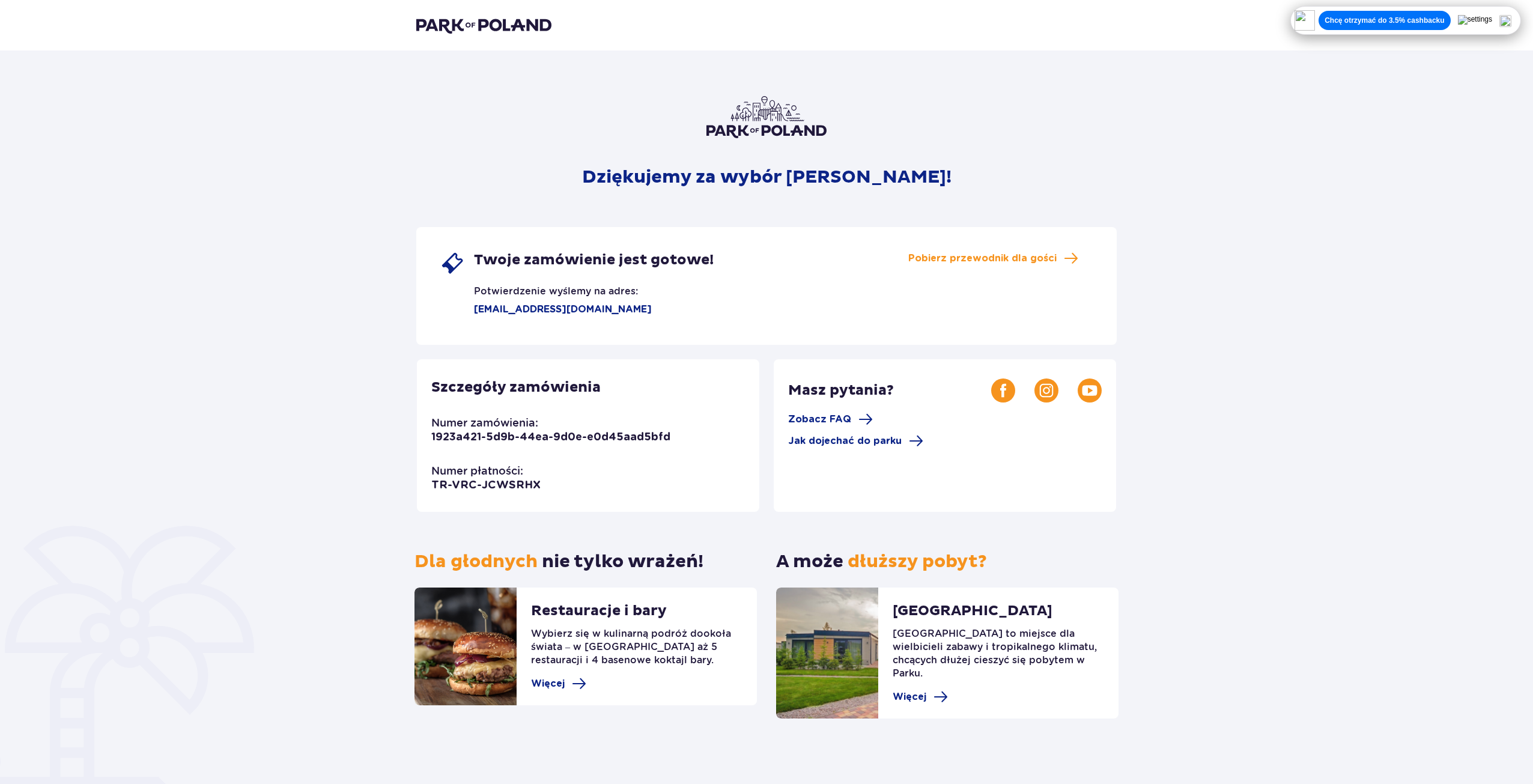
scroll to position [2, 0]
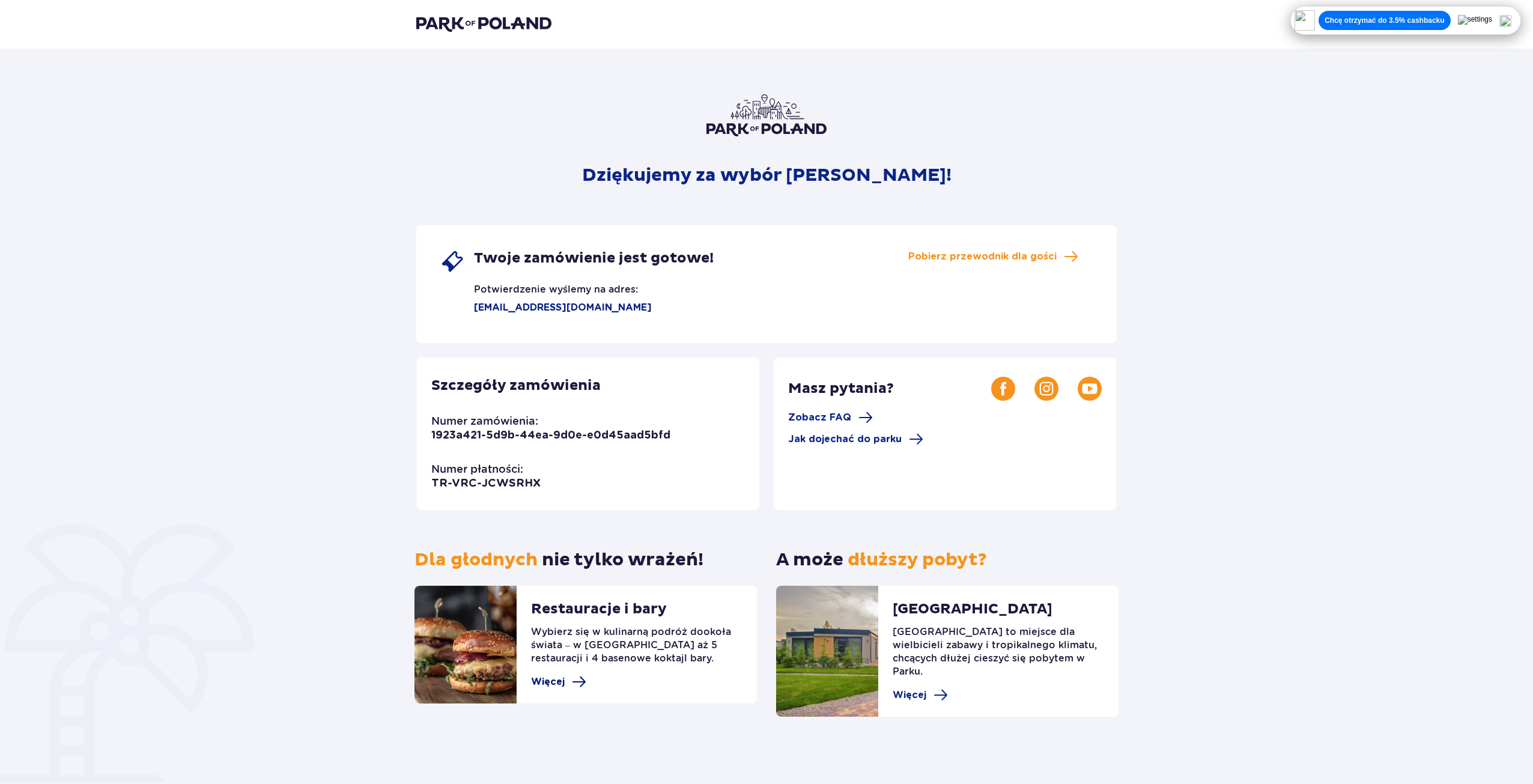
click at [574, 682] on span at bounding box center [579, 681] width 14 height 14
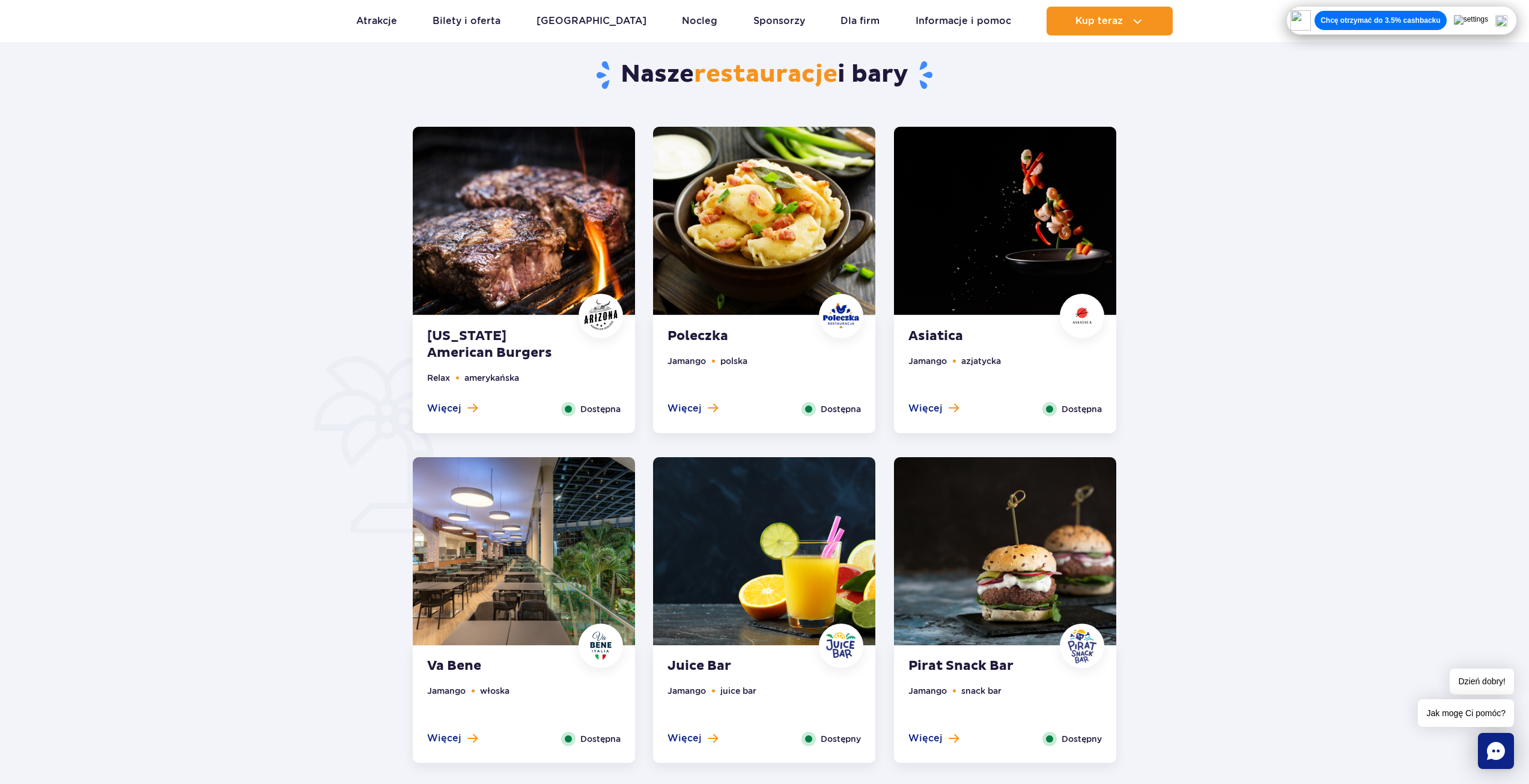
scroll to position [540, 0]
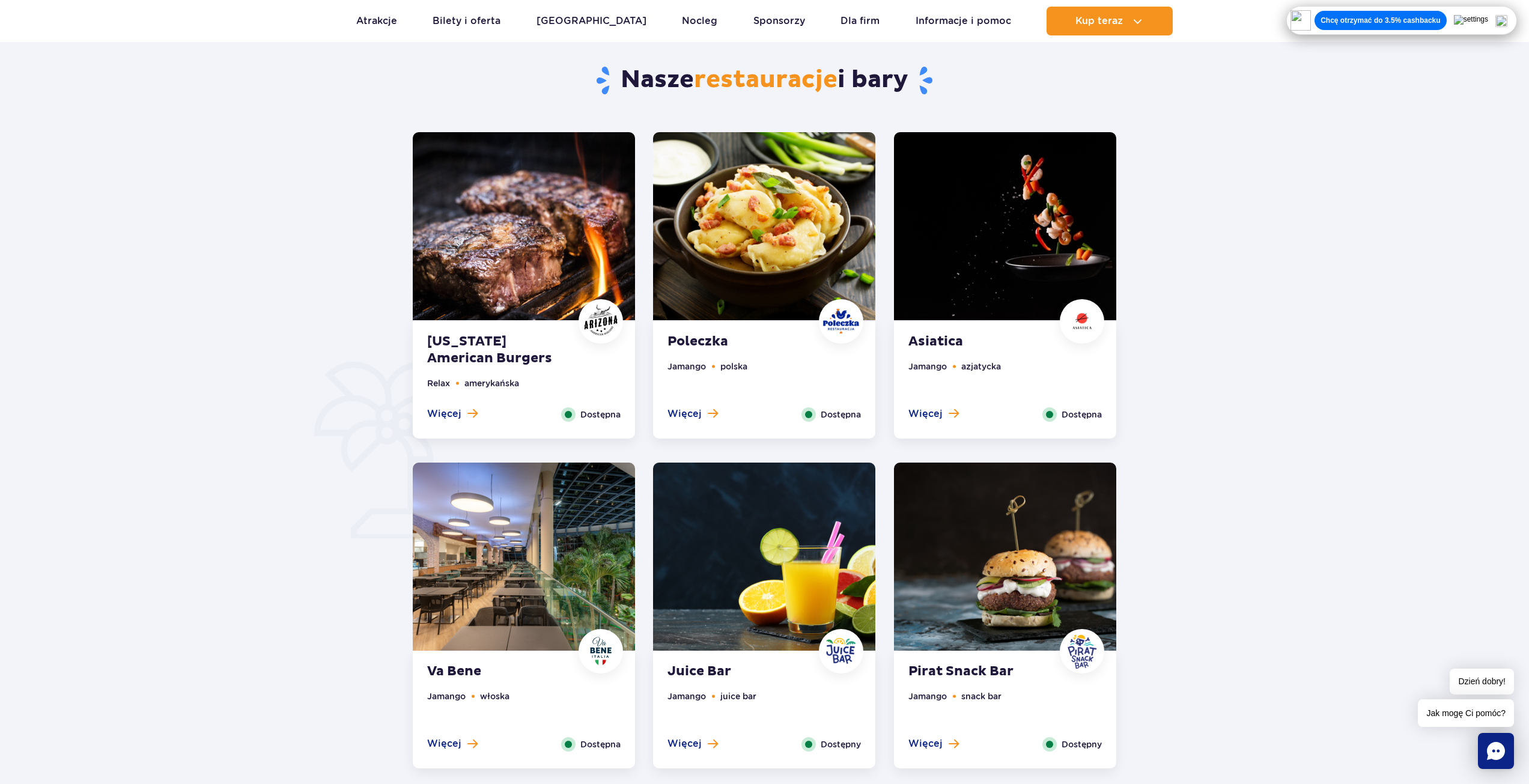
click at [1313, 359] on div at bounding box center [765, 392] width 1682 height 800
click at [1258, 592] on div at bounding box center [765, 392] width 1682 height 800
click at [382, 27] on link "Atrakcje" at bounding box center [376, 21] width 41 height 28
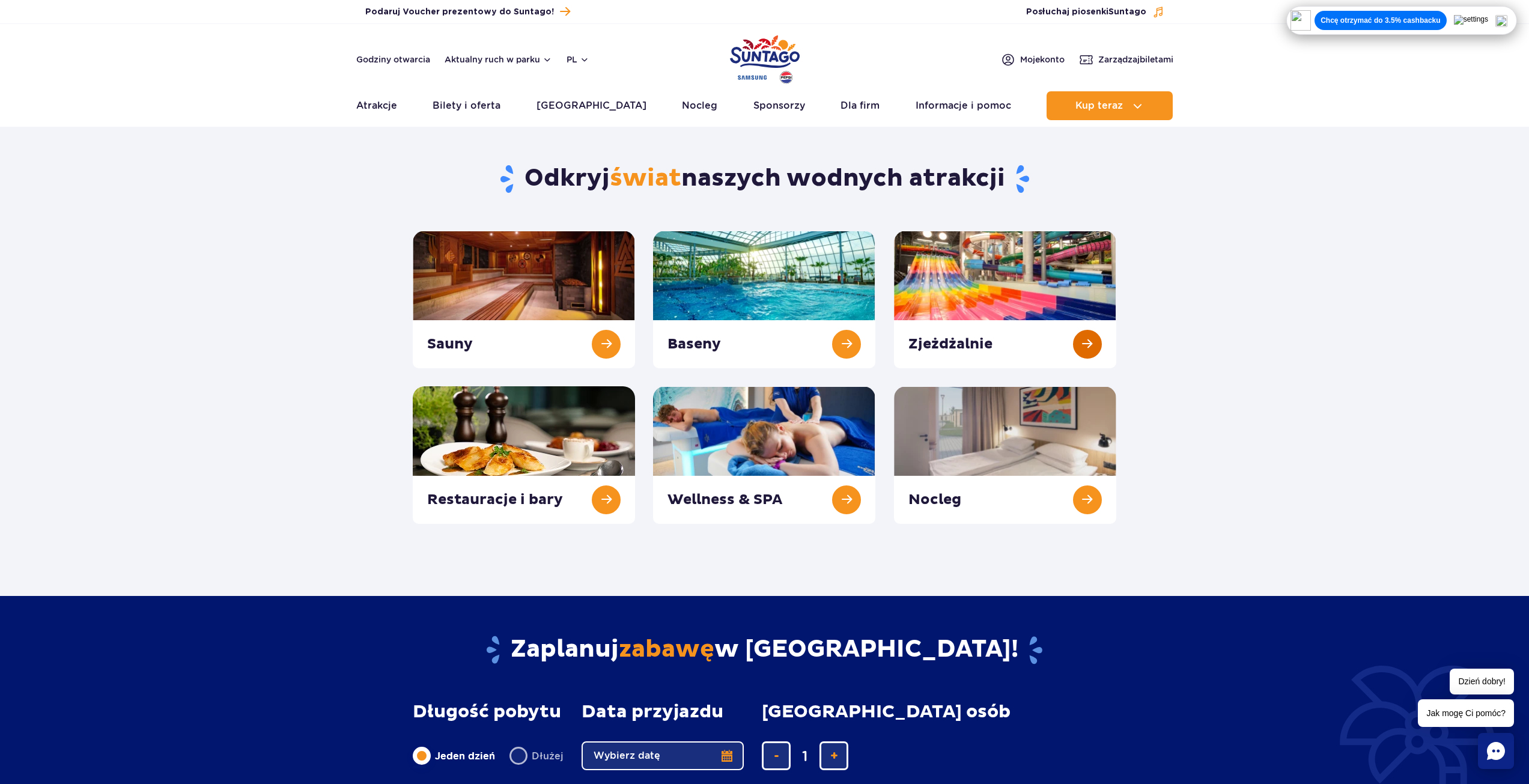
click at [1079, 347] on link at bounding box center [1005, 299] width 222 height 137
click at [1091, 347] on link at bounding box center [1005, 299] width 222 height 137
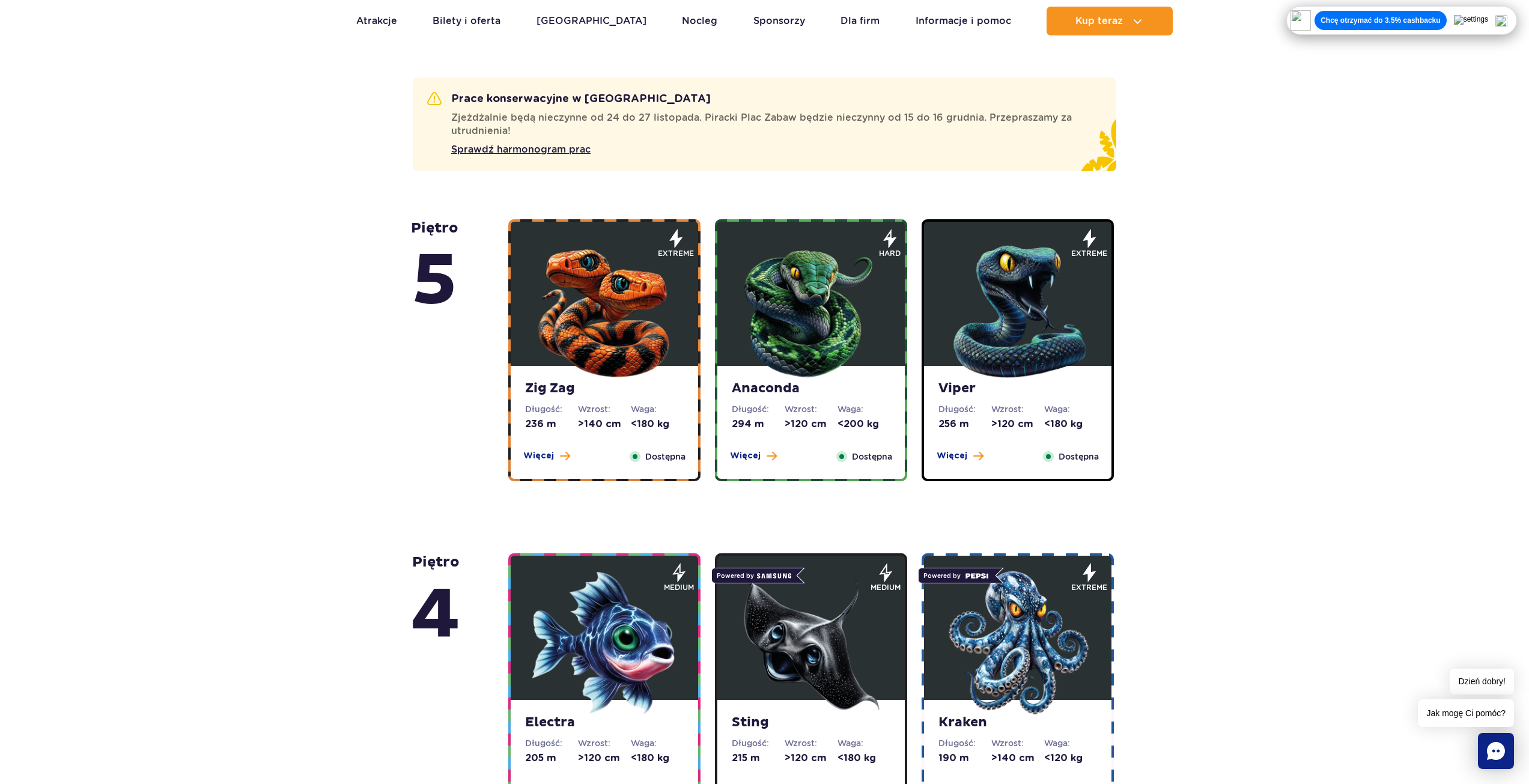
scroll to position [661, 0]
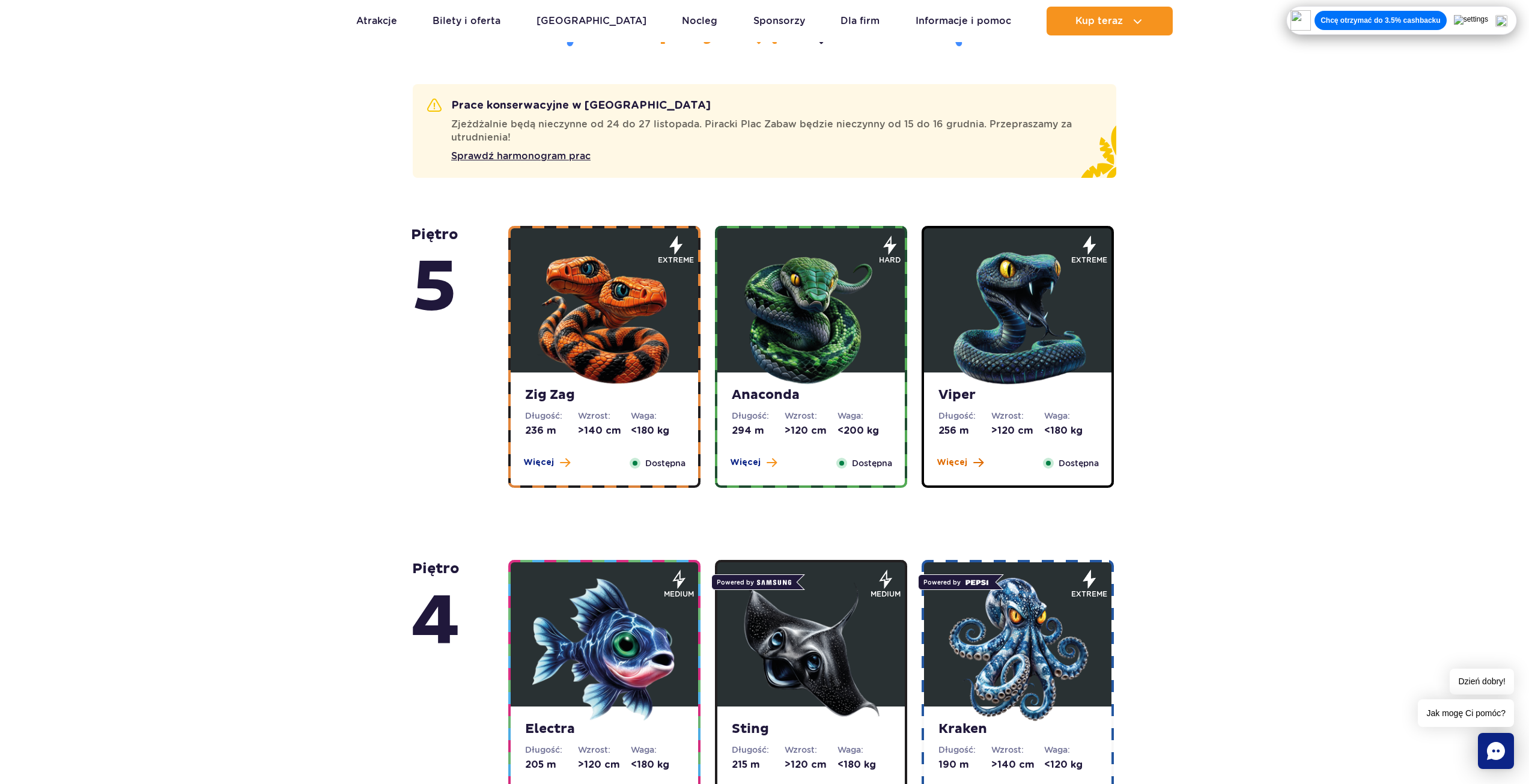
click at [961, 467] on span "Więcej" at bounding box center [951, 462] width 31 height 12
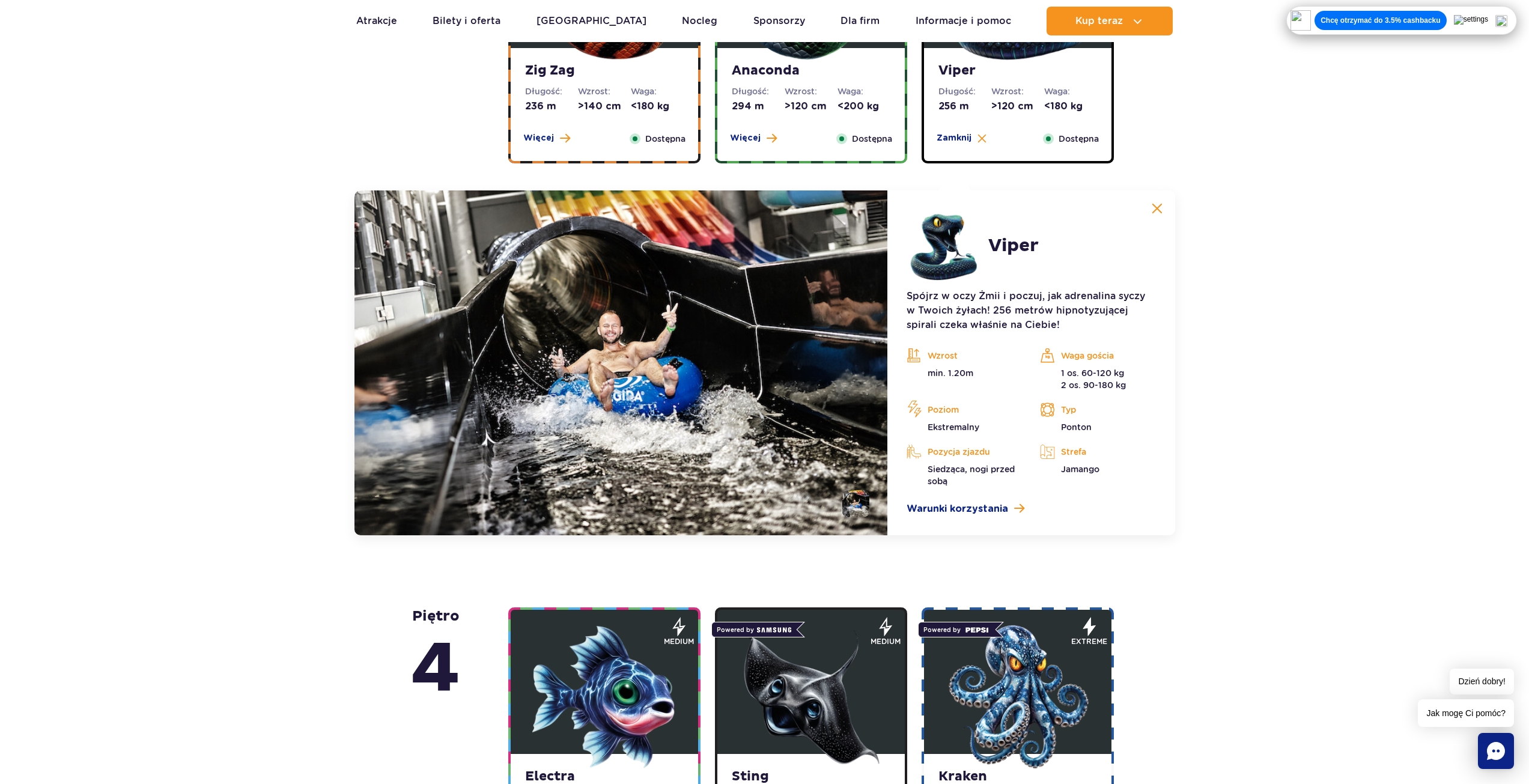
scroll to position [983, 0]
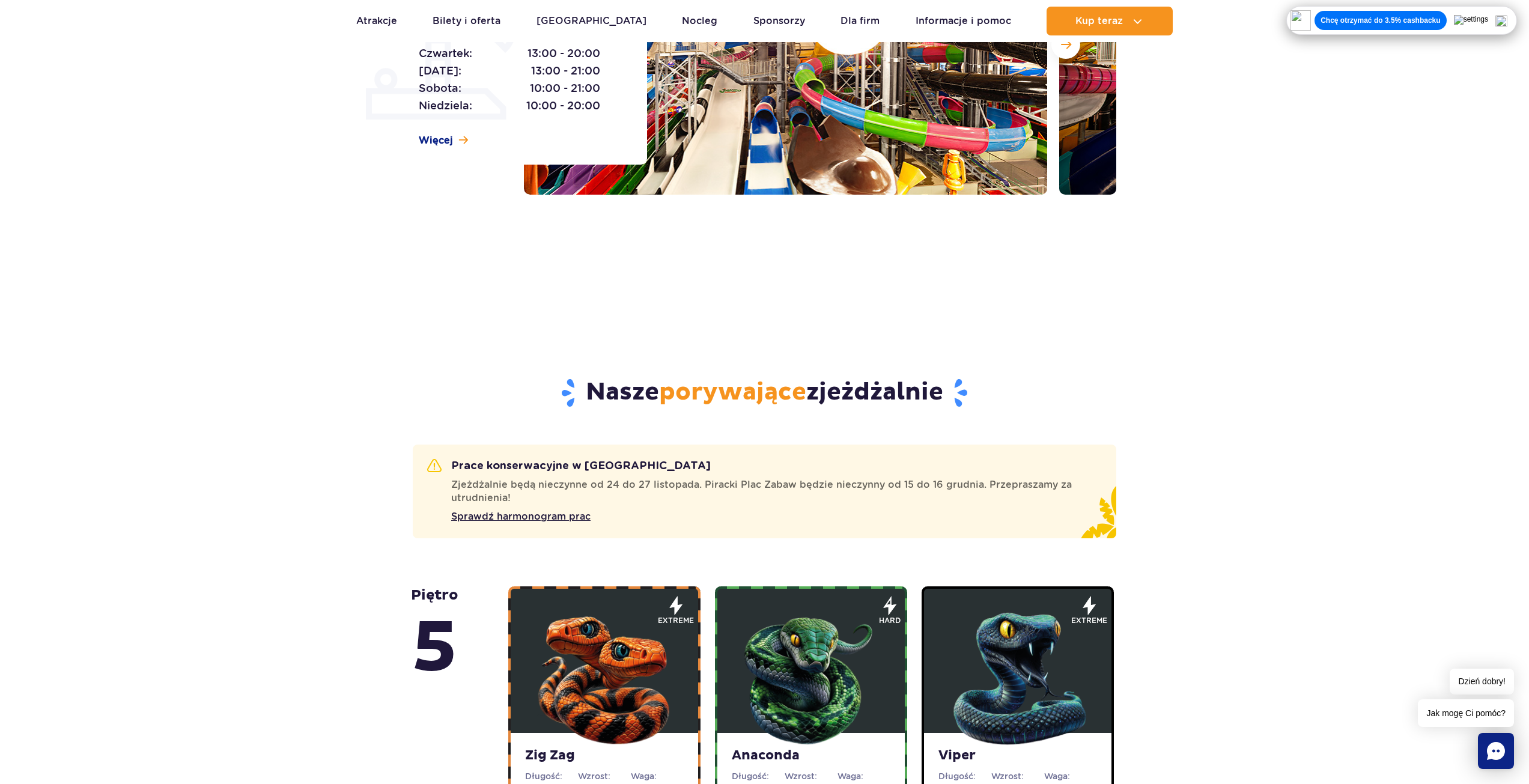
scroll to position [661, 0]
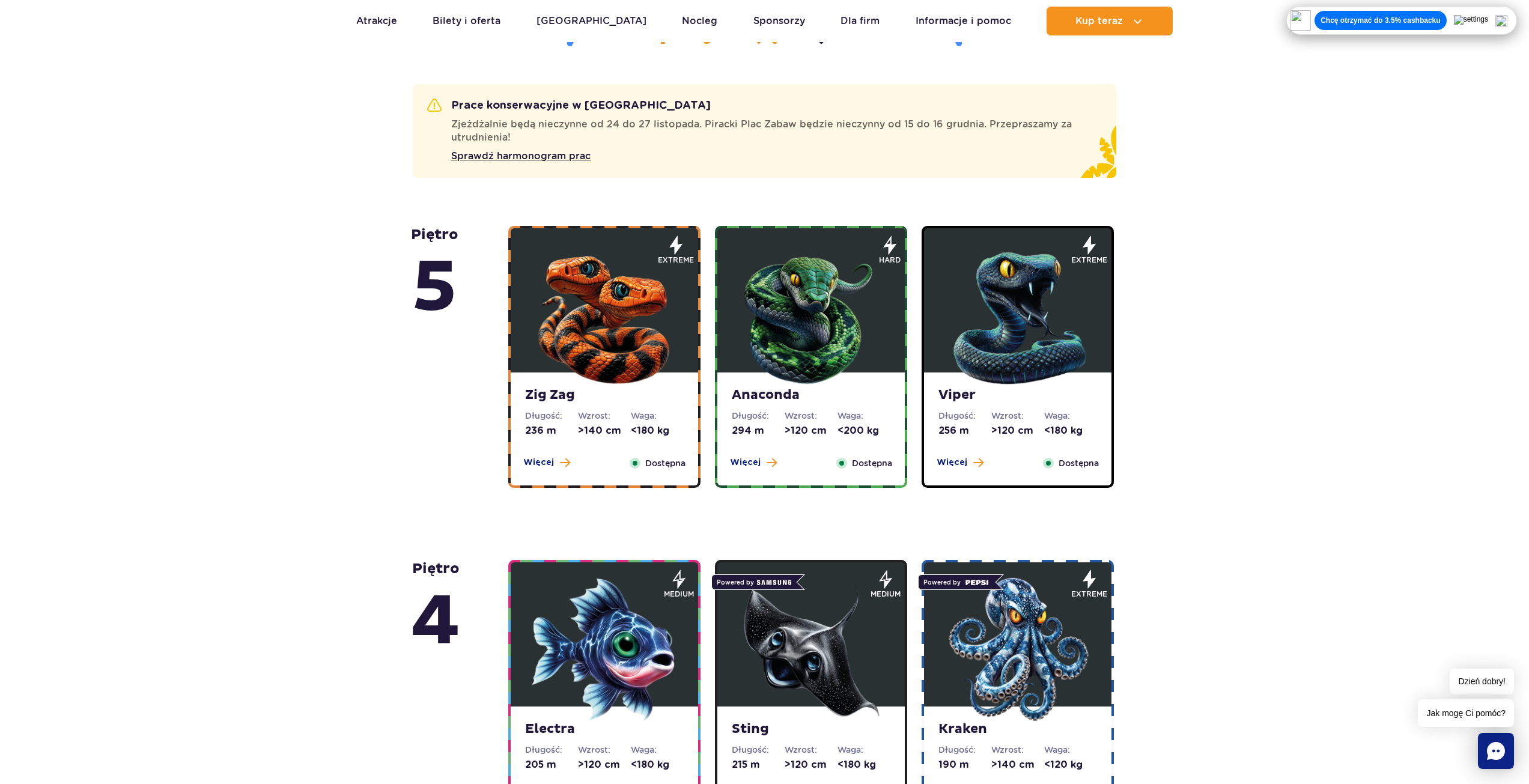
click at [855, 369] on img at bounding box center [810, 315] width 144 height 144
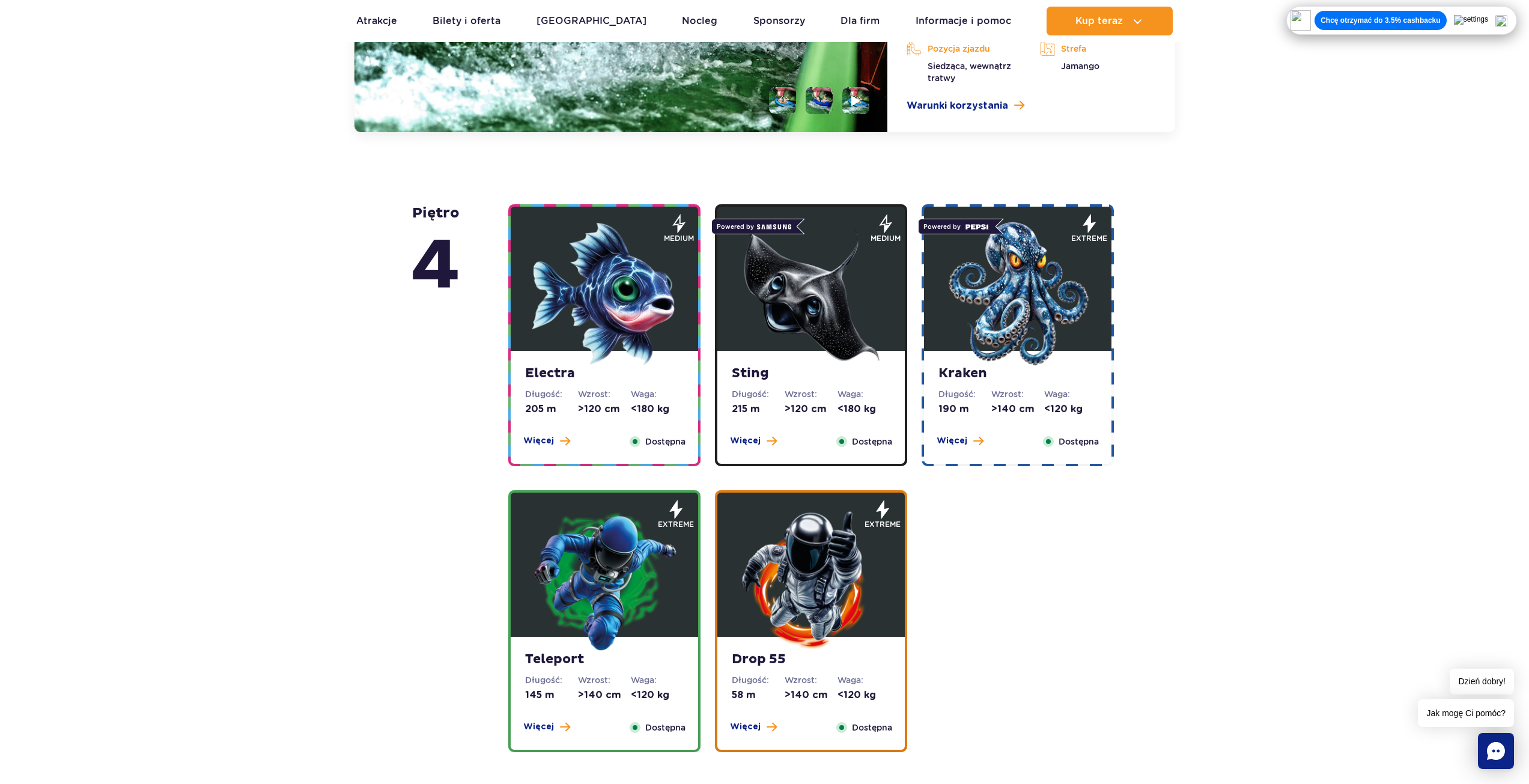
scroll to position [1404, 0]
